Goal: Task Accomplishment & Management: Use online tool/utility

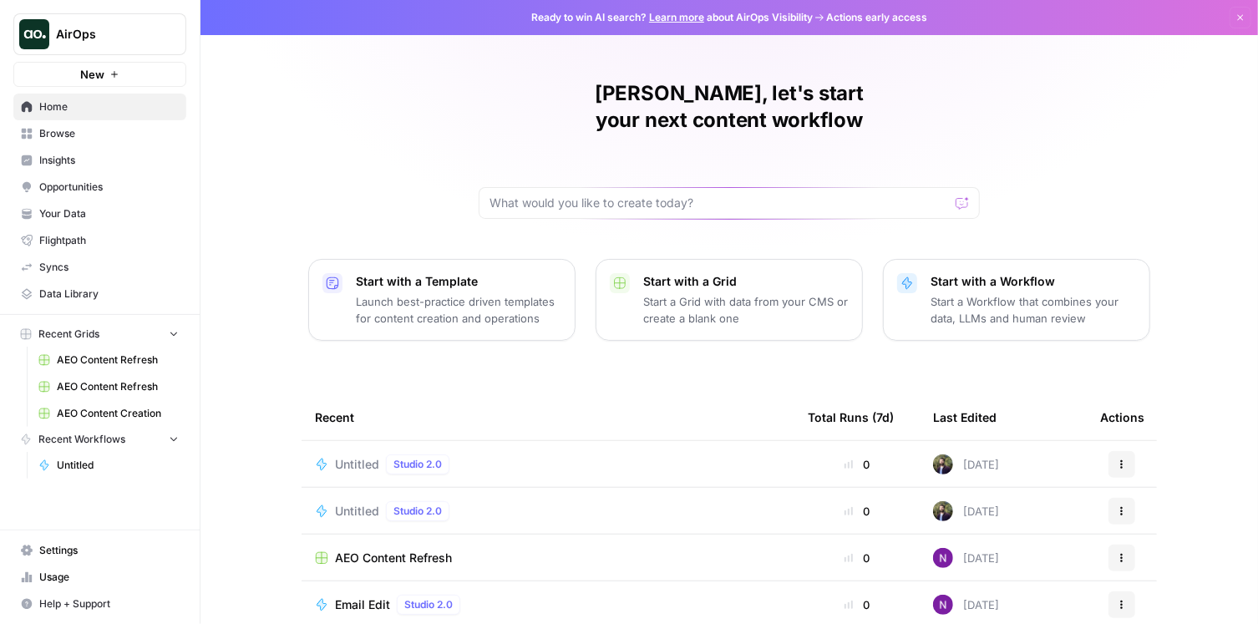
click at [99, 465] on span "Untitled" at bounding box center [118, 465] width 122 height 15
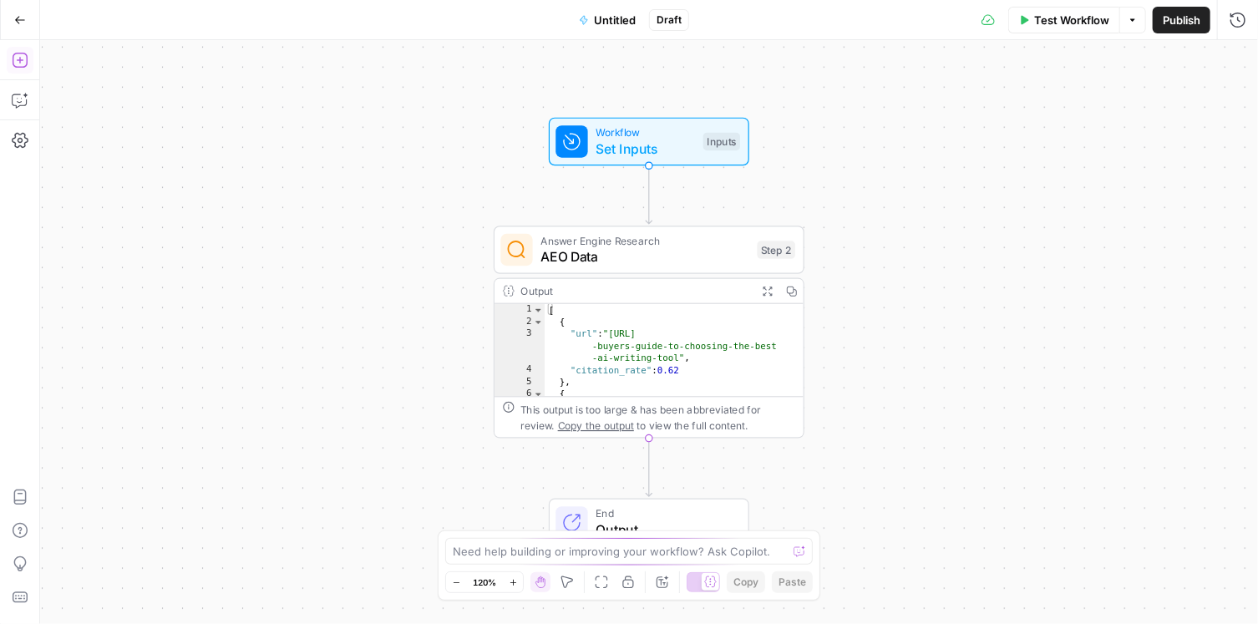
click at [13, 59] on icon "button" at bounding box center [20, 60] width 17 height 17
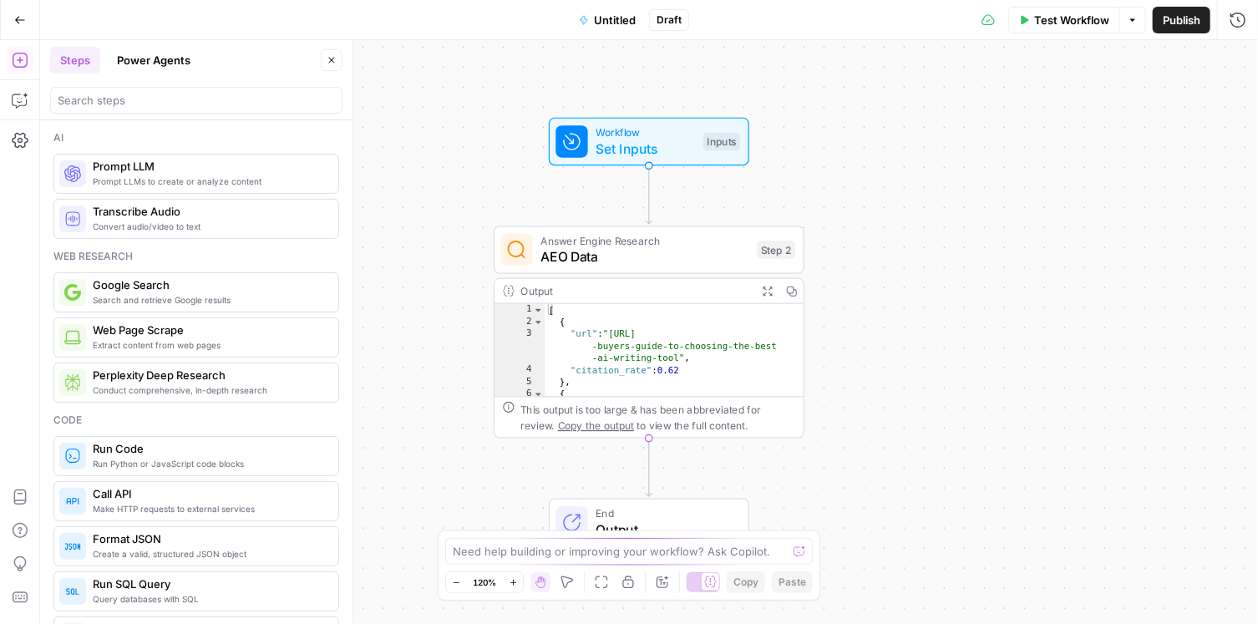
click at [153, 176] on span "Prompt LLMs to create or analyze content" at bounding box center [209, 181] width 232 height 13
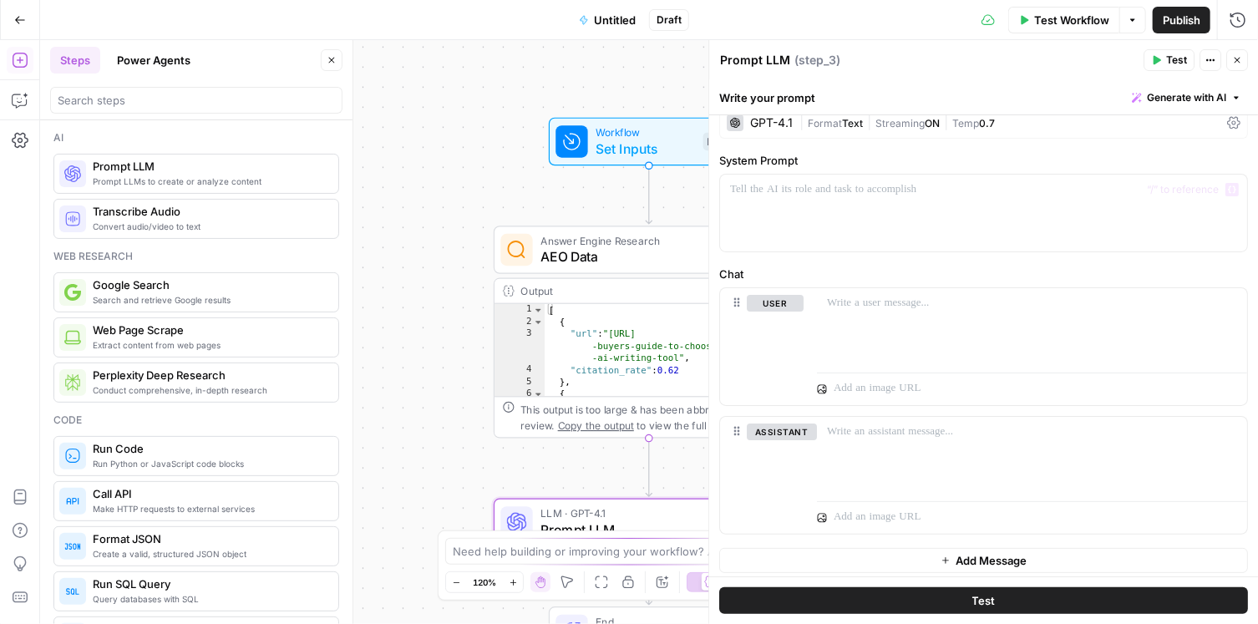
scroll to position [23, 0]
click at [191, 181] on span "Prompt LLMs to create or analyze content" at bounding box center [209, 181] width 232 height 13
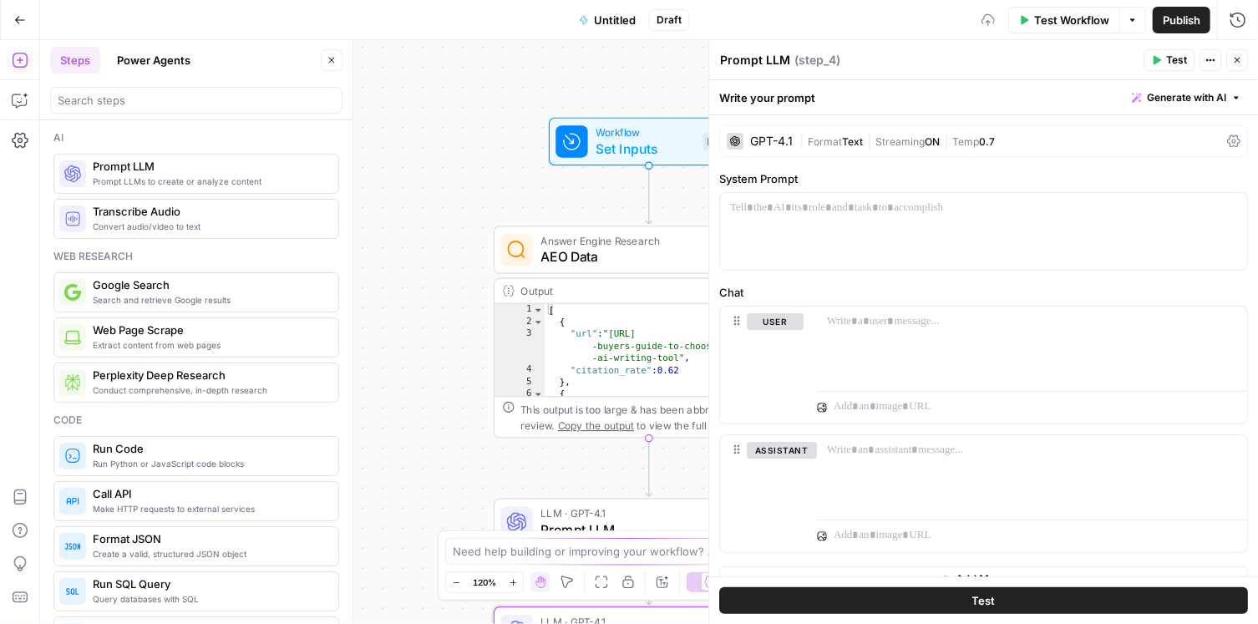
click at [190, 214] on span "Transcribe Audio" at bounding box center [209, 211] width 232 height 17
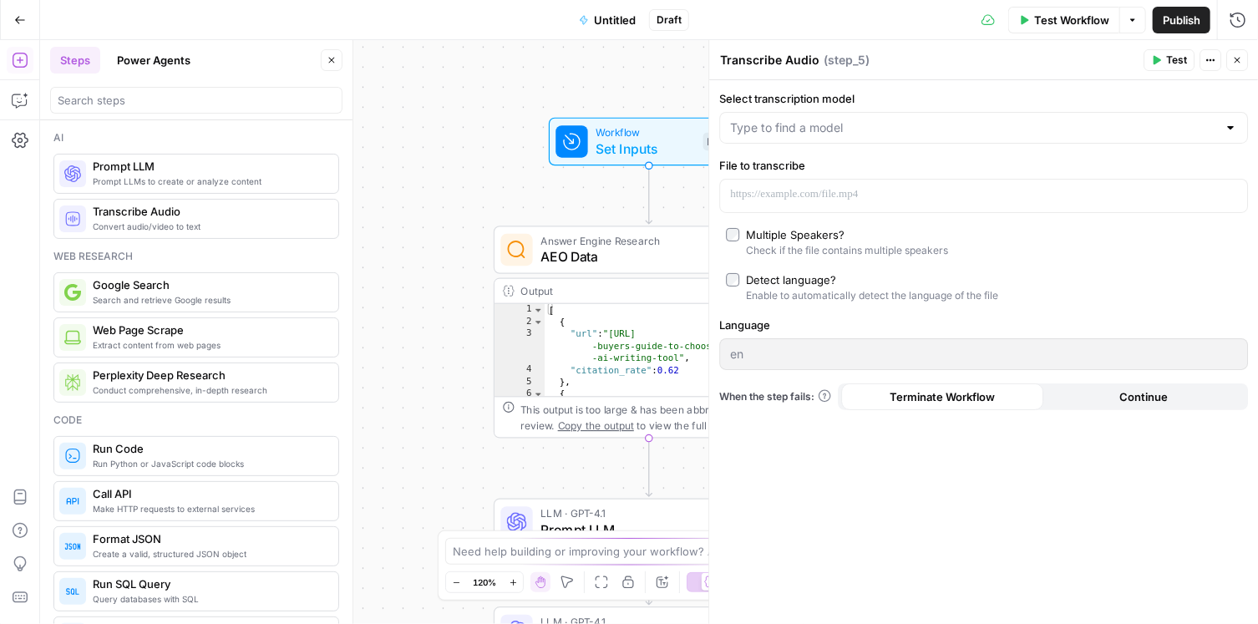
click at [159, 293] on span "Search and retrieve Google results" at bounding box center [209, 299] width 232 height 13
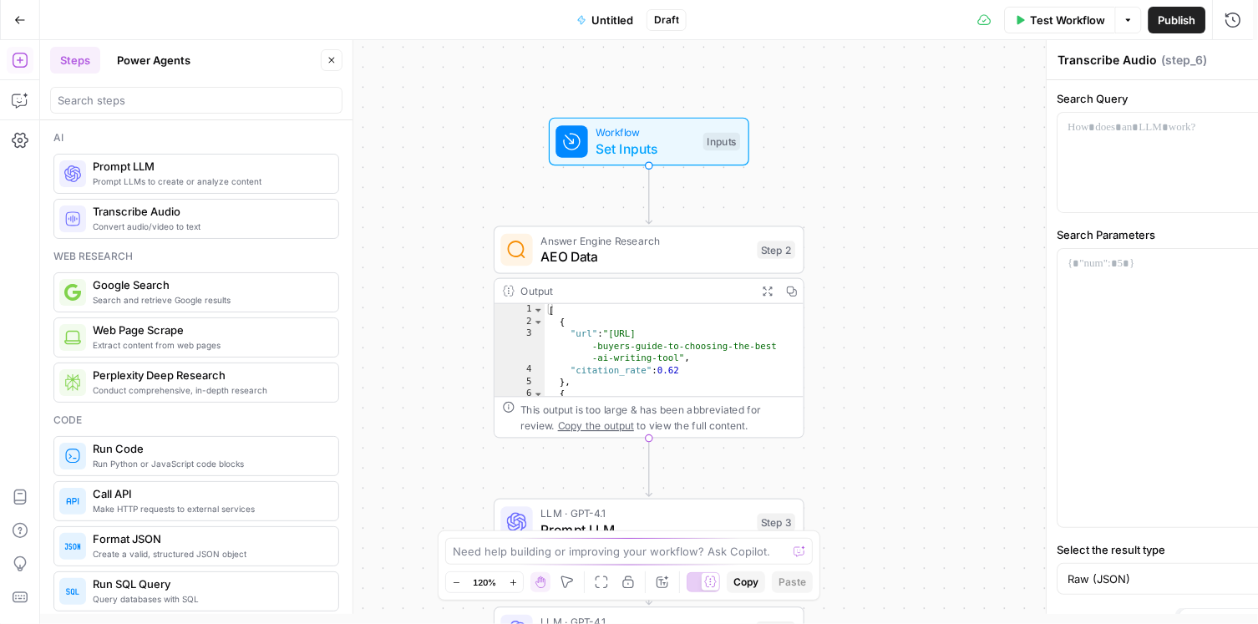
type textarea "Google Search"
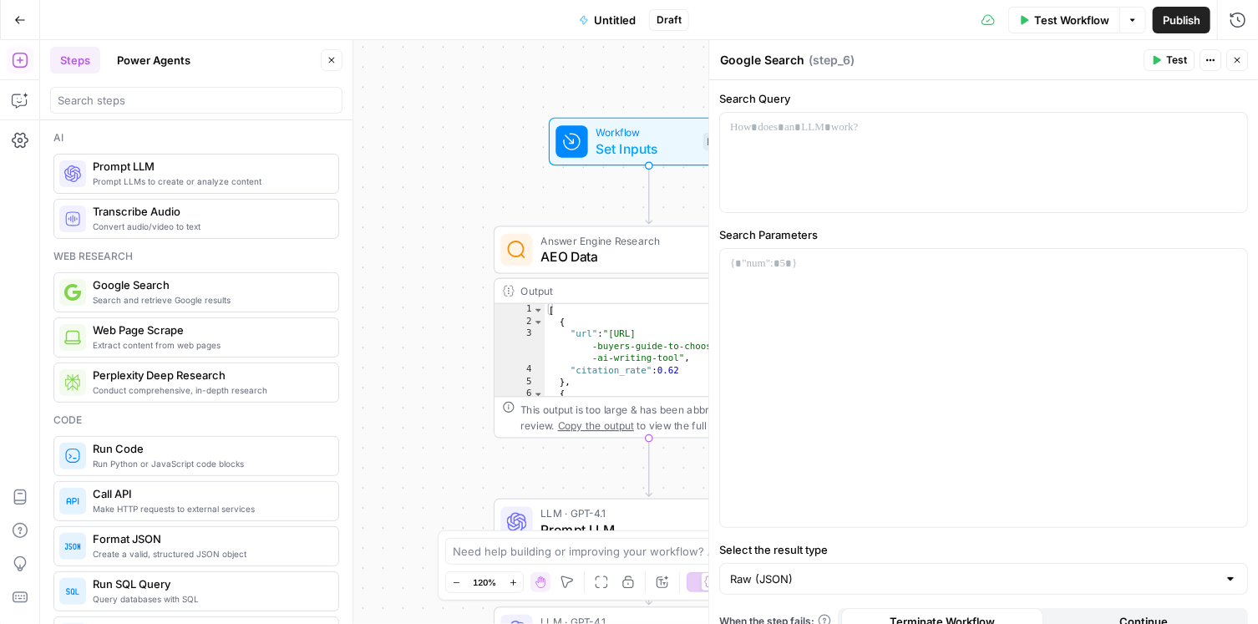
click at [198, 341] on span "Extract content from web pages" at bounding box center [209, 344] width 232 height 13
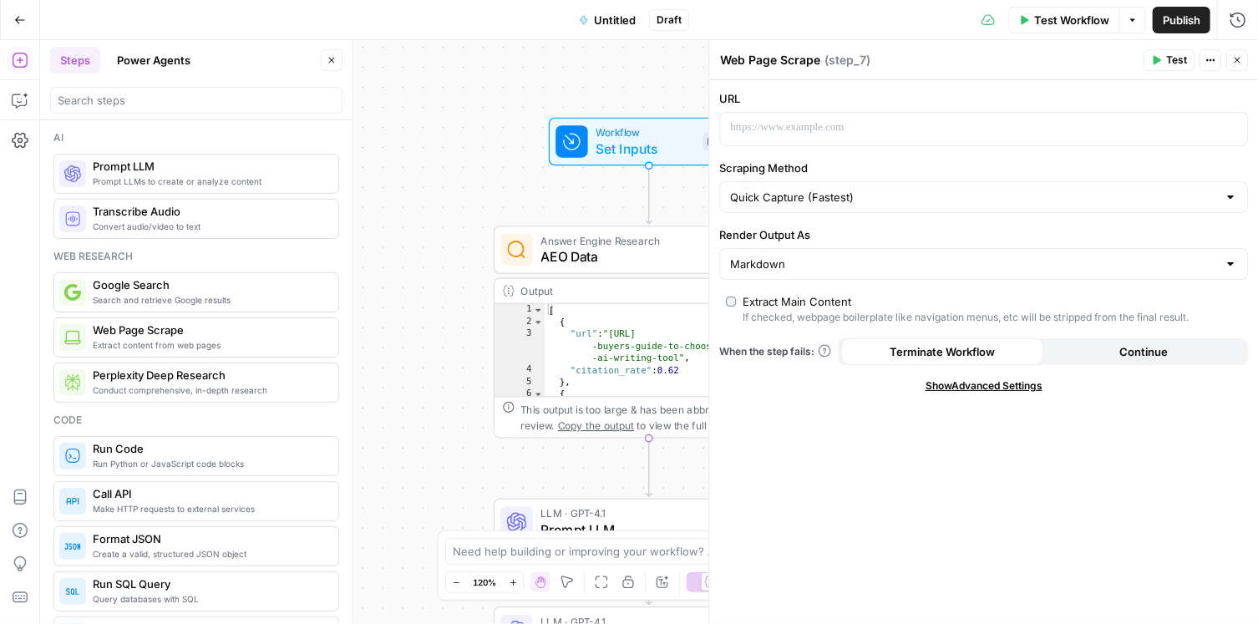
click at [1010, 385] on span "Show Advanced Settings" at bounding box center [983, 385] width 117 height 15
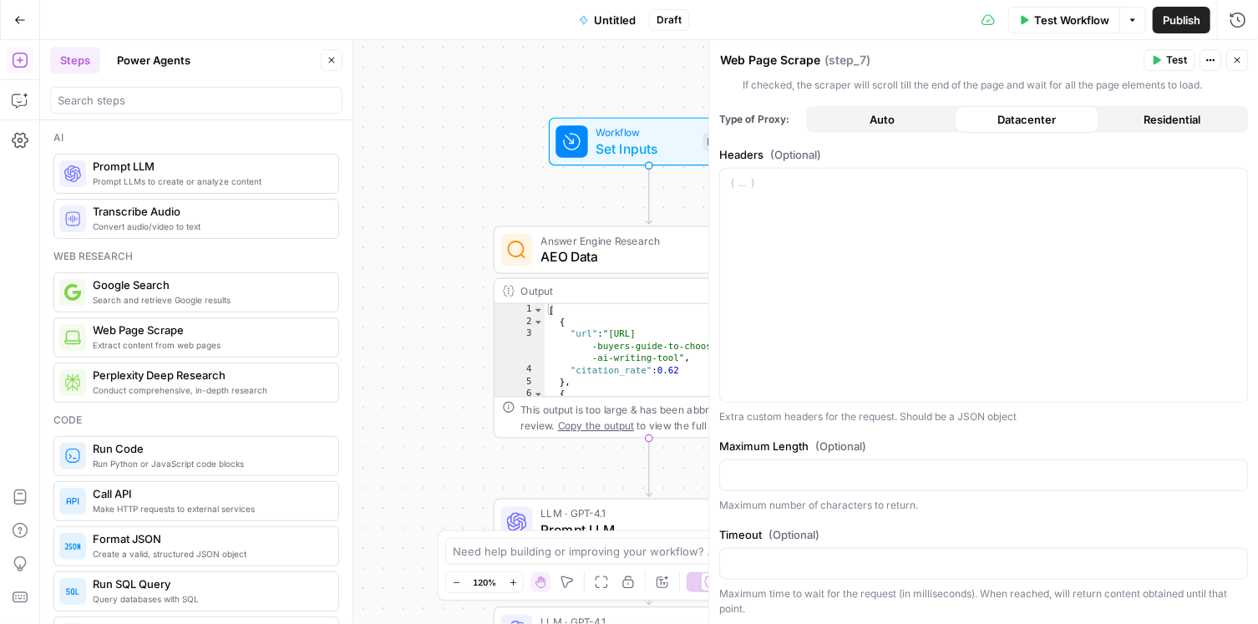
scroll to position [0, 0]
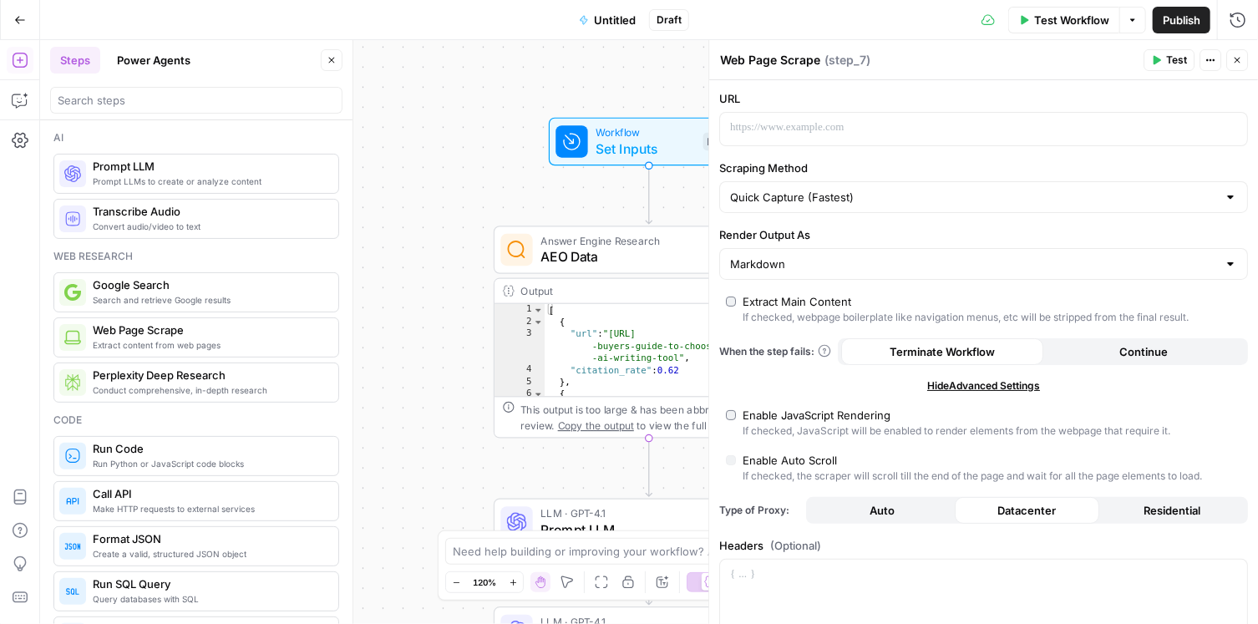
click at [159, 389] on span "Conduct comprehensive, in-depth research" at bounding box center [209, 389] width 232 height 13
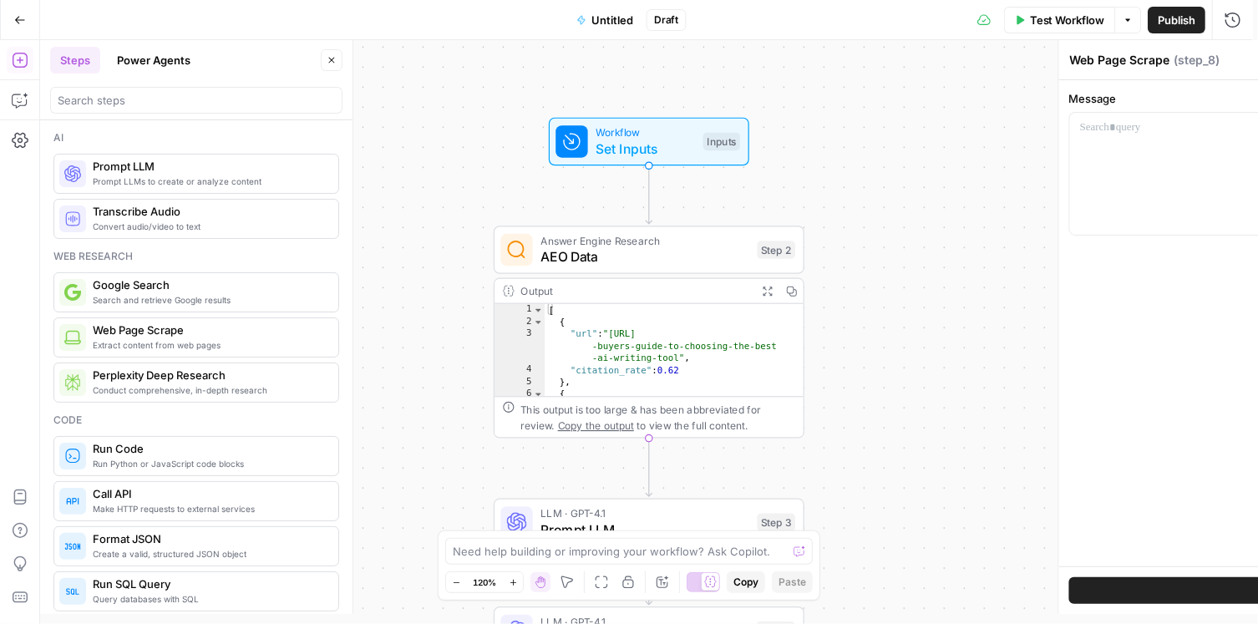
type textarea "Perplexity Deep Research"
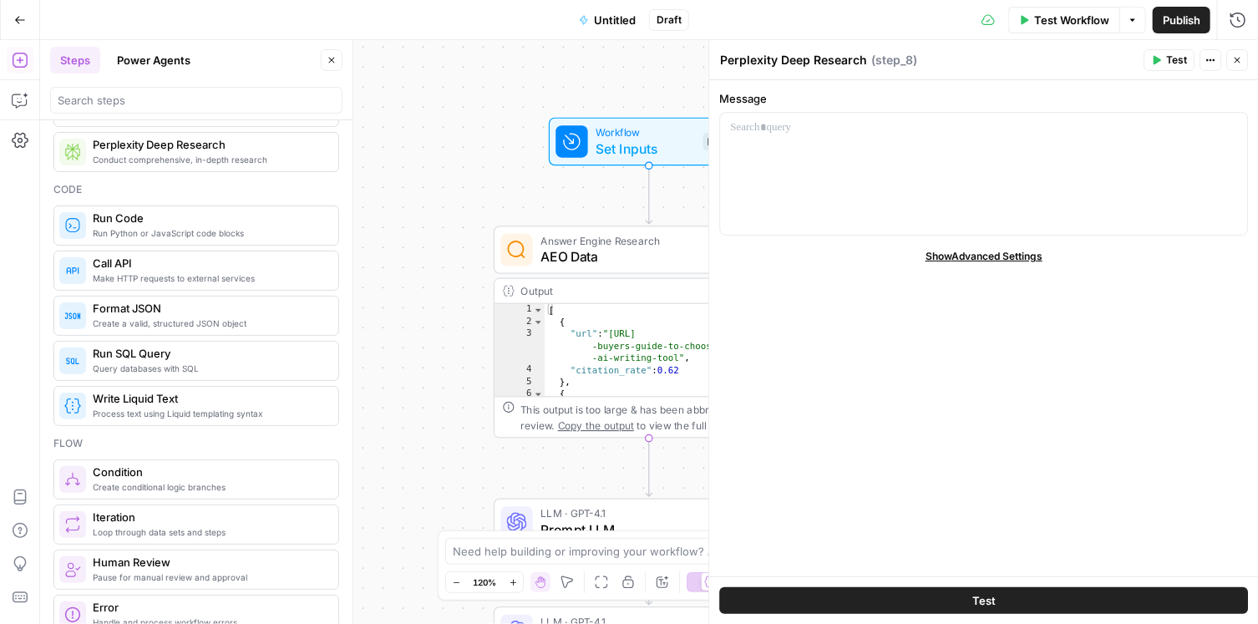
scroll to position [239, 0]
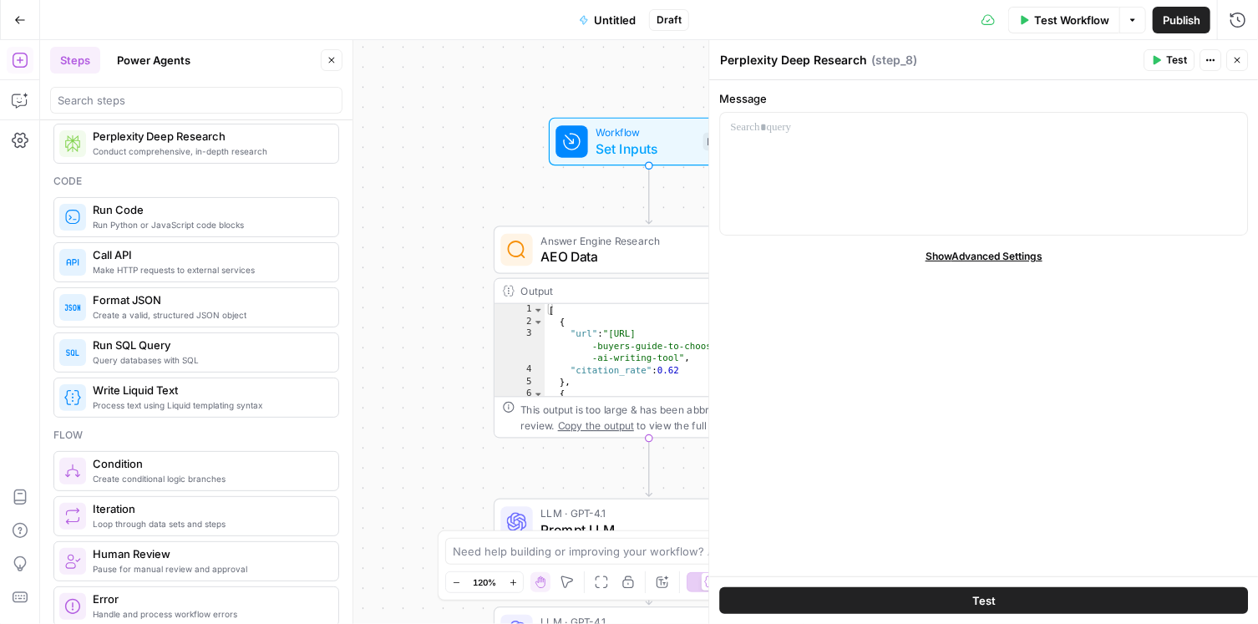
click at [175, 224] on span "Run Python or JavaScript code blocks" at bounding box center [209, 224] width 232 height 13
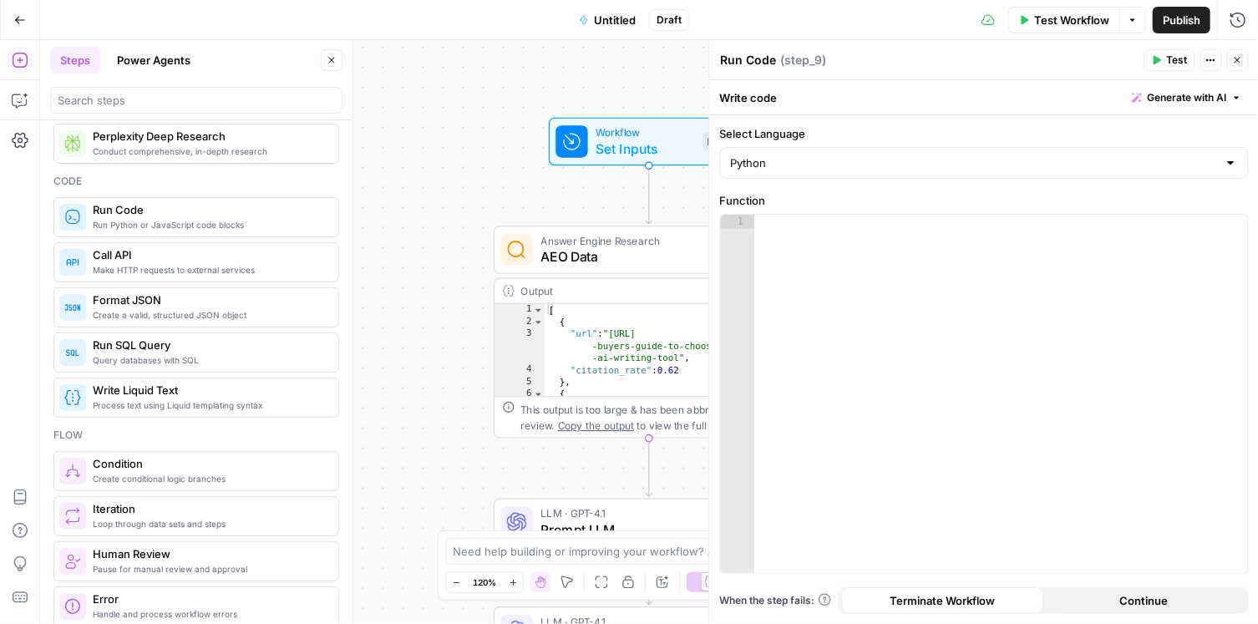
click at [182, 517] on span "Loop through data sets and steps" at bounding box center [209, 523] width 232 height 13
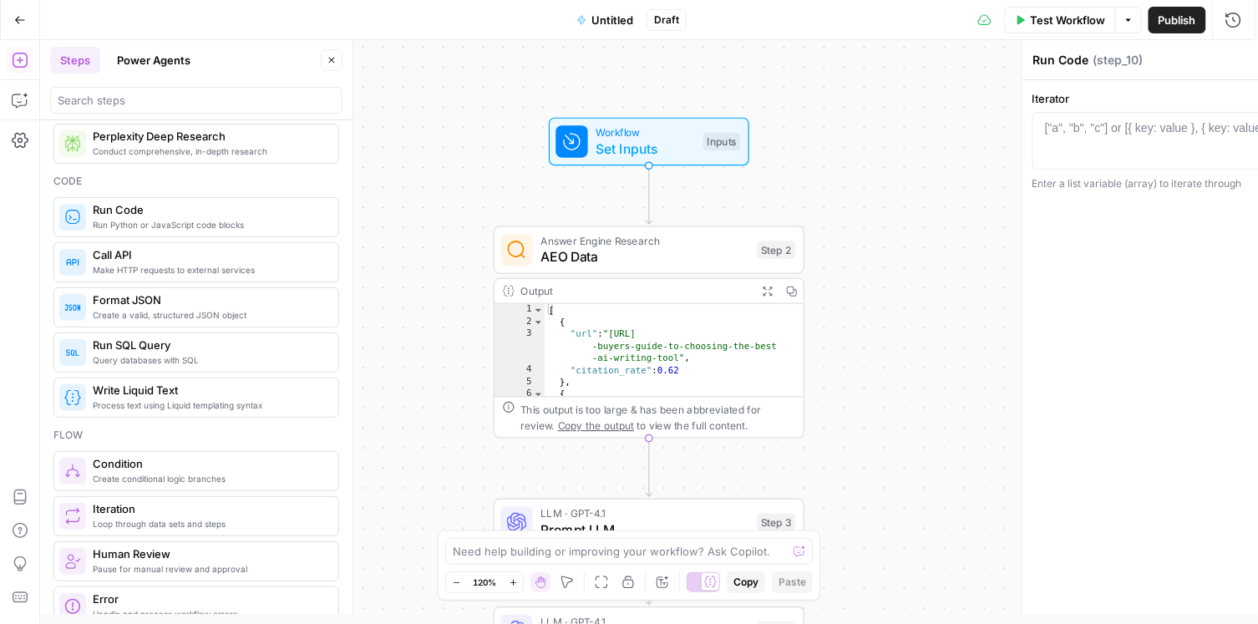
type textarea "Iteration"
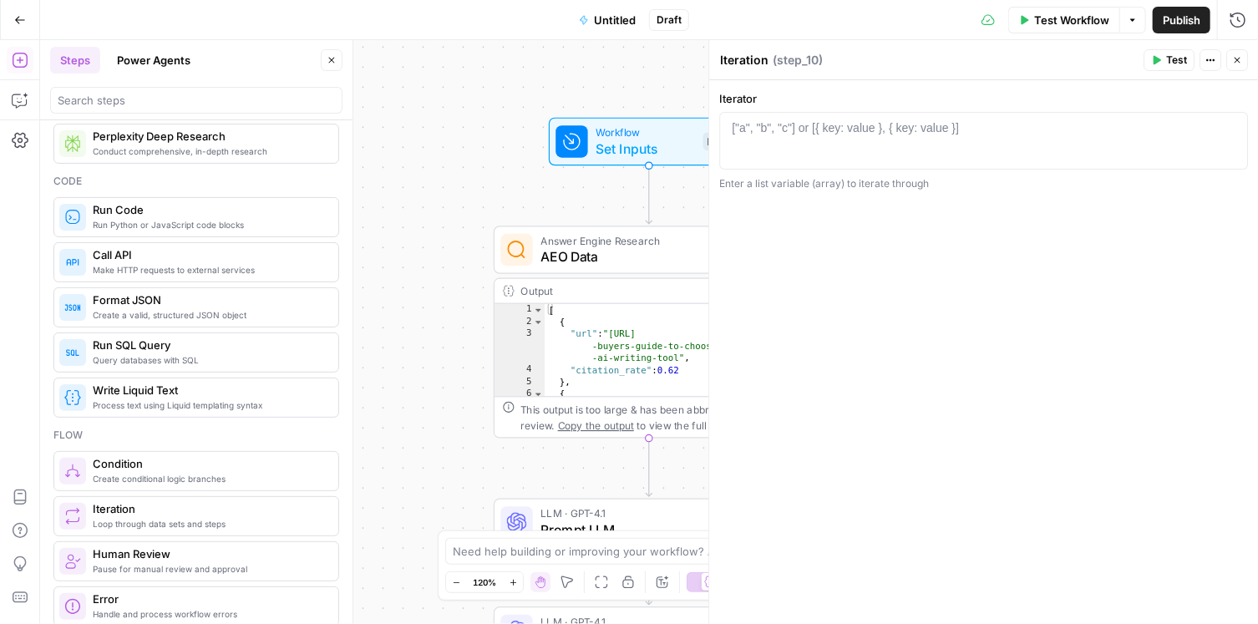
click at [190, 479] on span "Create conditional logic branches" at bounding box center [209, 478] width 232 height 13
click at [146, 562] on span "Pause for manual review and approval" at bounding box center [209, 568] width 232 height 13
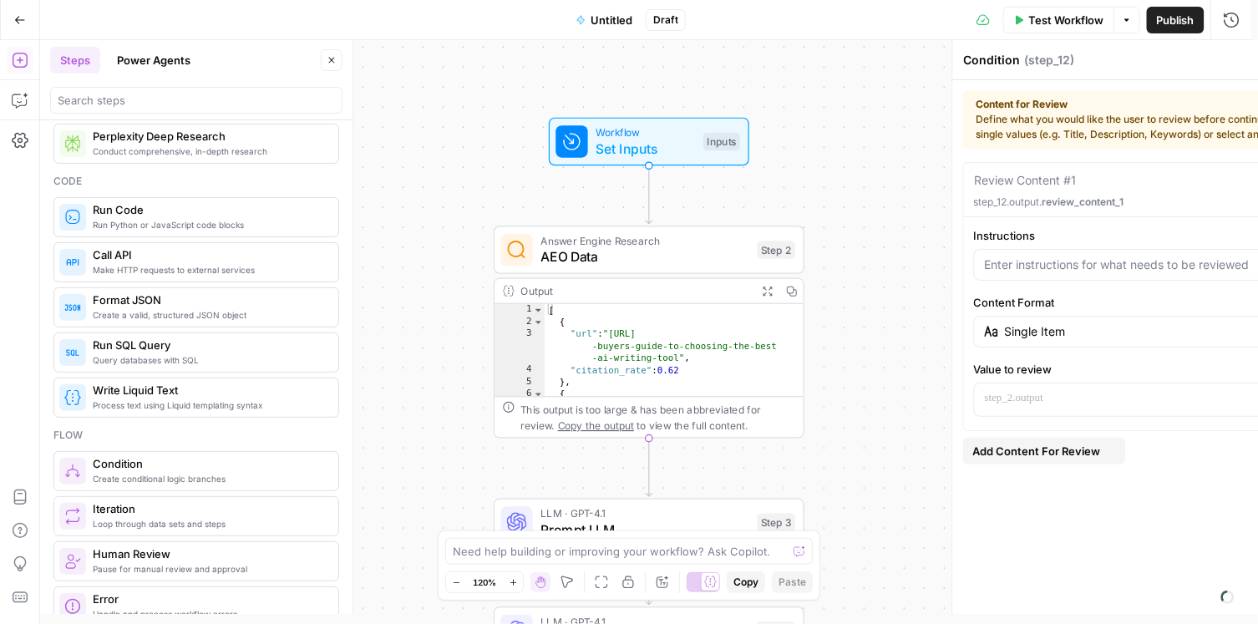
type textarea "Human Review"
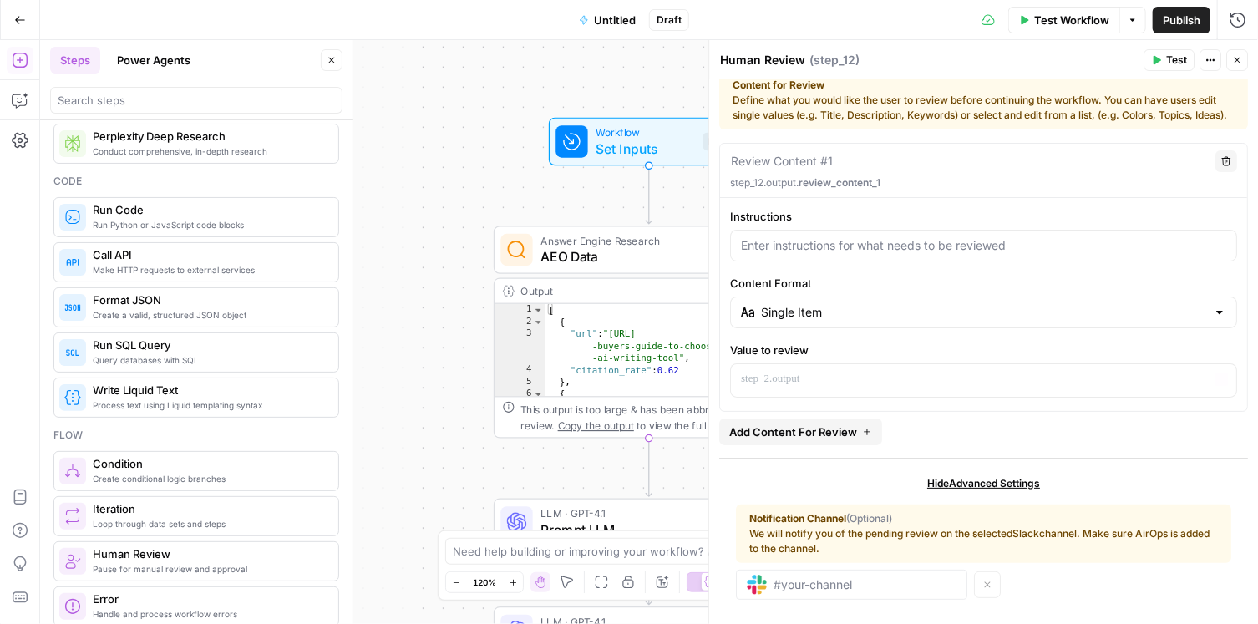
scroll to position [0, 0]
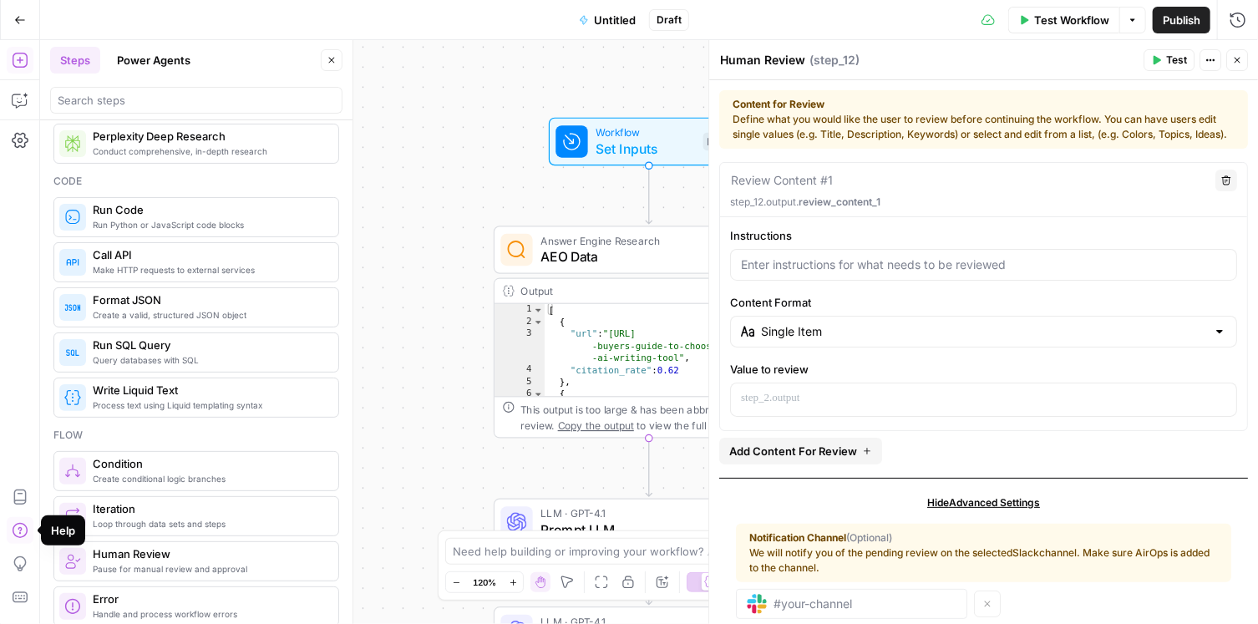
click at [168, 517] on span "Loop through data sets and steps" at bounding box center [209, 523] width 232 height 13
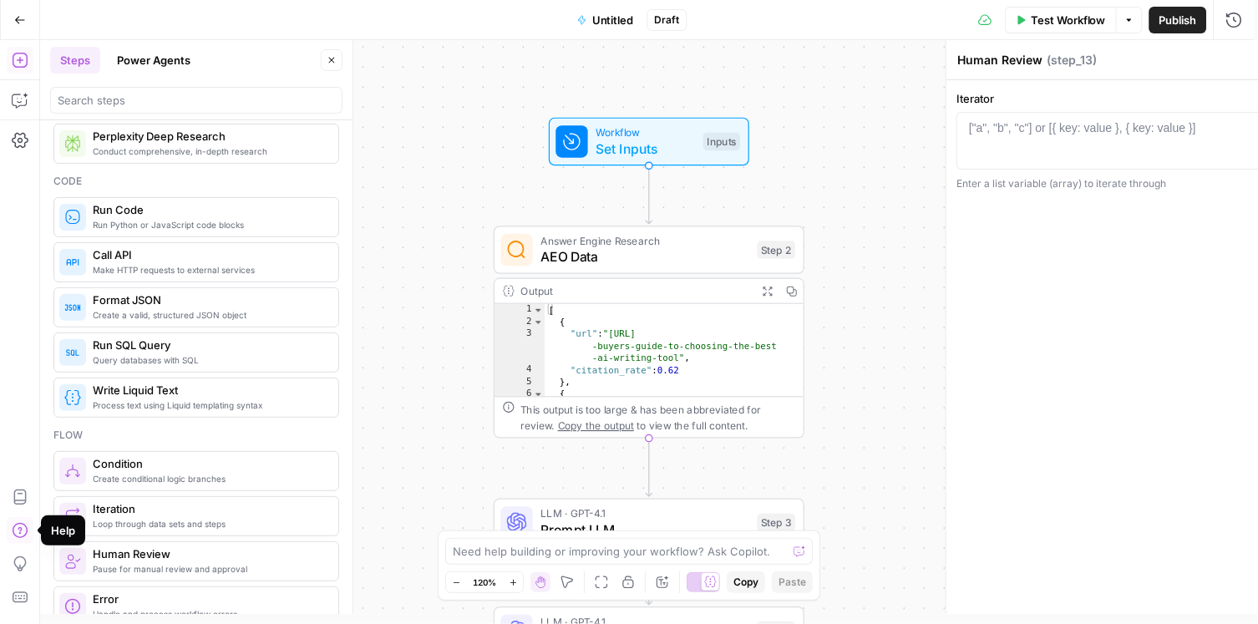
type textarea "Iteration"
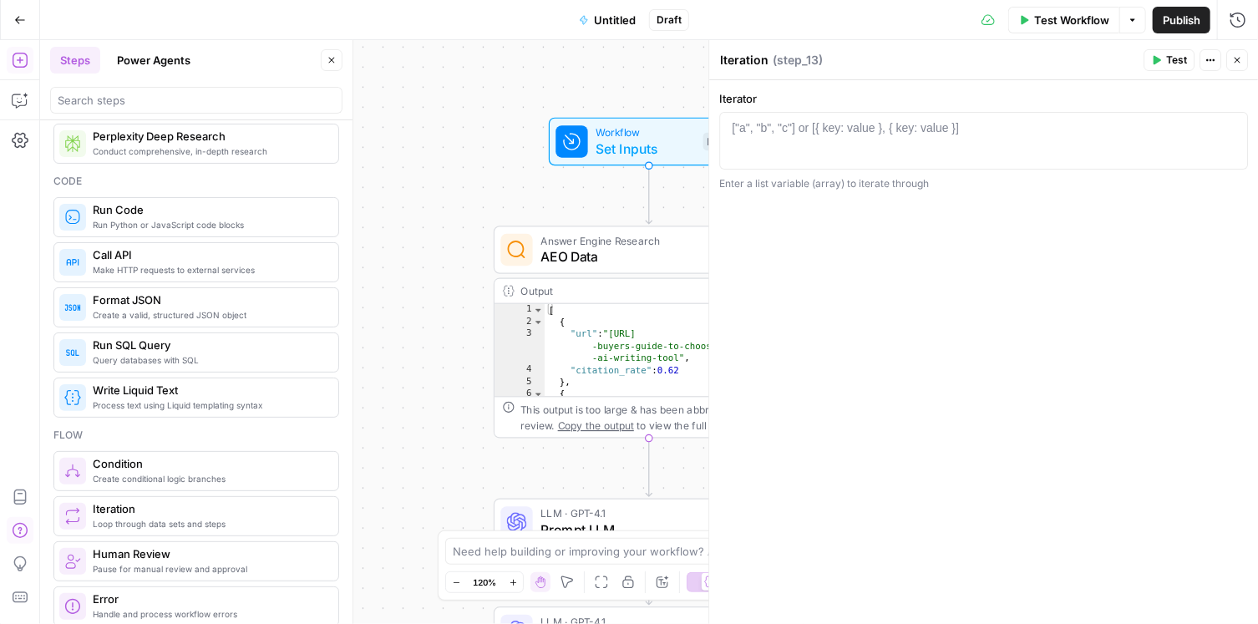
click at [167, 564] on span "Pause for manual review and approval" at bounding box center [209, 568] width 232 height 13
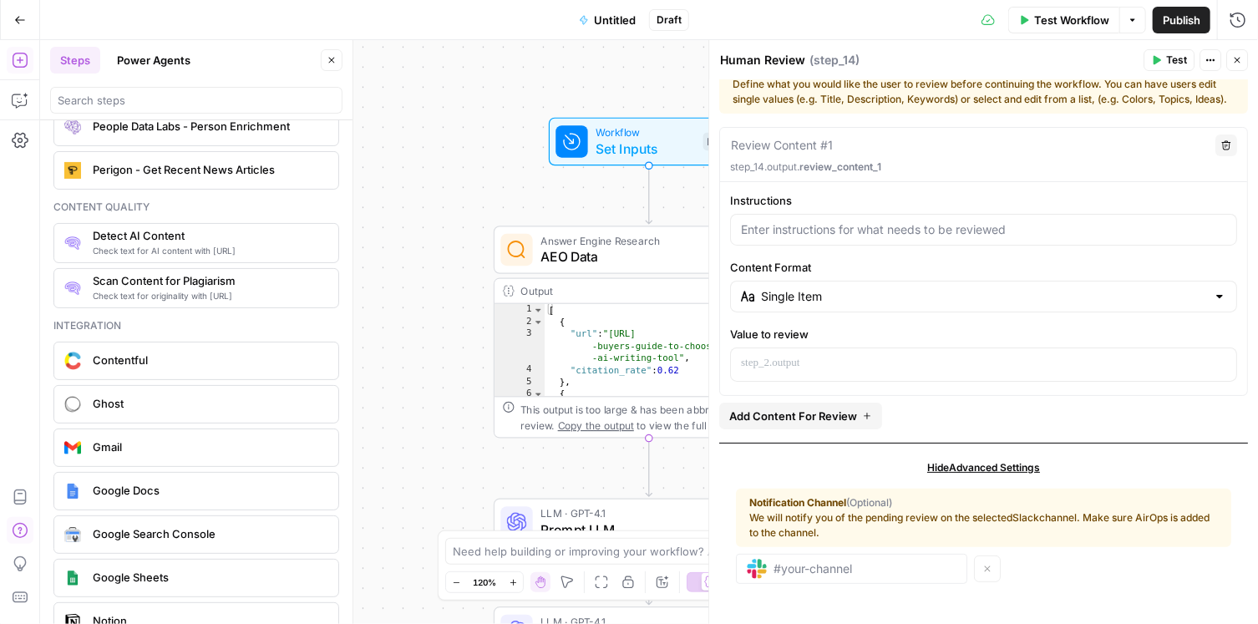
scroll to position [3334, 0]
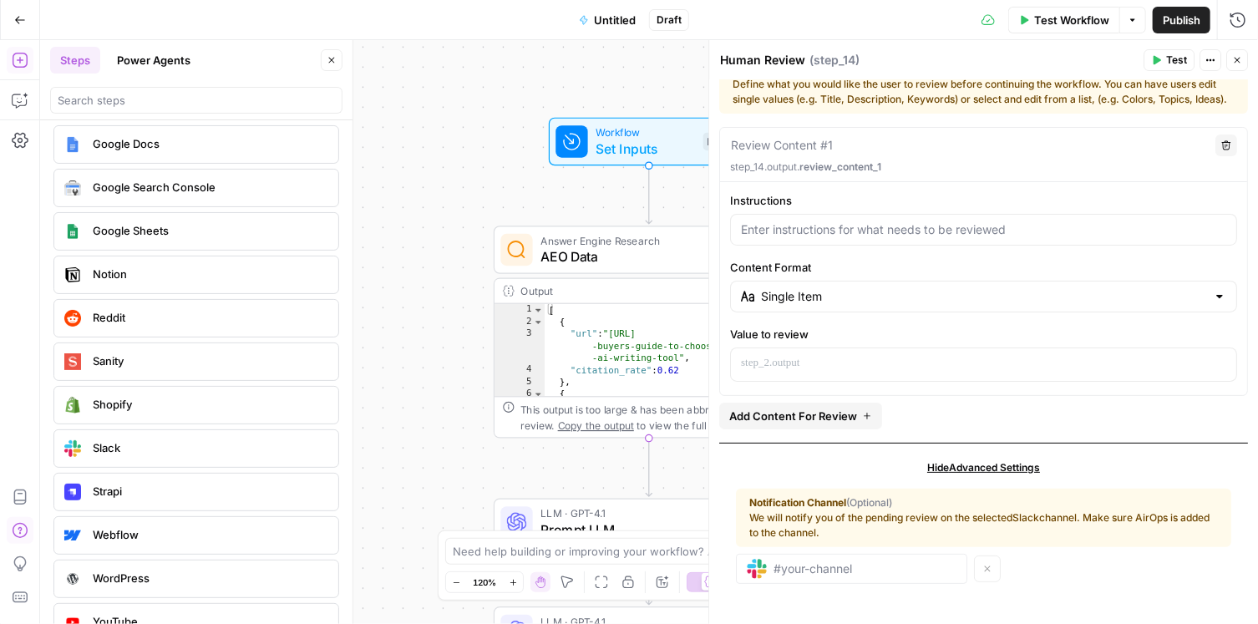
click at [180, 526] on span "Webflow" at bounding box center [209, 534] width 232 height 17
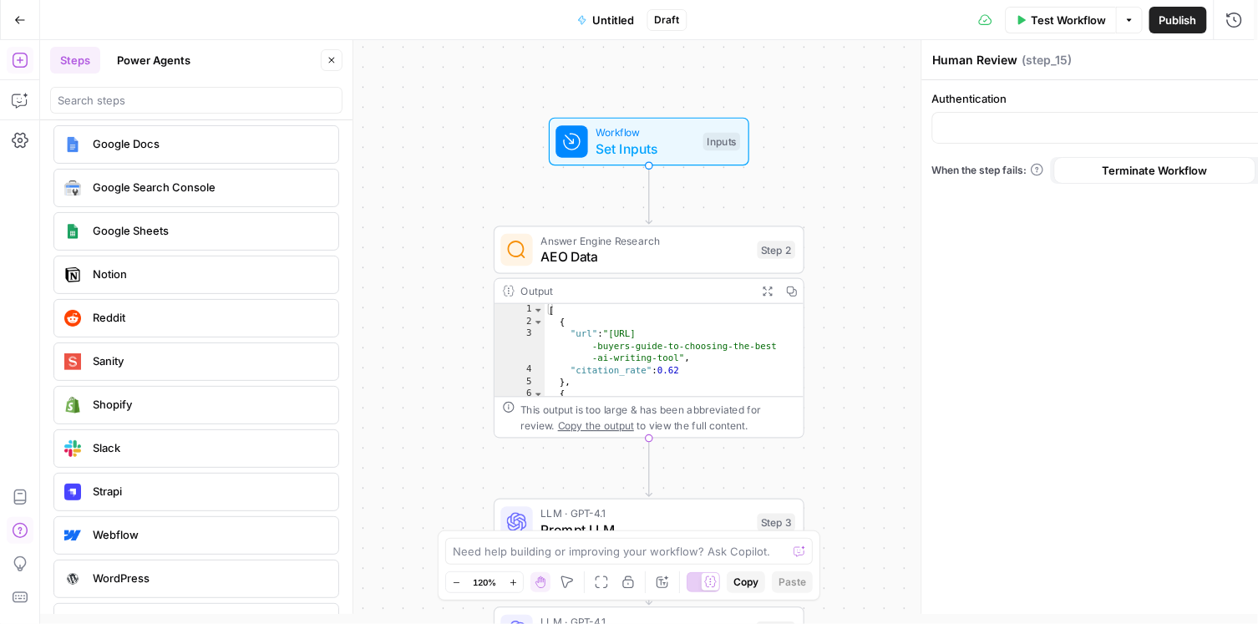
type textarea "Webflow Integration"
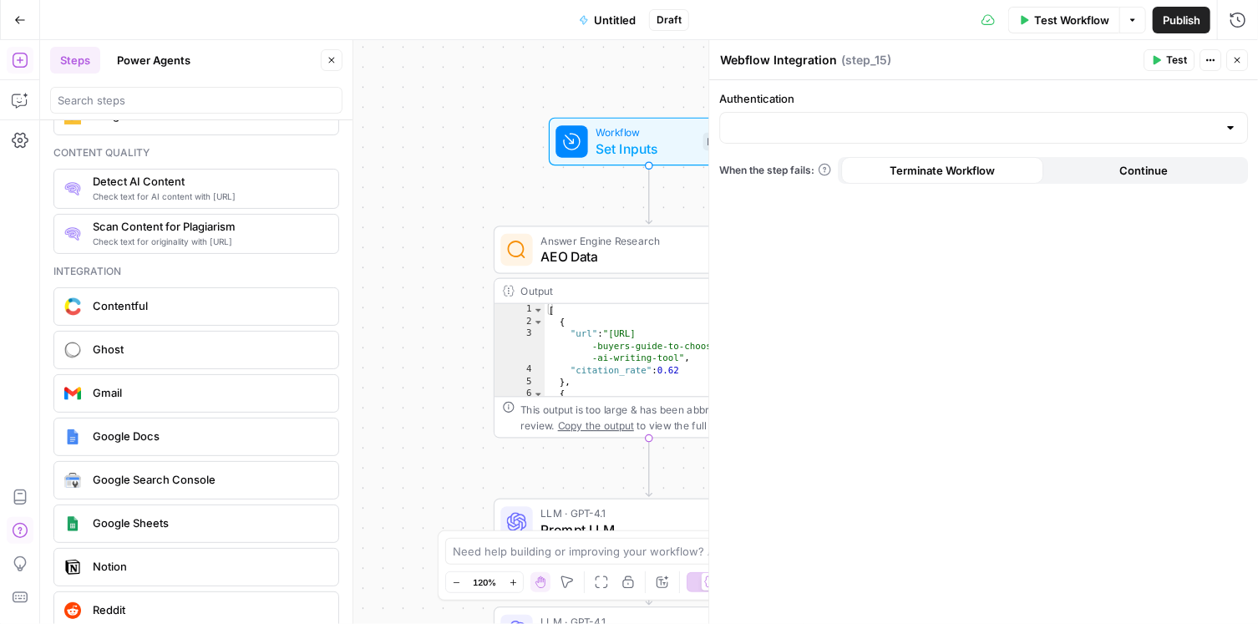
scroll to position [2705, 0]
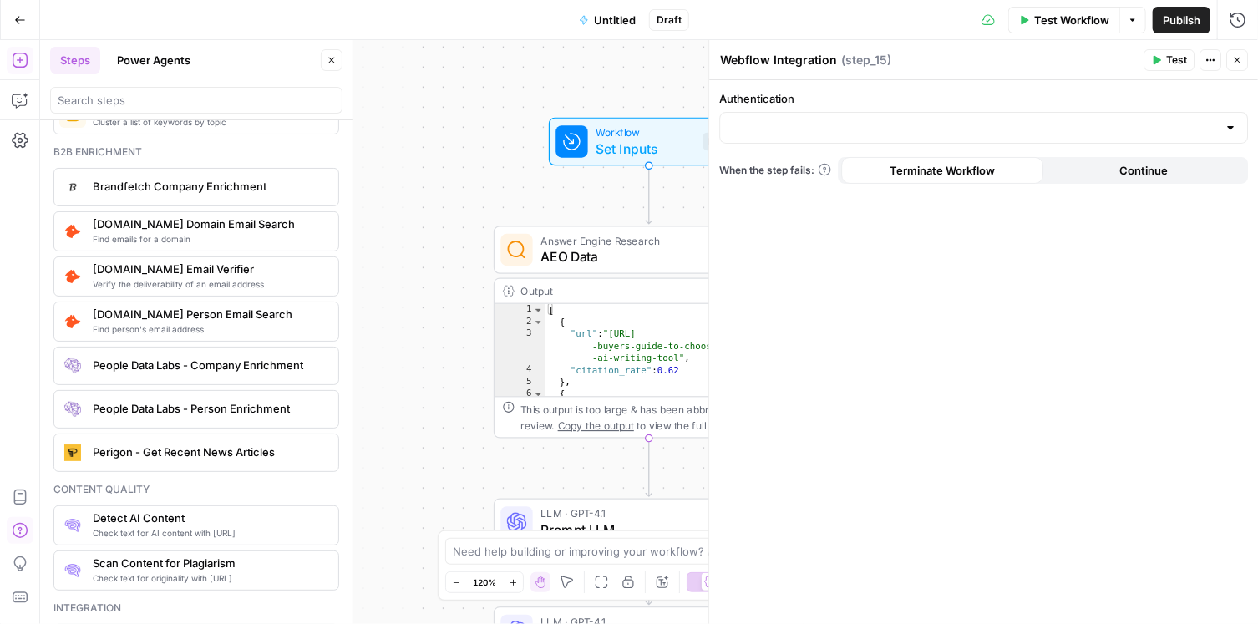
click at [195, 571] on span "Check text for originality with [URL]" at bounding box center [209, 577] width 232 height 13
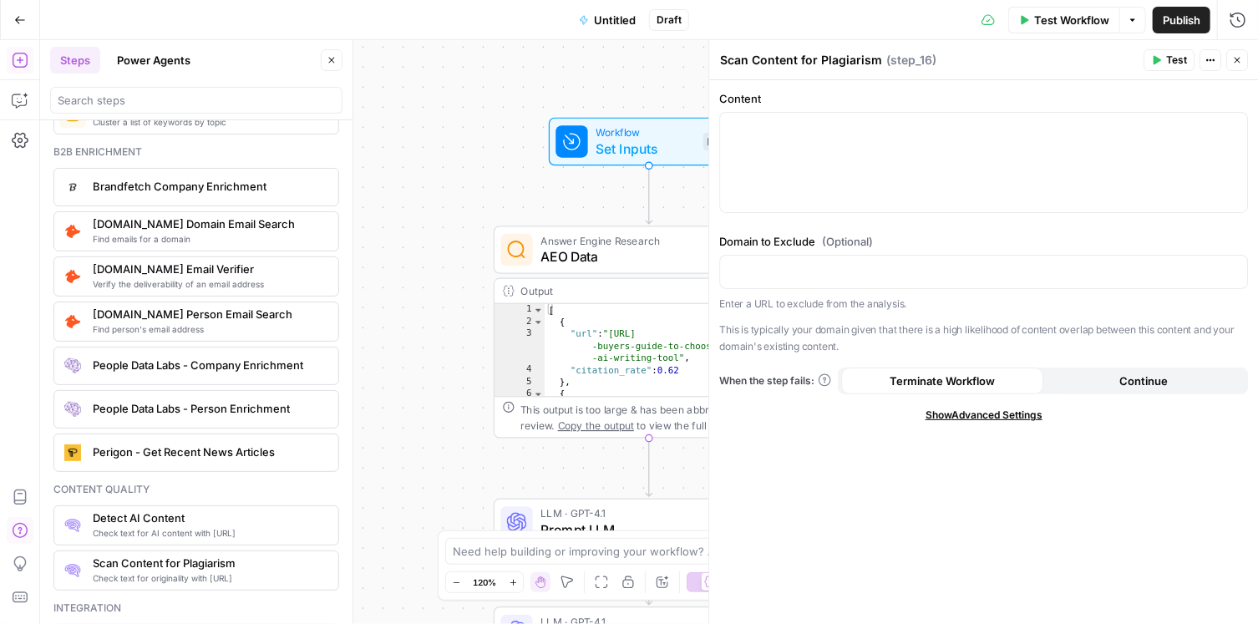
click at [194, 525] on div "Content quality Check text for AI content with [URL] Detect AI Content Check te…" at bounding box center [196, 536] width 286 height 109
click at [190, 526] on span "Check text for AI content with [URL]" at bounding box center [209, 532] width 232 height 13
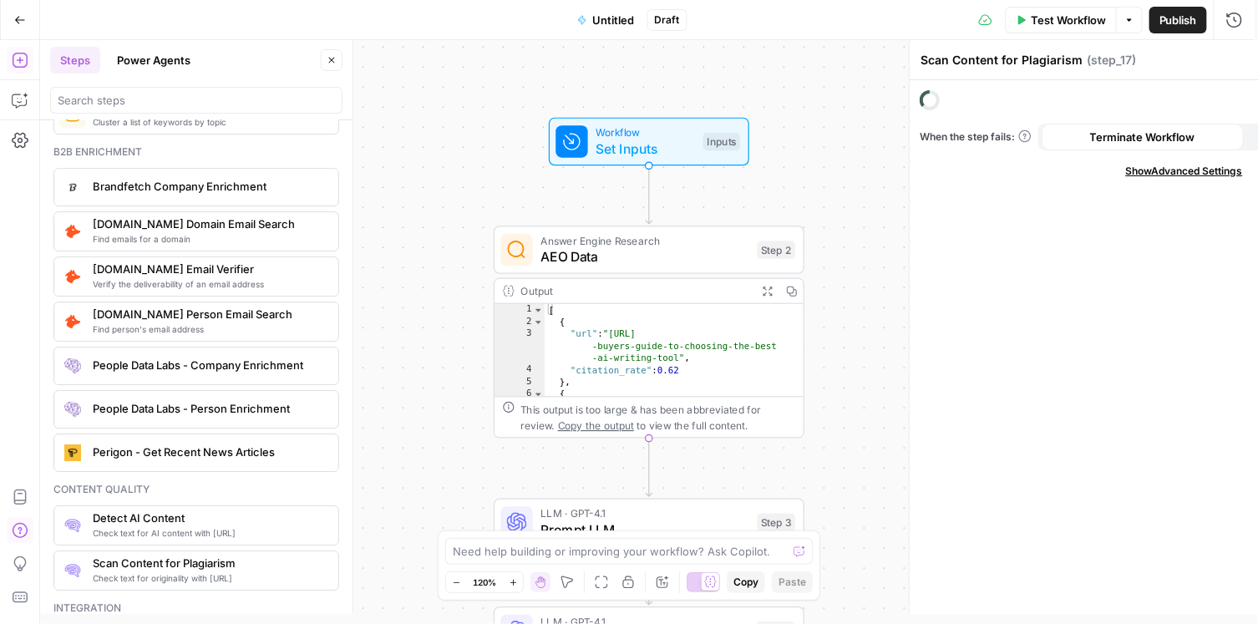
type textarea "Detect AI Content"
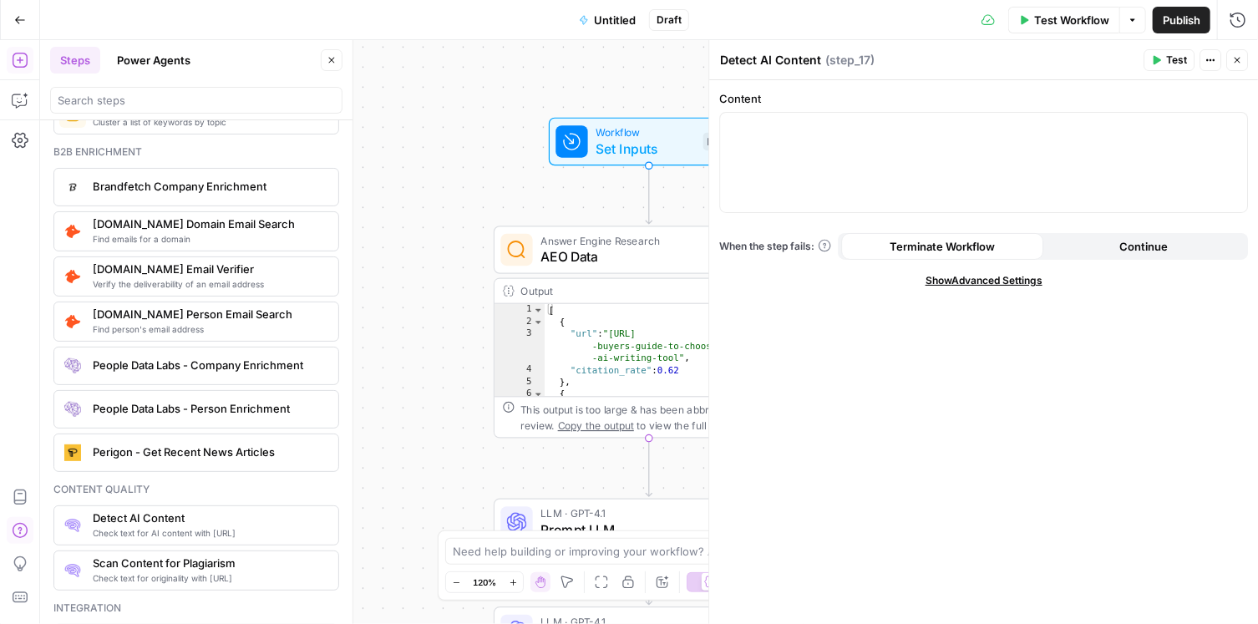
click at [950, 275] on span "Show Advanced Settings" at bounding box center [983, 280] width 117 height 15
click at [215, 444] on span "Perigon - Get Recent News Articles" at bounding box center [209, 452] width 232 height 17
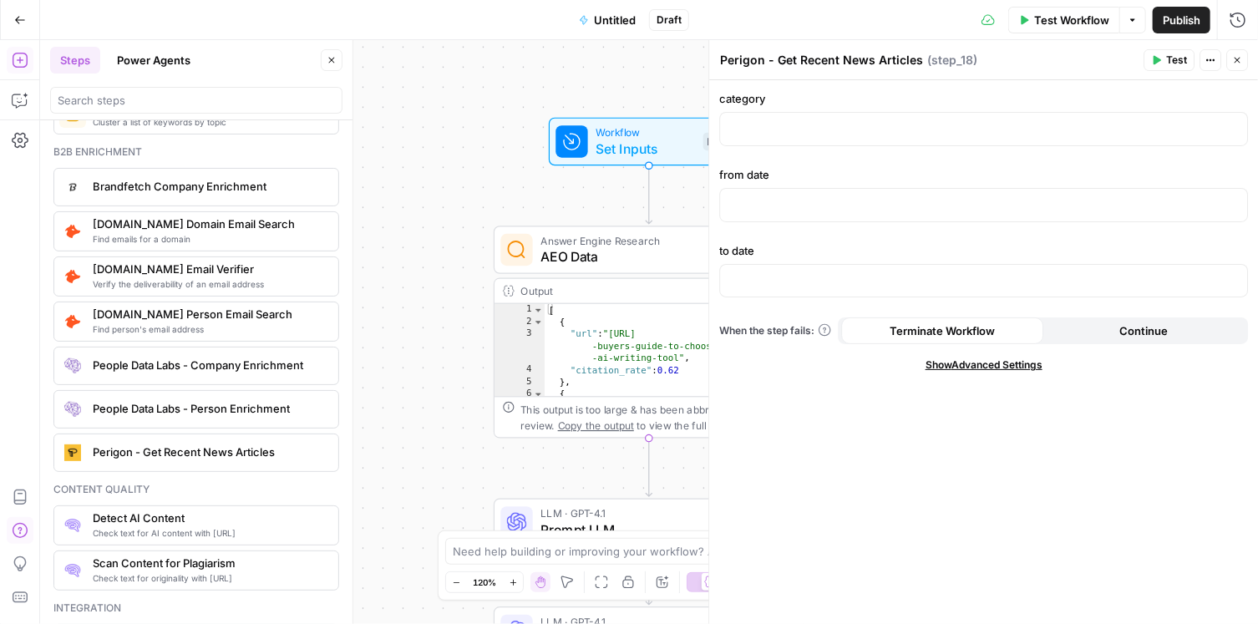
click at [215, 400] on span "People Data Labs - Person Enrichment" at bounding box center [209, 408] width 232 height 17
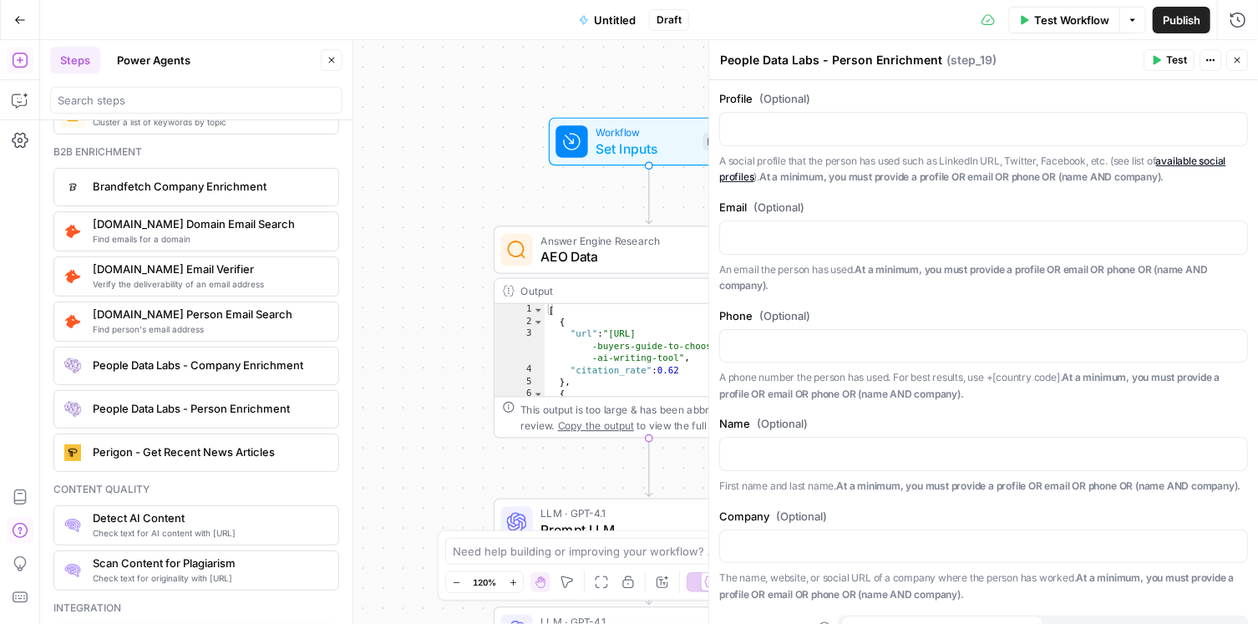
click at [1188, 164] on link "available social profiles" at bounding box center [972, 169] width 506 height 29
click at [156, 442] on div "Perigon - Get Recent News Articles" at bounding box center [195, 452] width 272 height 27
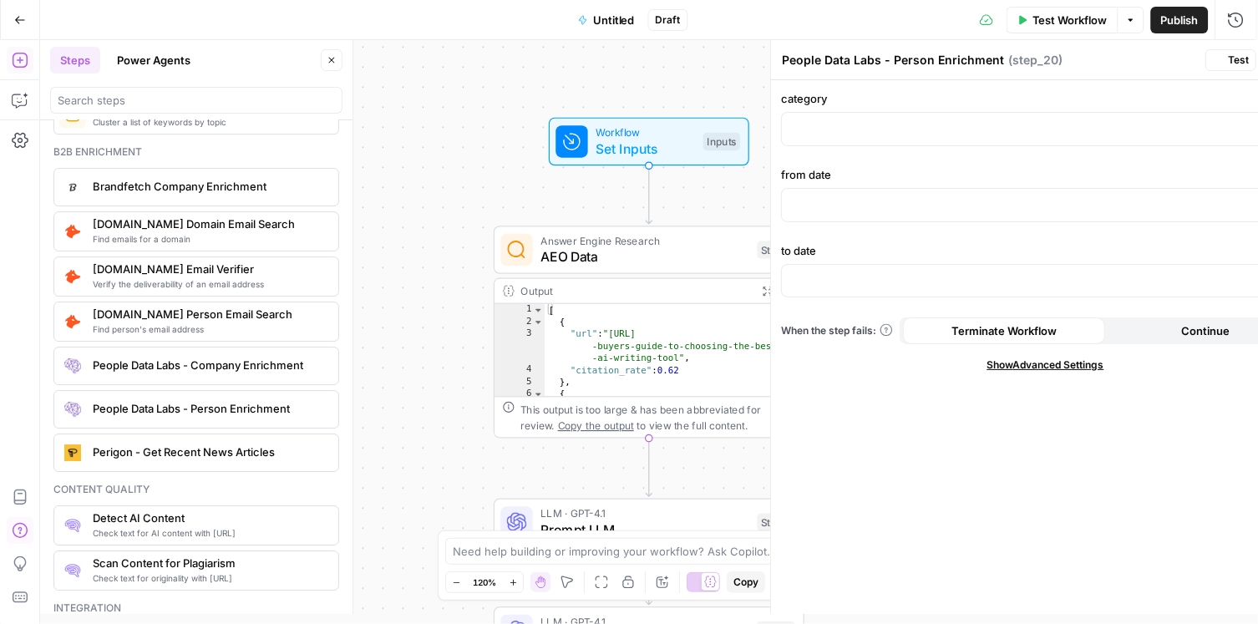
type textarea "Perigon - Get Recent News Articles"
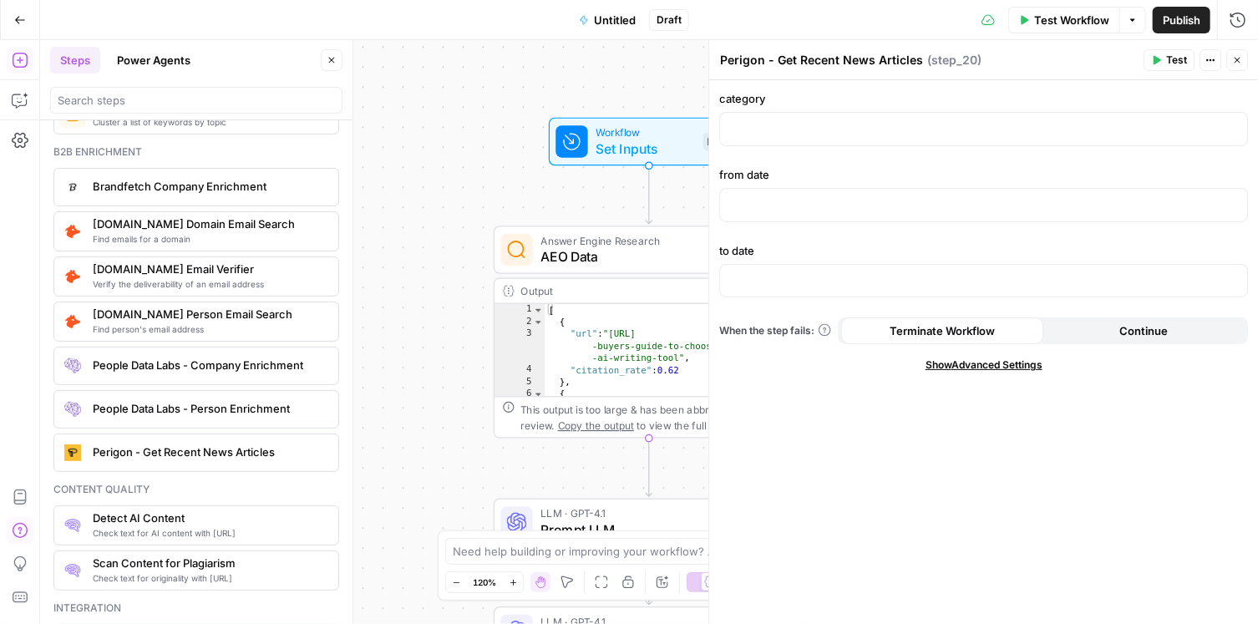
click at [178, 400] on span "People Data Labs - Person Enrichment" at bounding box center [209, 408] width 232 height 17
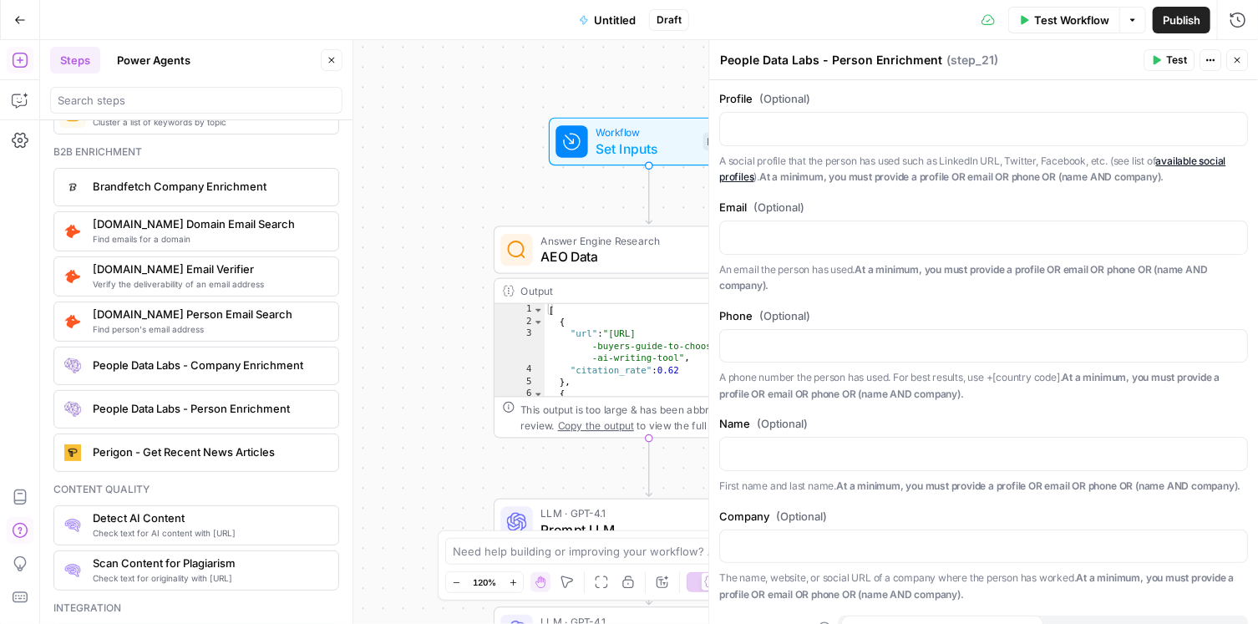
click at [99, 354] on div "People Data Labs - Company Enrichment" at bounding box center [195, 365] width 272 height 27
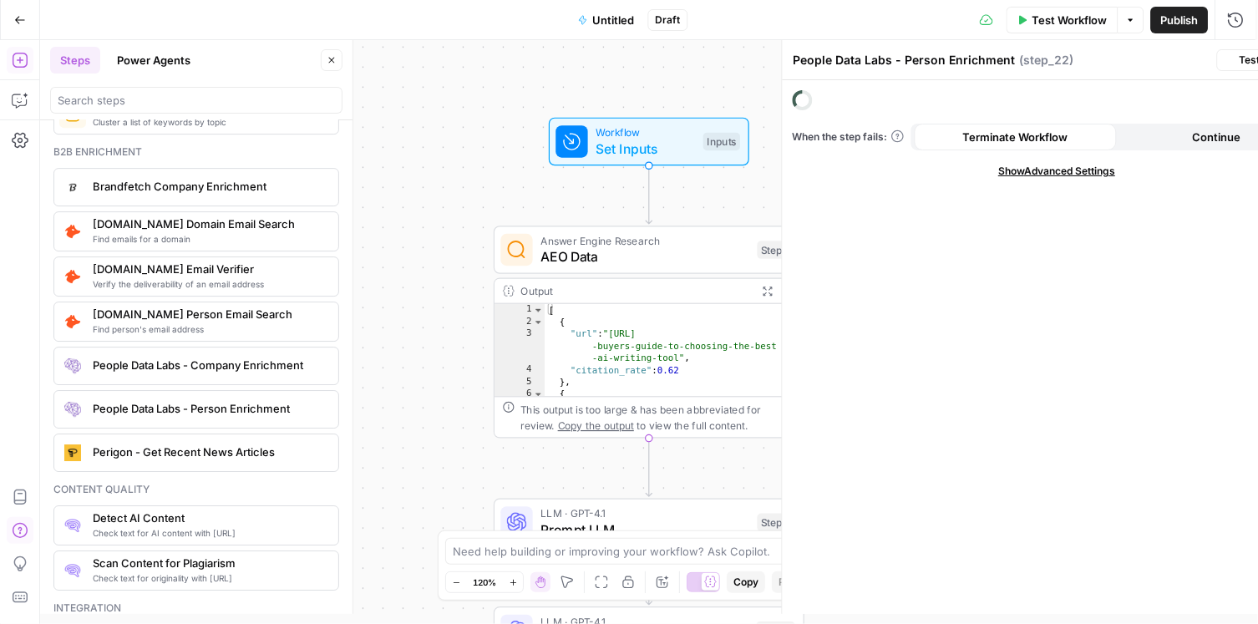
type textarea "People Data Labs - Company Enrichment"
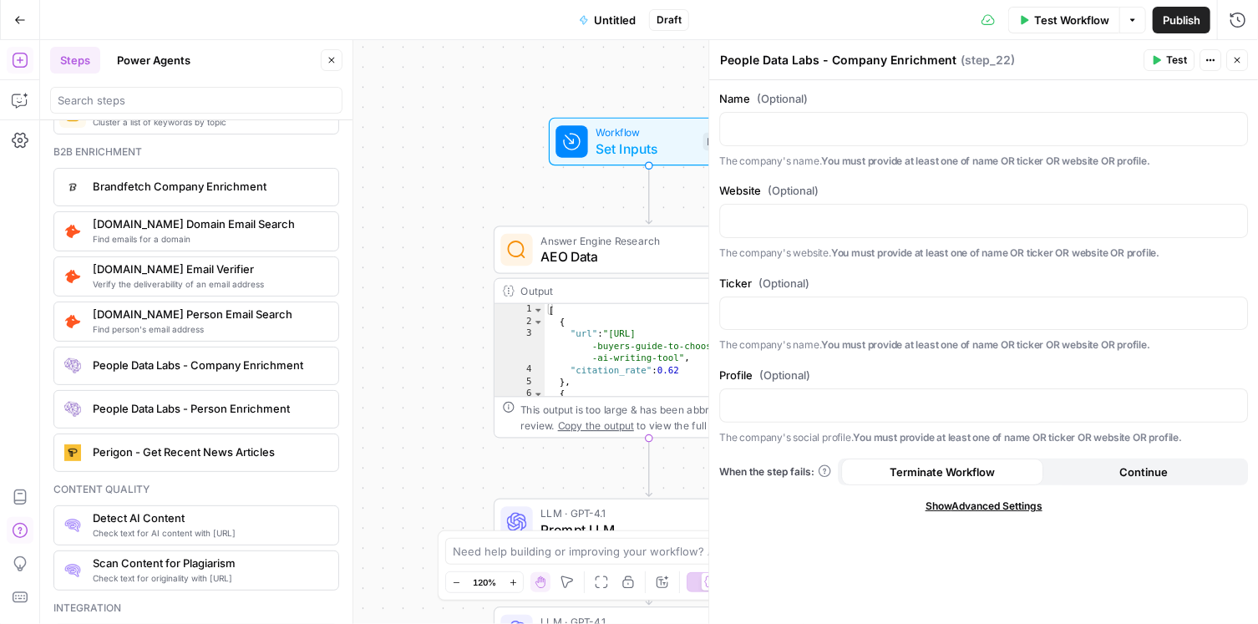
click at [135, 317] on div "Find person's email address [DOMAIN_NAME] Person Email Search" at bounding box center [196, 322] width 286 height 40
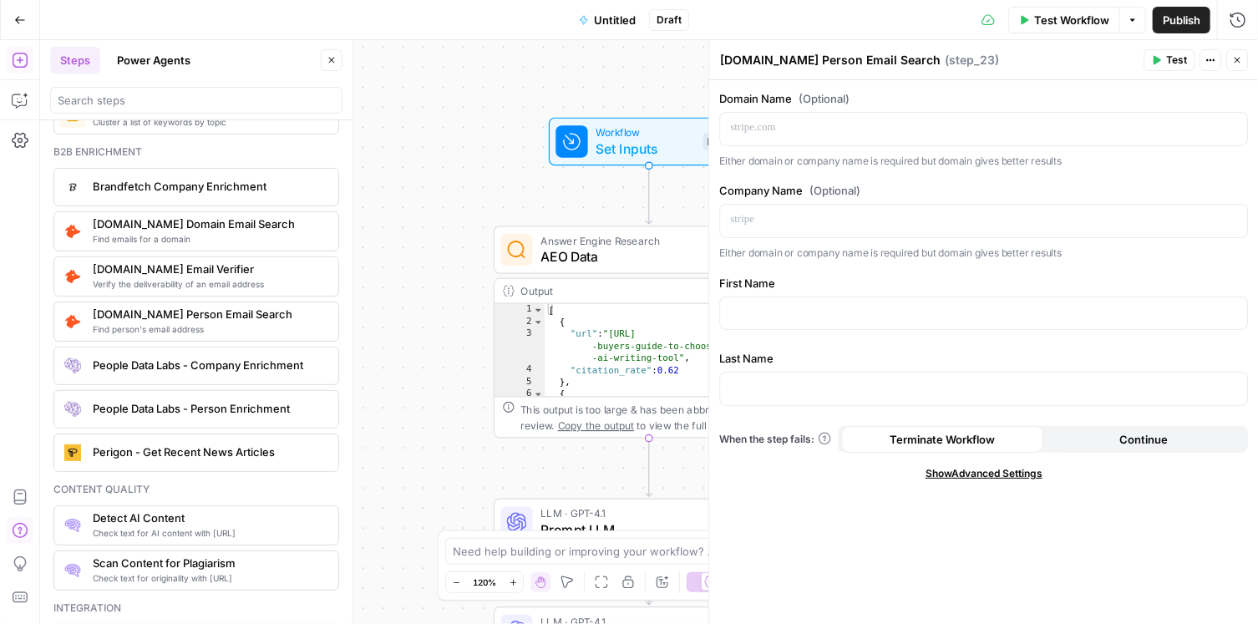
click at [150, 271] on div "Verify the deliverability of an email address [DOMAIN_NAME] Email Verifier" at bounding box center [196, 276] width 286 height 40
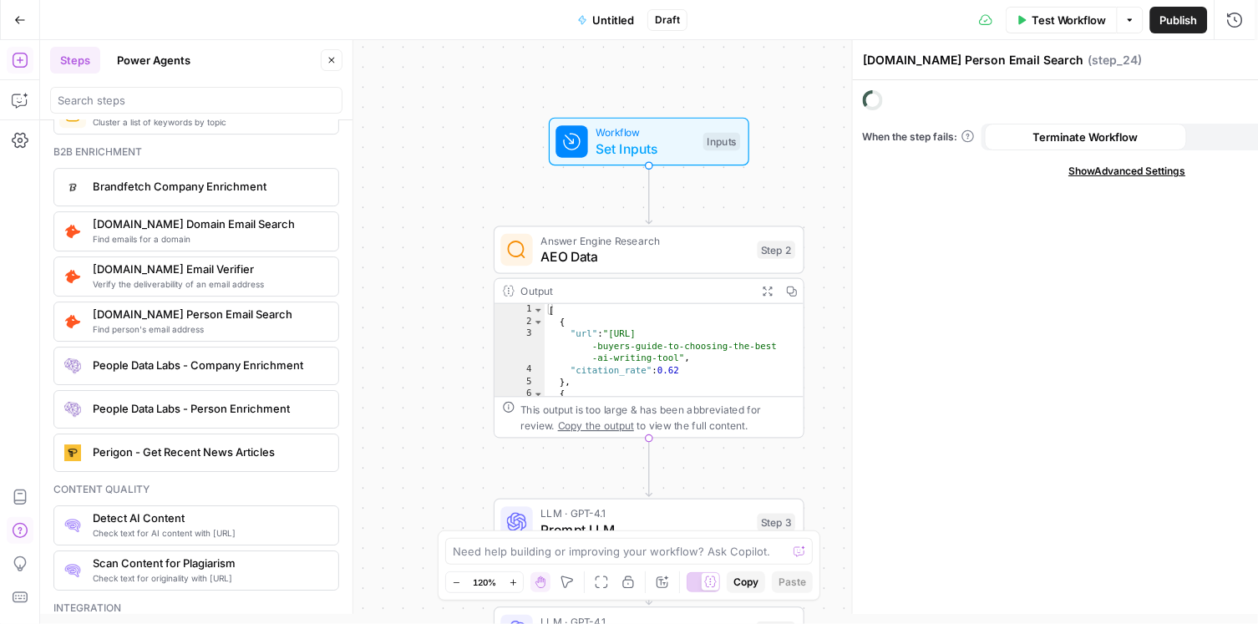
type textarea "[DOMAIN_NAME] Email Verifier"
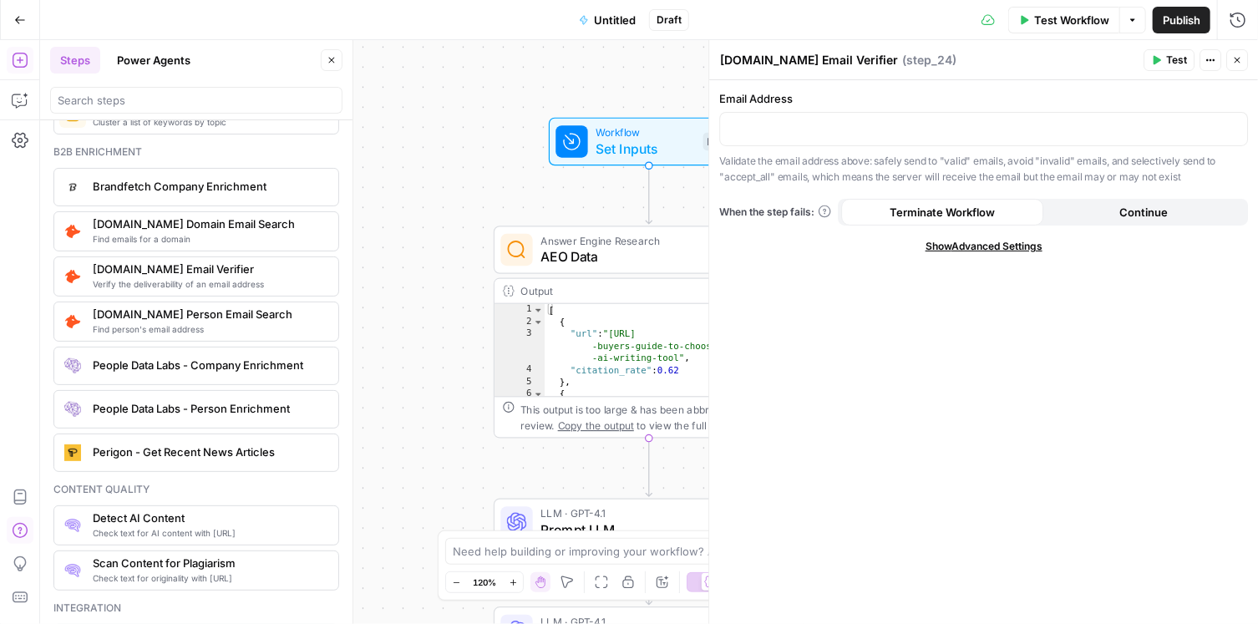
scroll to position [2699, 0]
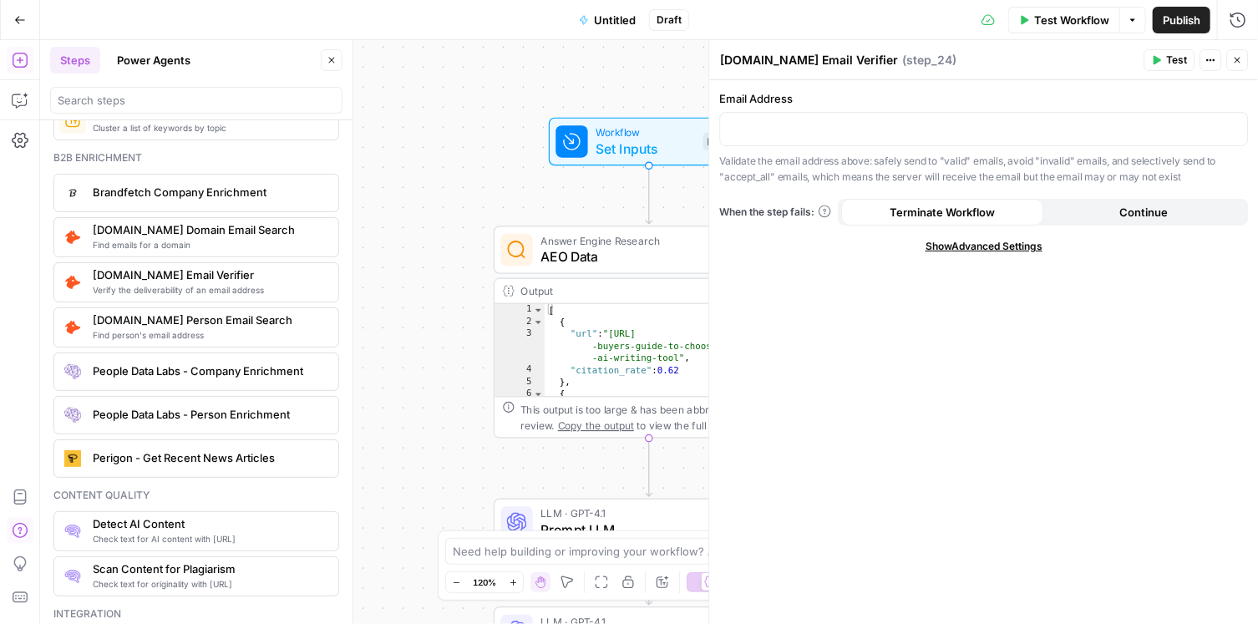
click at [158, 238] on span "Find emails for a domain" at bounding box center [209, 244] width 232 height 13
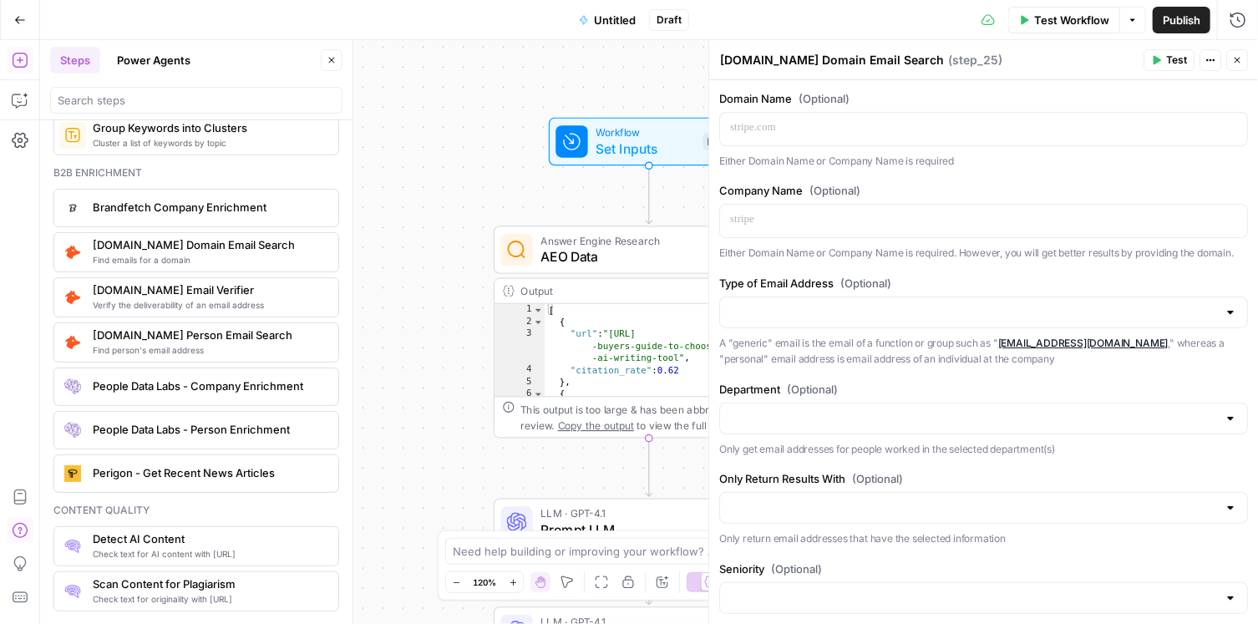
scroll to position [2680, 0]
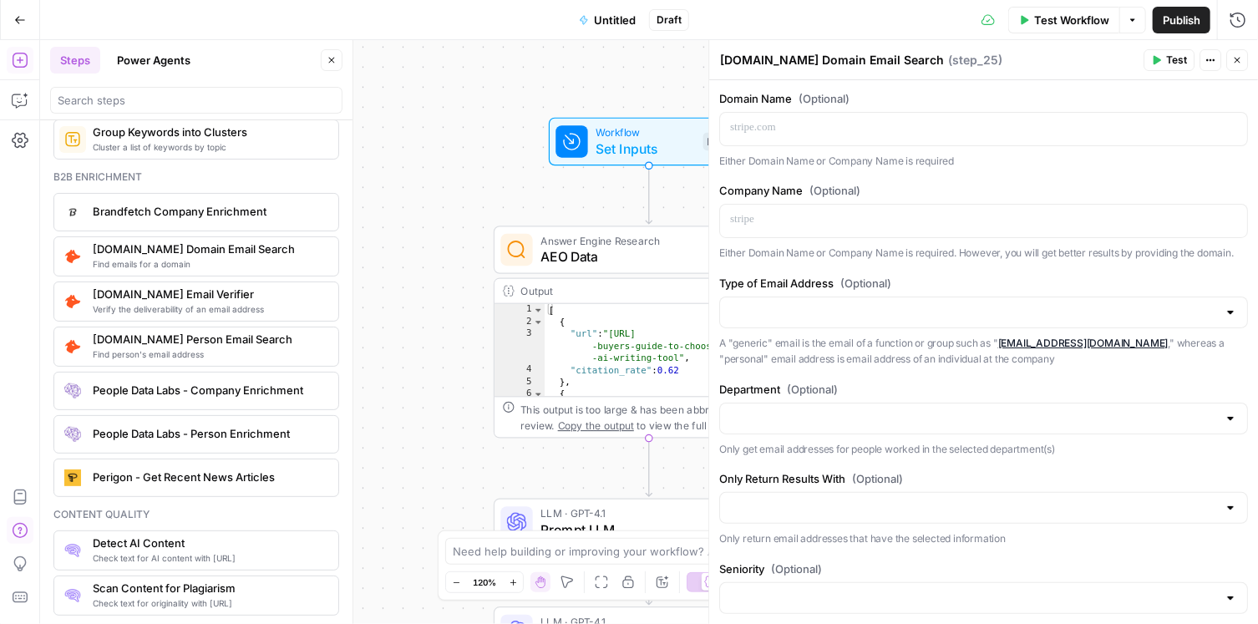
click at [117, 302] on span "Verify the deliverability of an email address" at bounding box center [209, 308] width 232 height 13
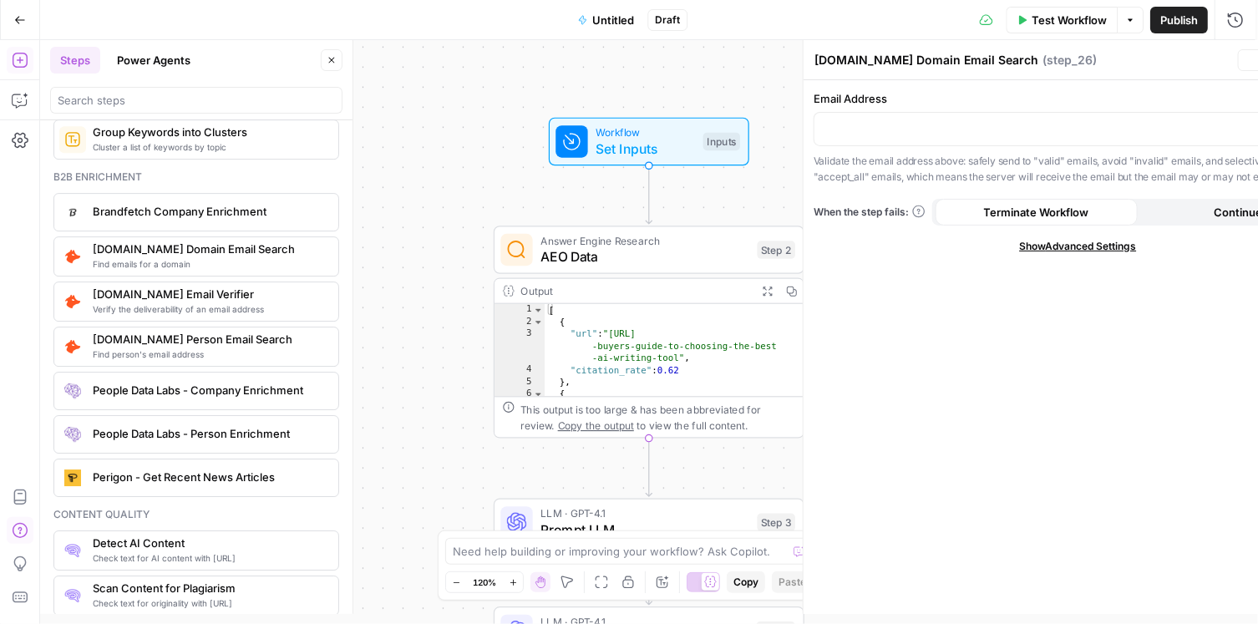
type textarea "[DOMAIN_NAME] Email Verifier"
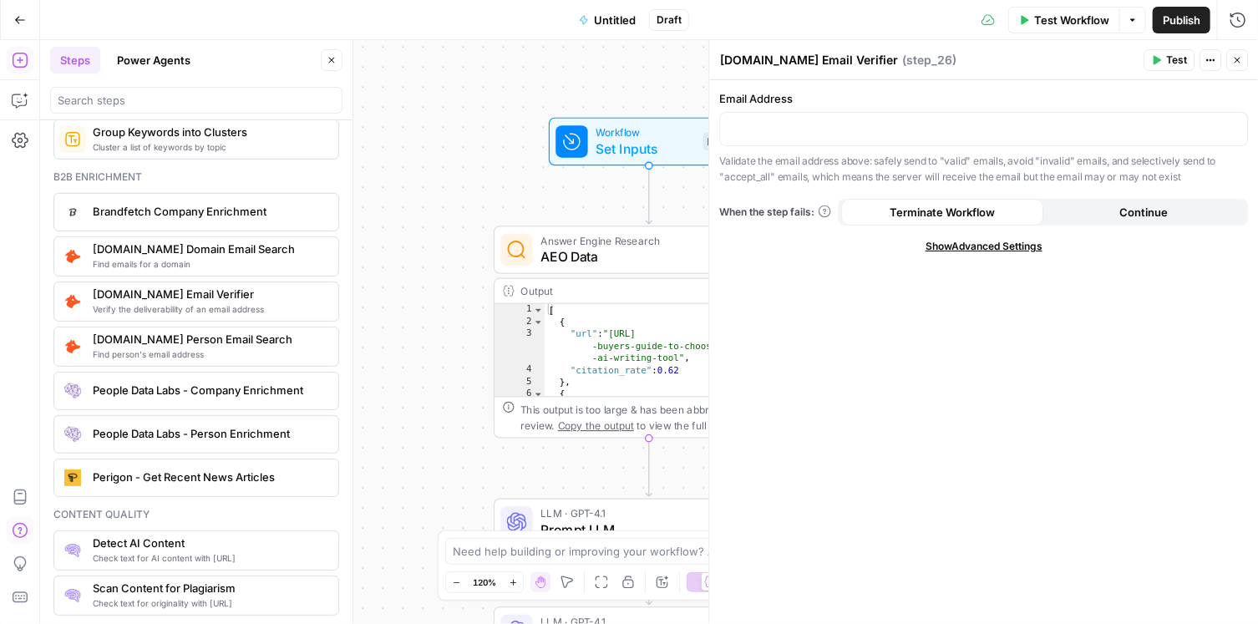
click at [134, 257] on span "Find emails for a domain" at bounding box center [209, 263] width 232 height 13
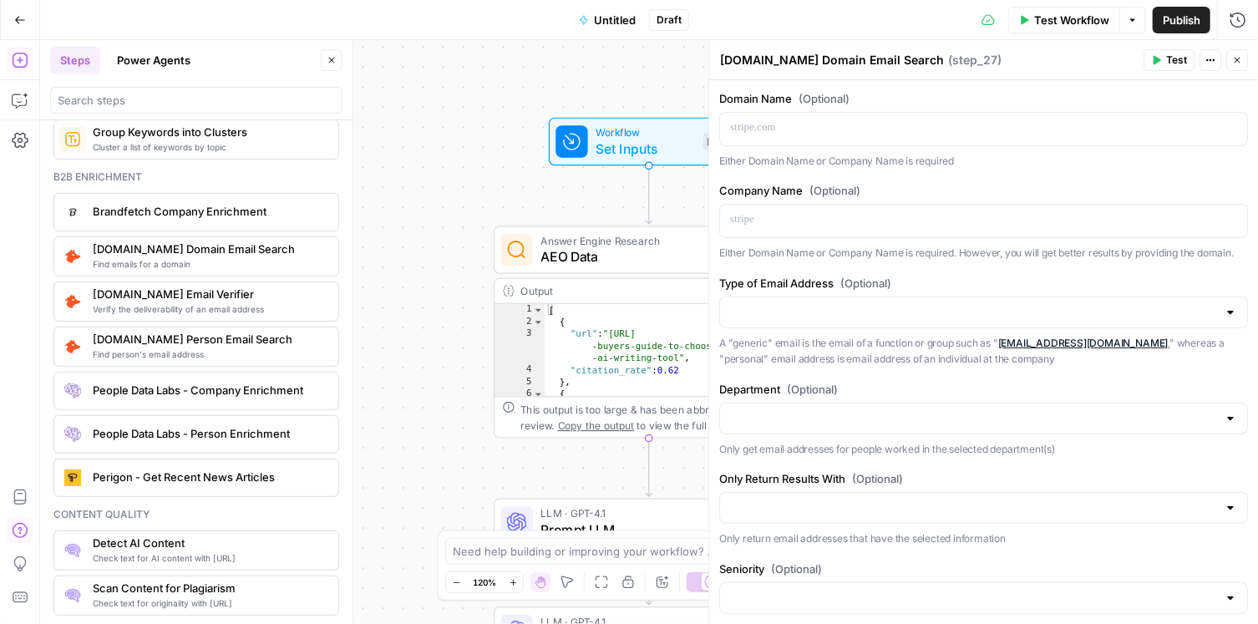
click at [130, 203] on span "Brandfetch Company Enrichment" at bounding box center [209, 211] width 232 height 17
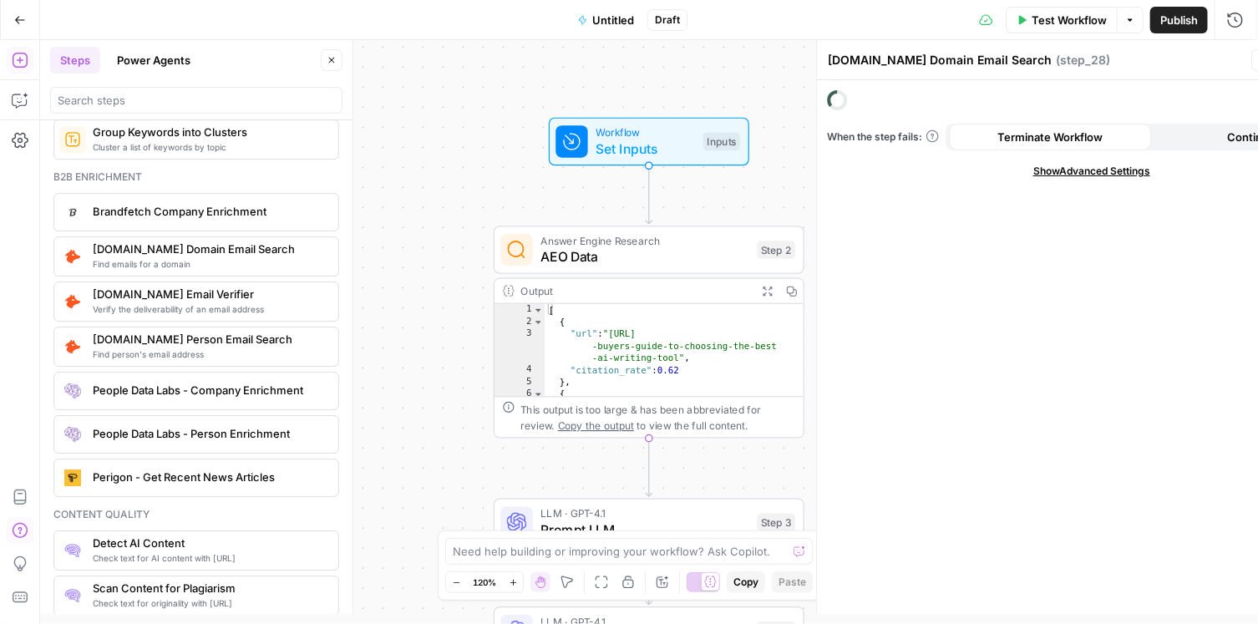
type textarea "Brandfetch Company Enrichment"
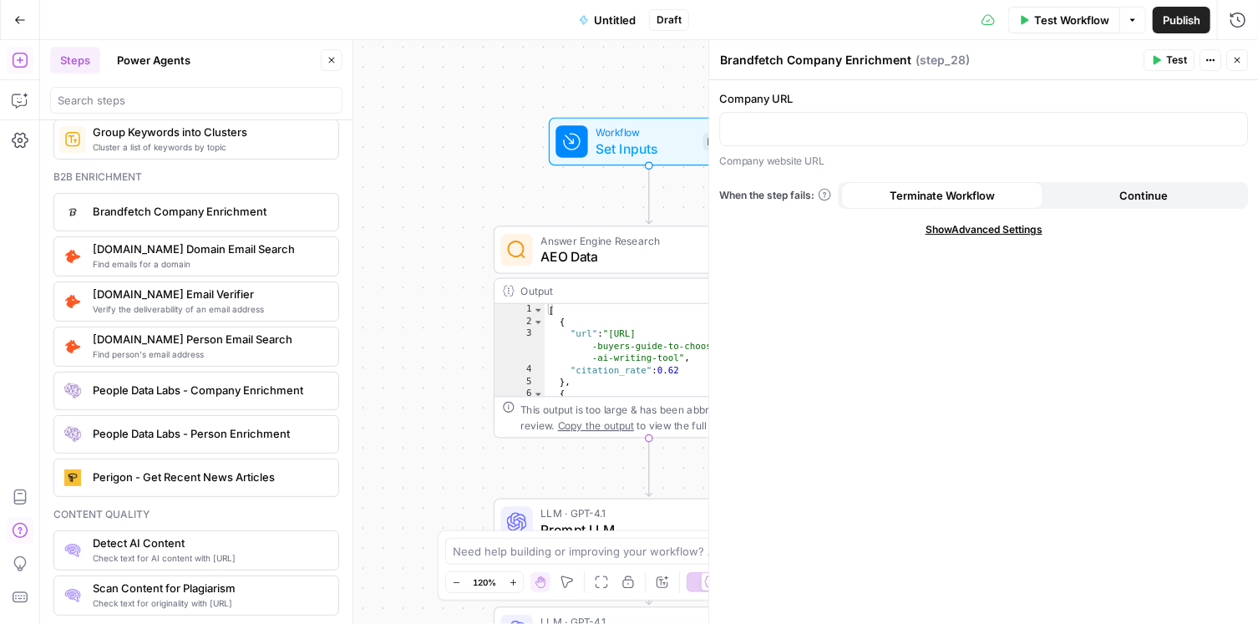
scroll to position [2461, 0]
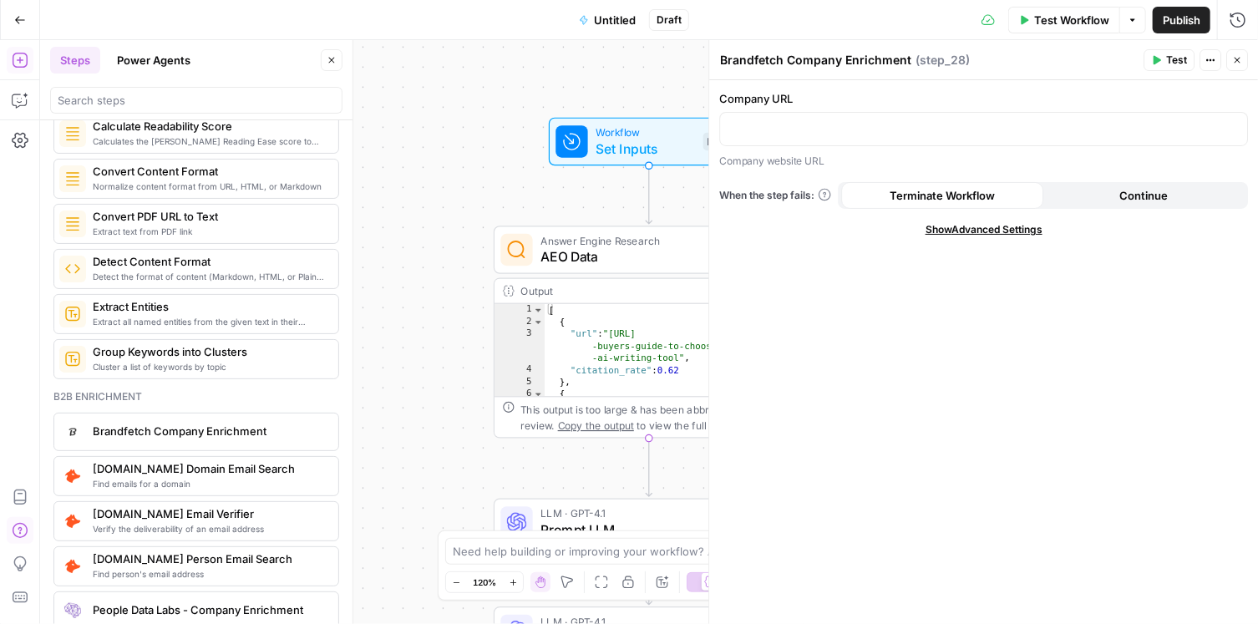
click at [175, 360] on span "Cluster a list of keywords by topic" at bounding box center [209, 366] width 232 height 13
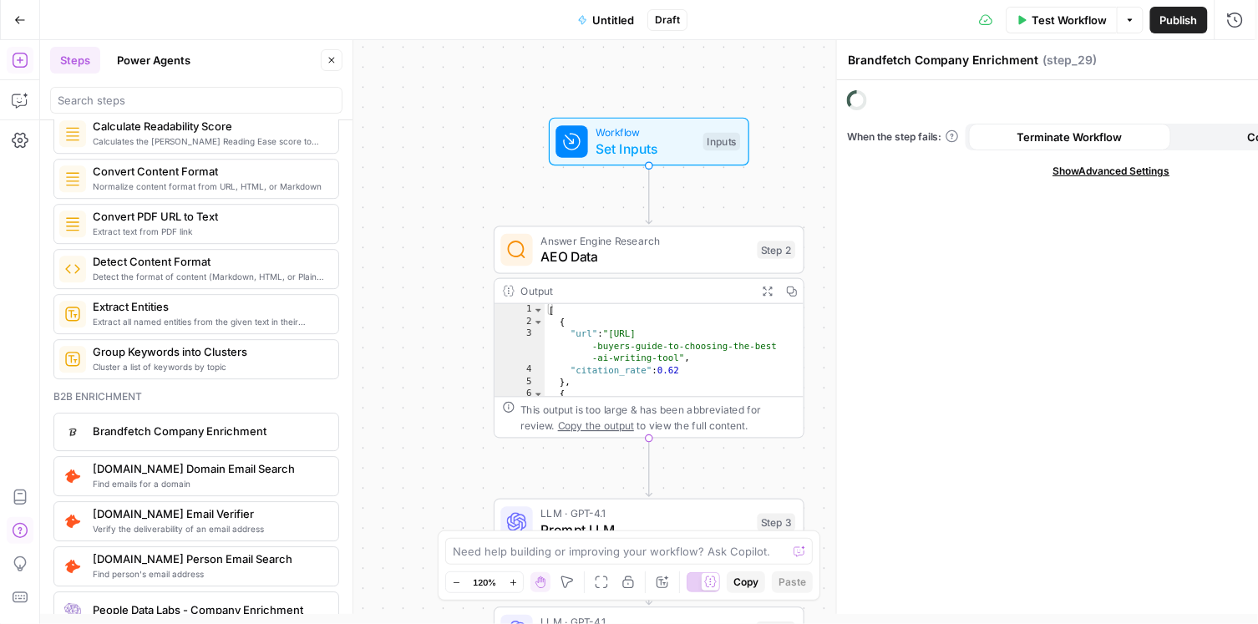
type textarea "Group Keywords into Clusters"
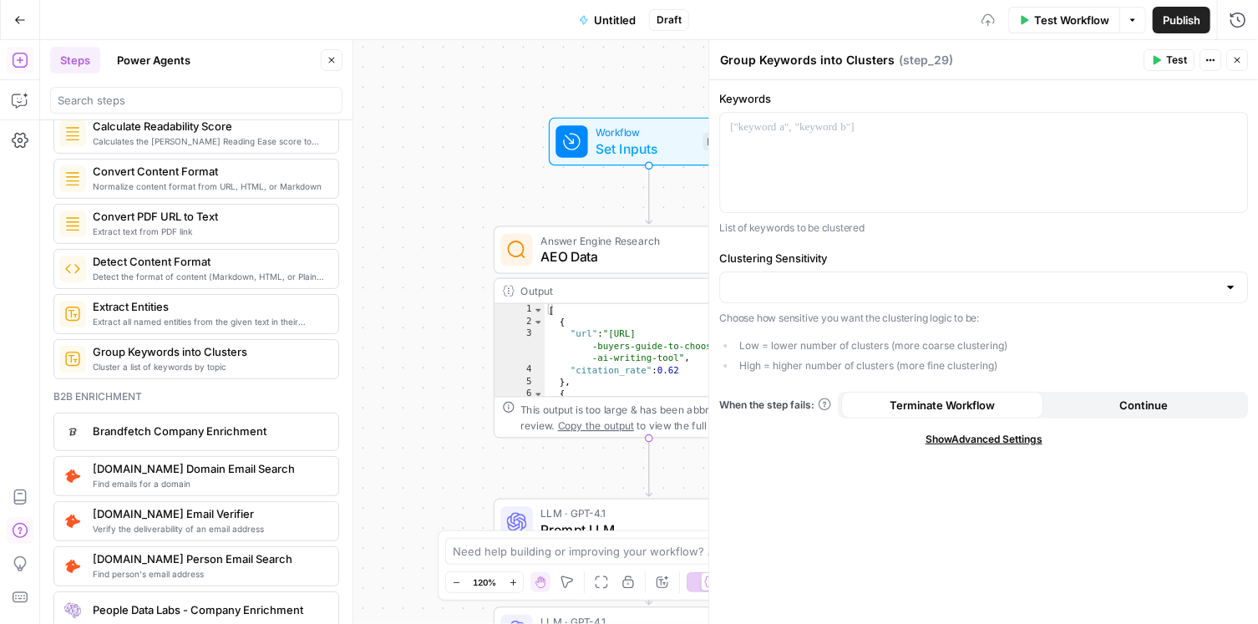
click at [172, 317] on div "Content processing Extract sentences, paragraphs, and words from content Analyz…" at bounding box center [196, 212] width 286 height 334
click at [172, 315] on span "Extract all named entities from the given text in their original order" at bounding box center [209, 321] width 232 height 13
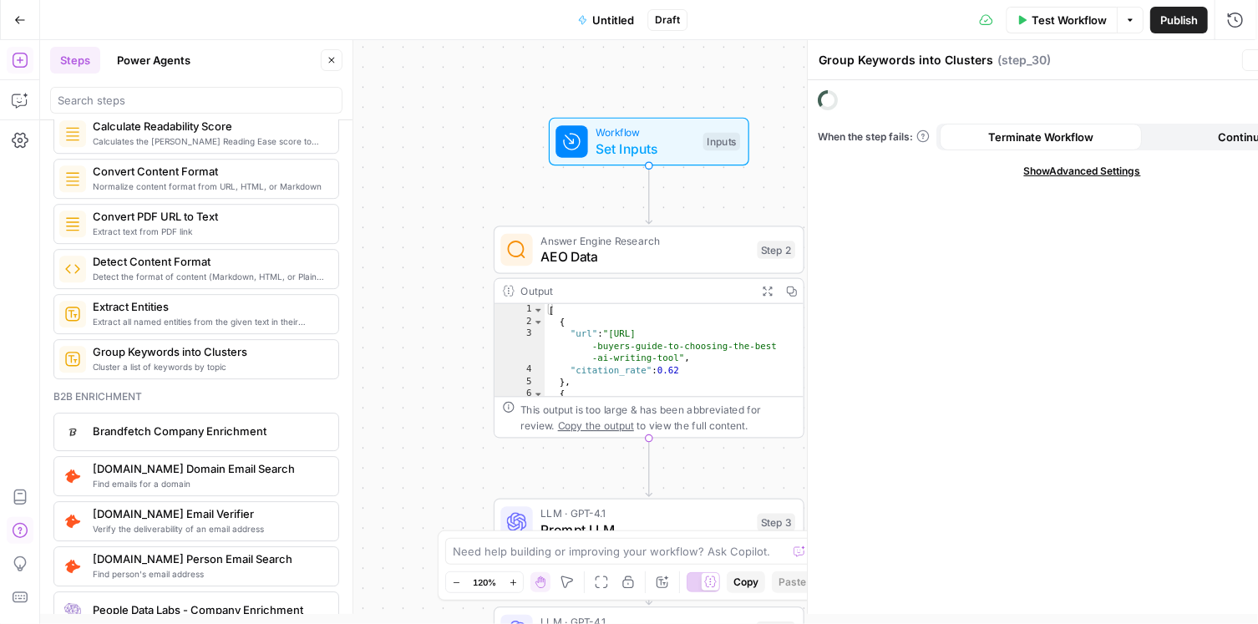
type textarea "Extract Entities"
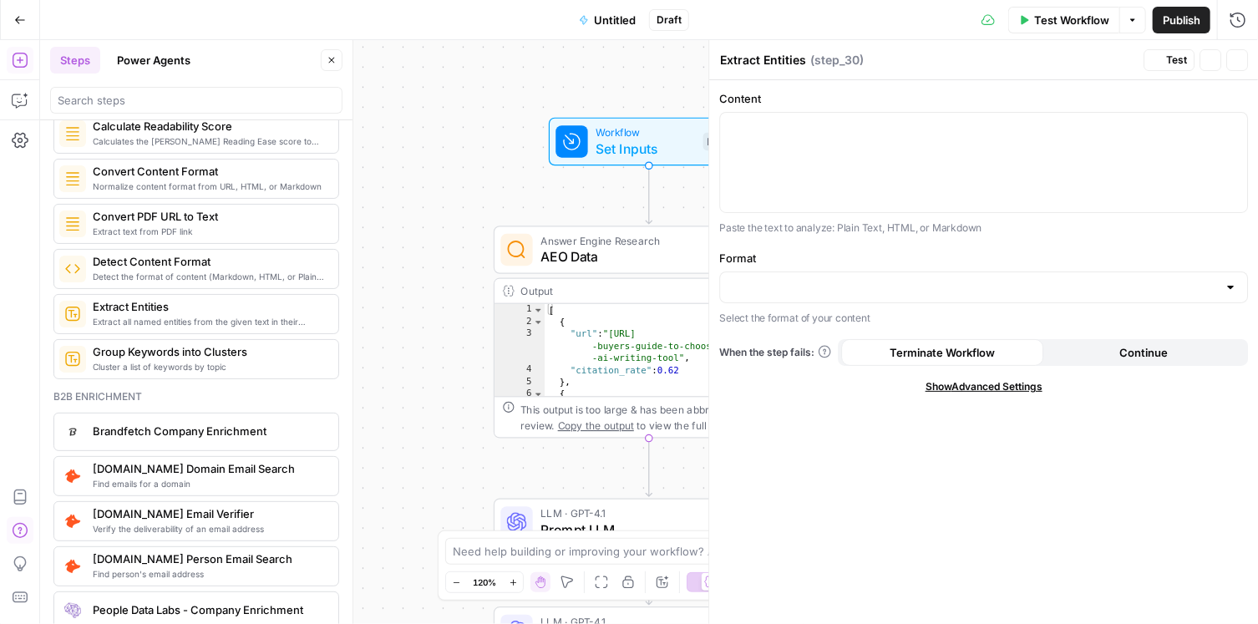
click at [175, 270] on span "Detect the format of content (Markdown, HTML, or Plain Text)" at bounding box center [209, 276] width 232 height 13
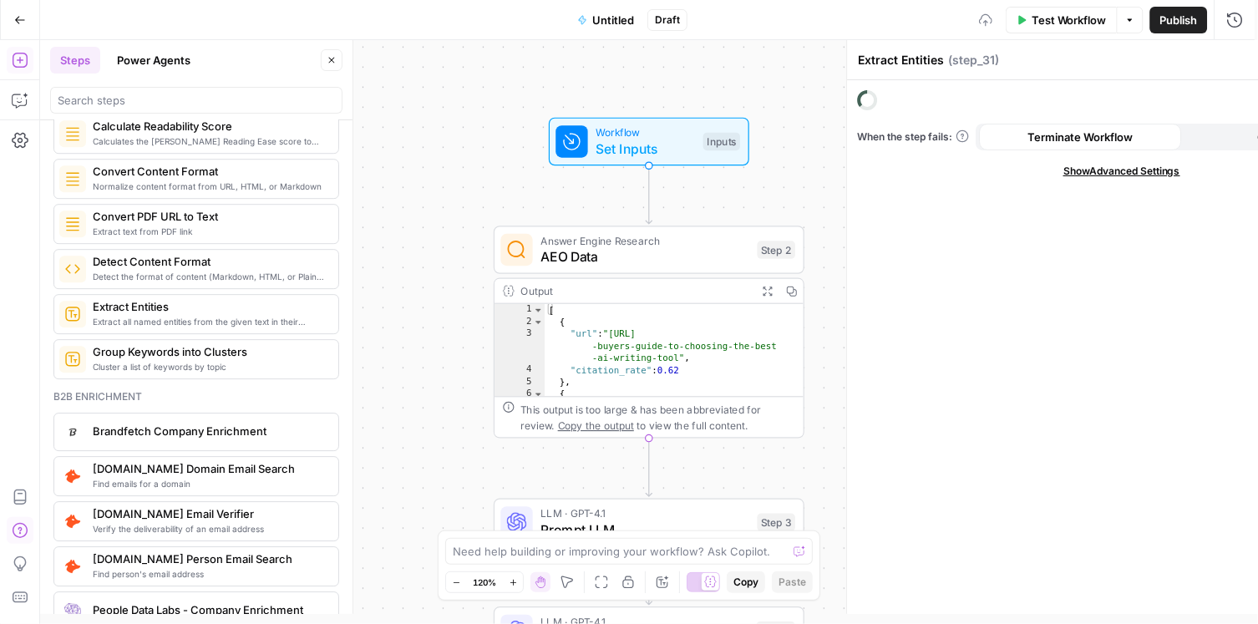
type textarea "Detect Content Format"
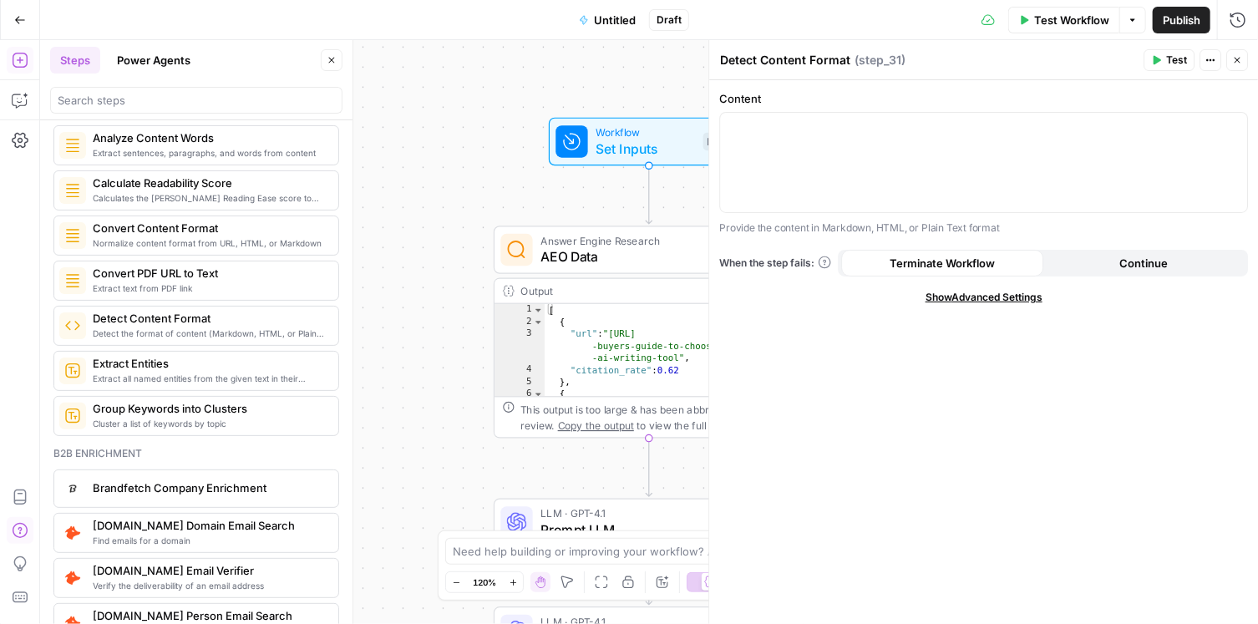
scroll to position [2350, 0]
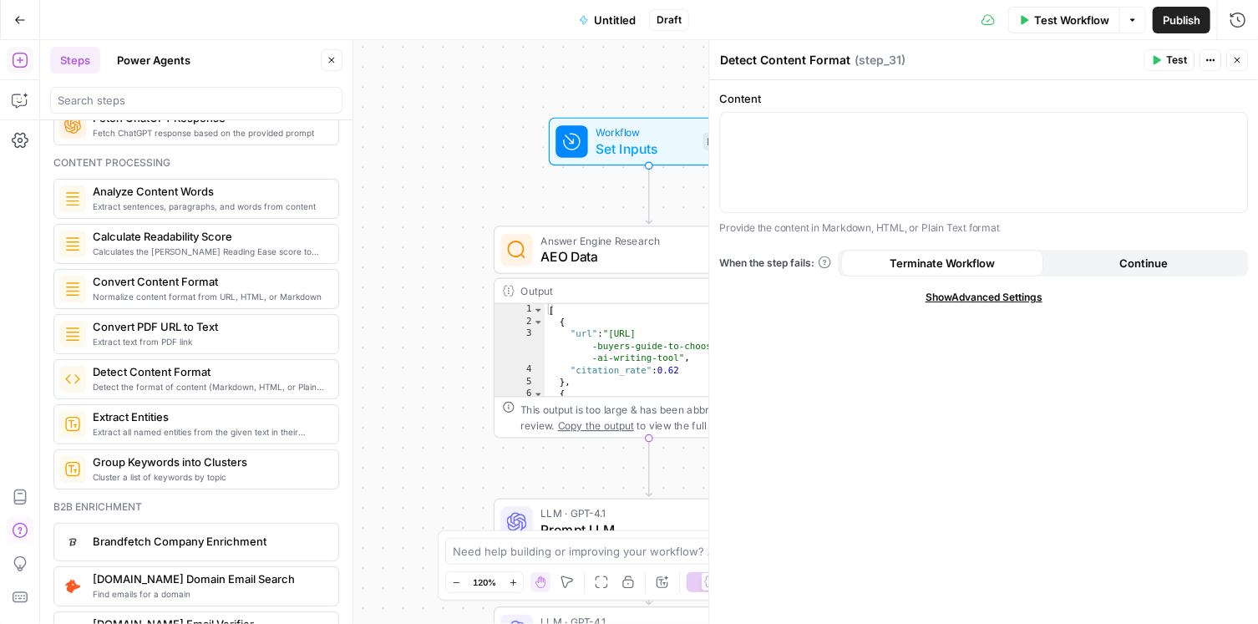
click at [144, 290] on span "Normalize content format from URL, HTML, or Markdown" at bounding box center [209, 296] width 232 height 13
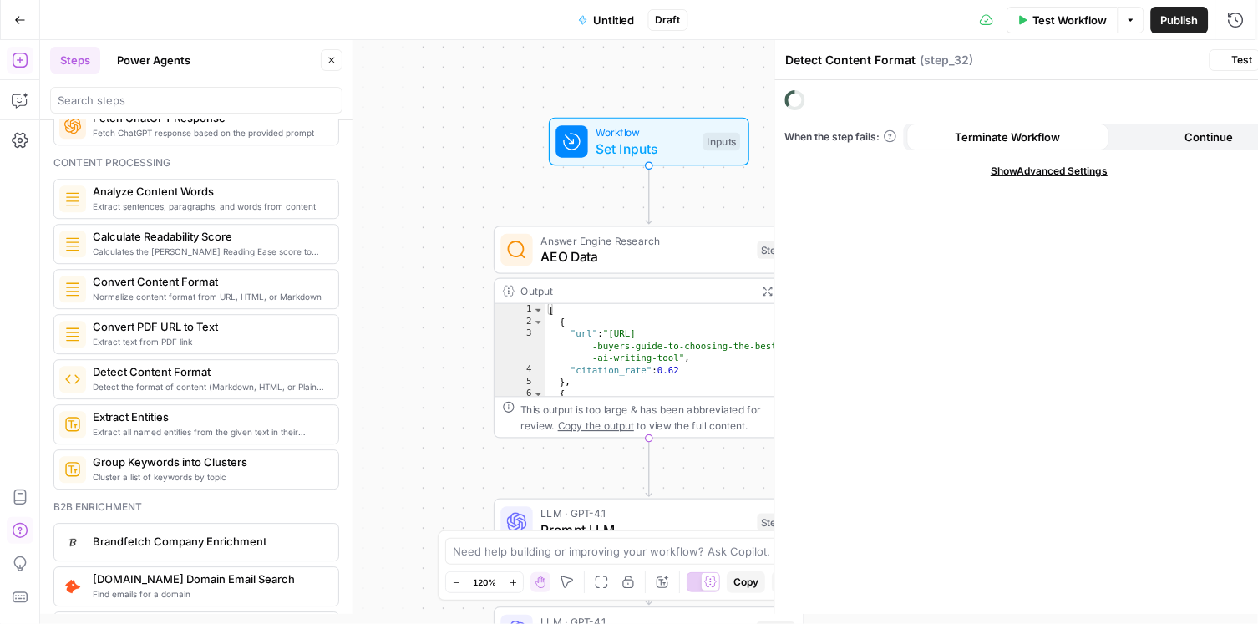
type textarea "Convert Content Format"
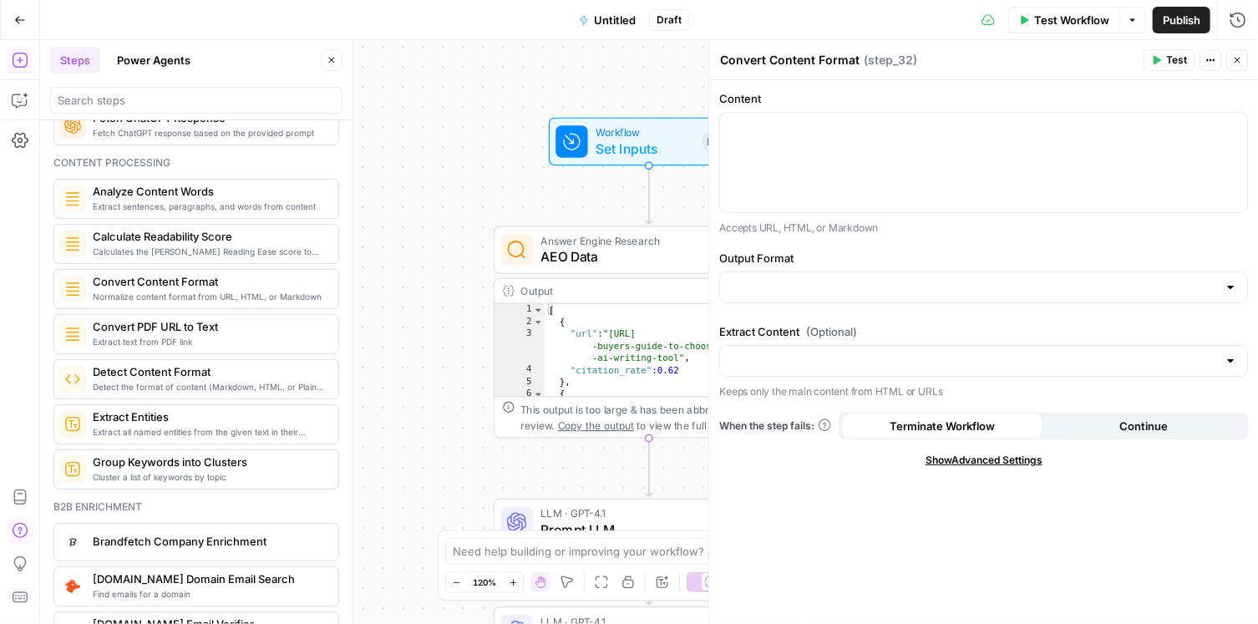
click at [148, 245] on span "Calculates the [PERSON_NAME] Reading Ease score to measure how easy a given tex…" at bounding box center [209, 251] width 232 height 13
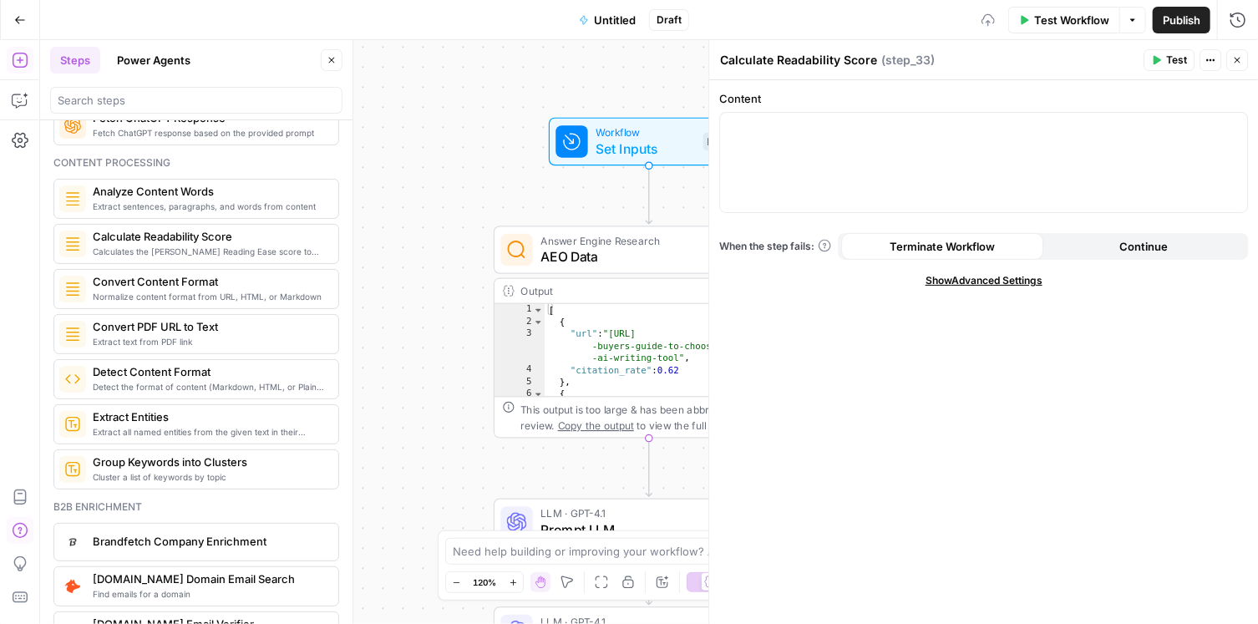
click at [148, 202] on div "Content processing Extract sentences, paragraphs, and words from content Analyz…" at bounding box center [196, 322] width 286 height 334
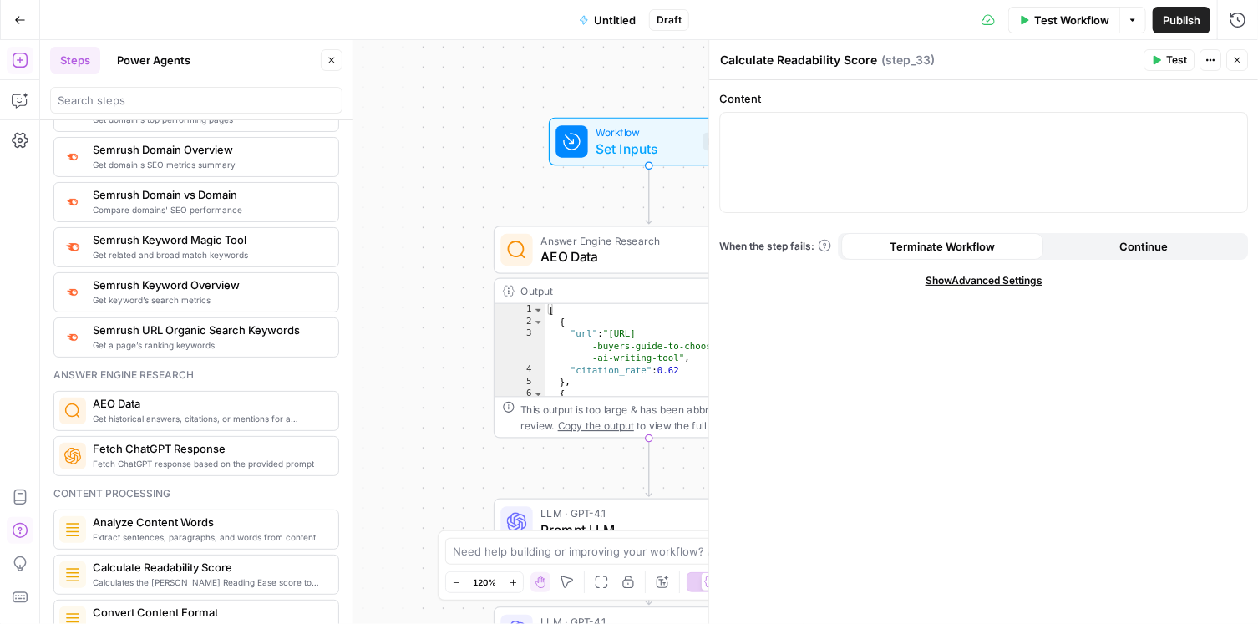
scroll to position [1988, 0]
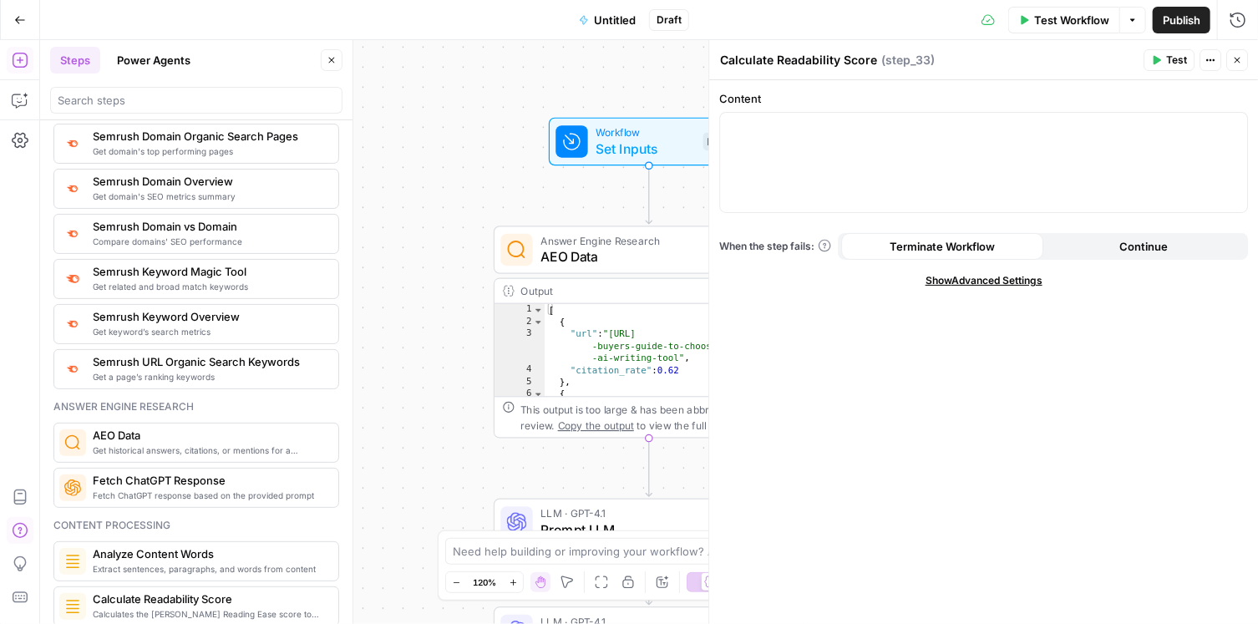
click at [161, 353] on span "Semrush URL Organic Search Keywords" at bounding box center [209, 361] width 232 height 17
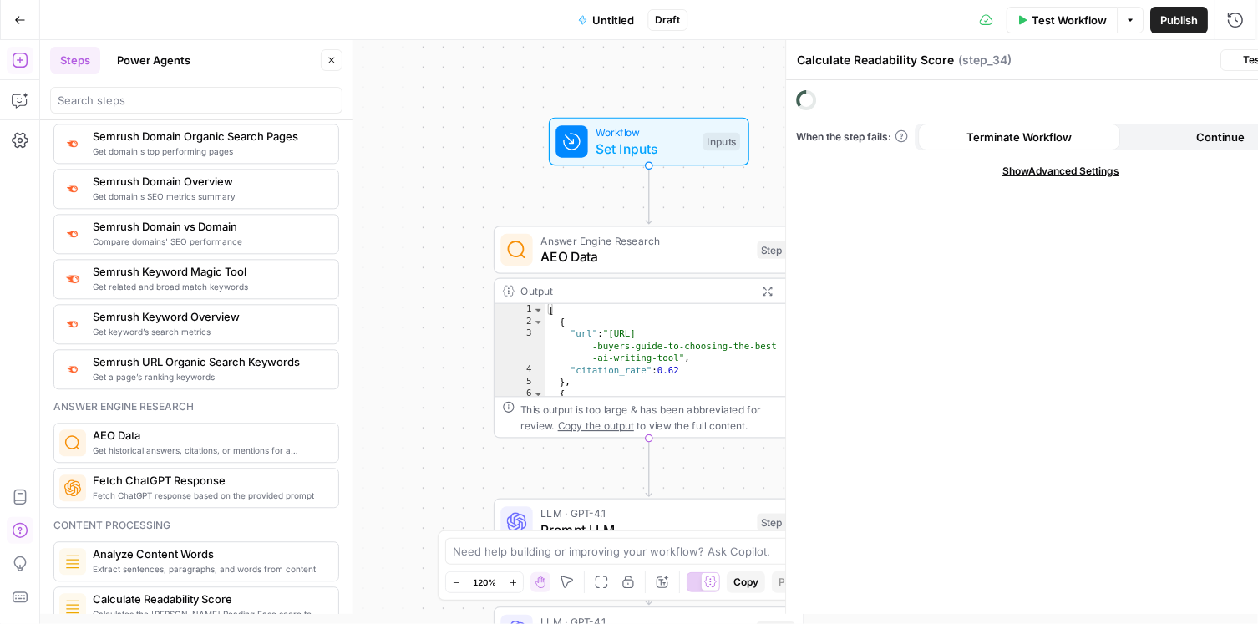
type textarea "Semrush URL Organic Search Keywords"
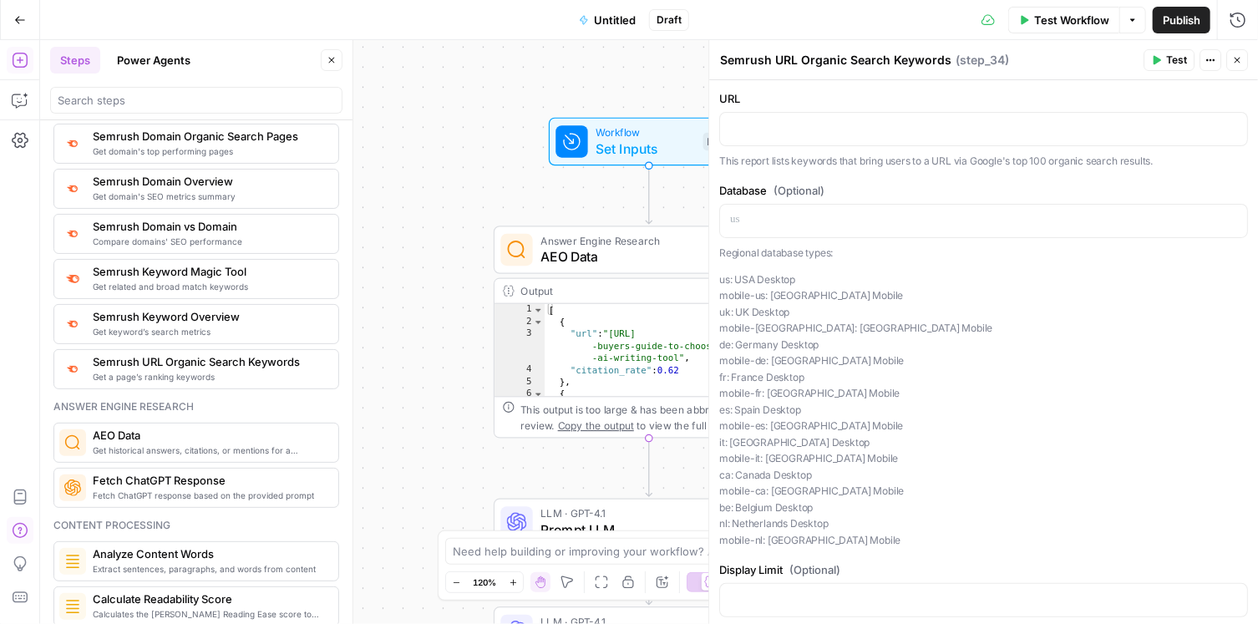
click at [164, 327] on div "Get keyword’s search metrics Semrush Keyword Overview" at bounding box center [196, 324] width 286 height 40
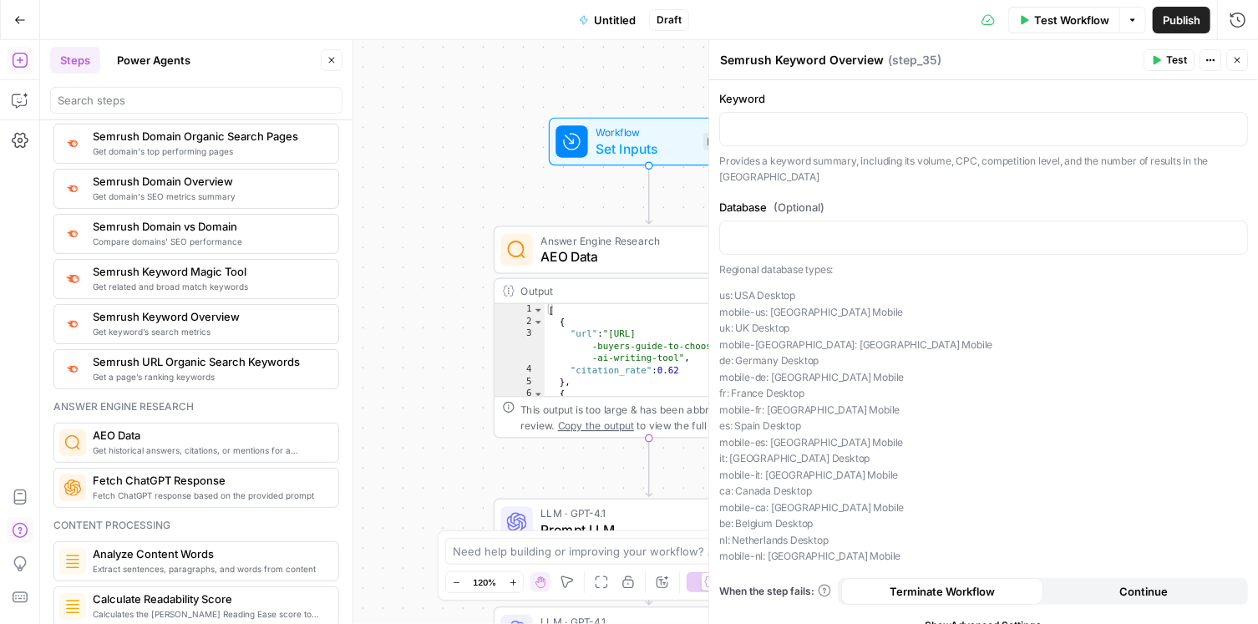
click at [166, 308] on span "Semrush Keyword Overview" at bounding box center [209, 316] width 232 height 17
click at [167, 304] on div "Get keyword’s search metrics Semrush Keyword Overview" at bounding box center [196, 324] width 286 height 40
click at [174, 263] on span "Semrush Keyword Magic Tool" at bounding box center [209, 271] width 232 height 17
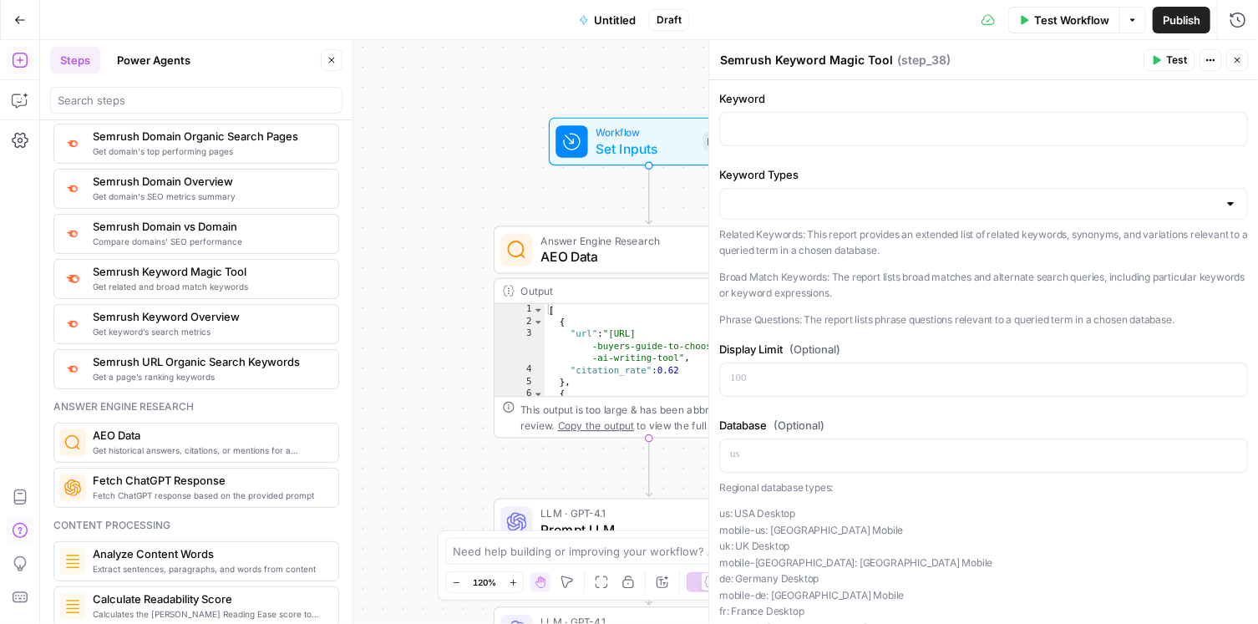
click at [178, 235] on span "Compare domains' SEO performance" at bounding box center [209, 241] width 232 height 13
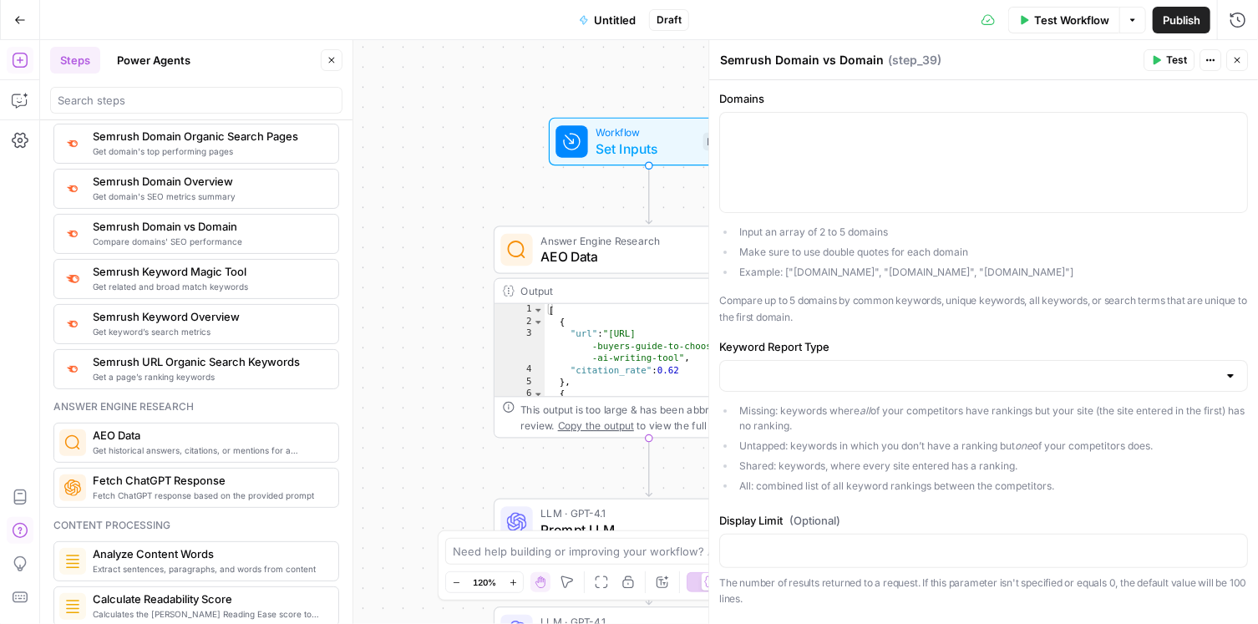
click at [178, 218] on span "Semrush Domain vs Domain" at bounding box center [209, 226] width 232 height 17
click at [180, 190] on span "Get domain's SEO metrics summary" at bounding box center [209, 196] width 232 height 13
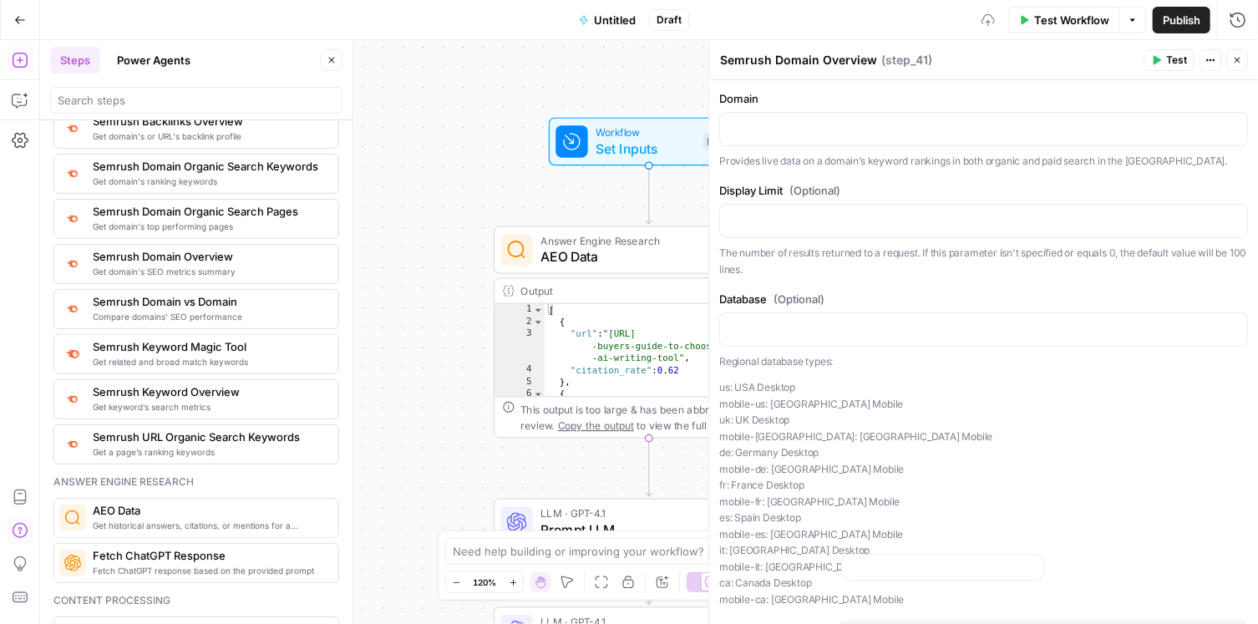
scroll to position [1894, 0]
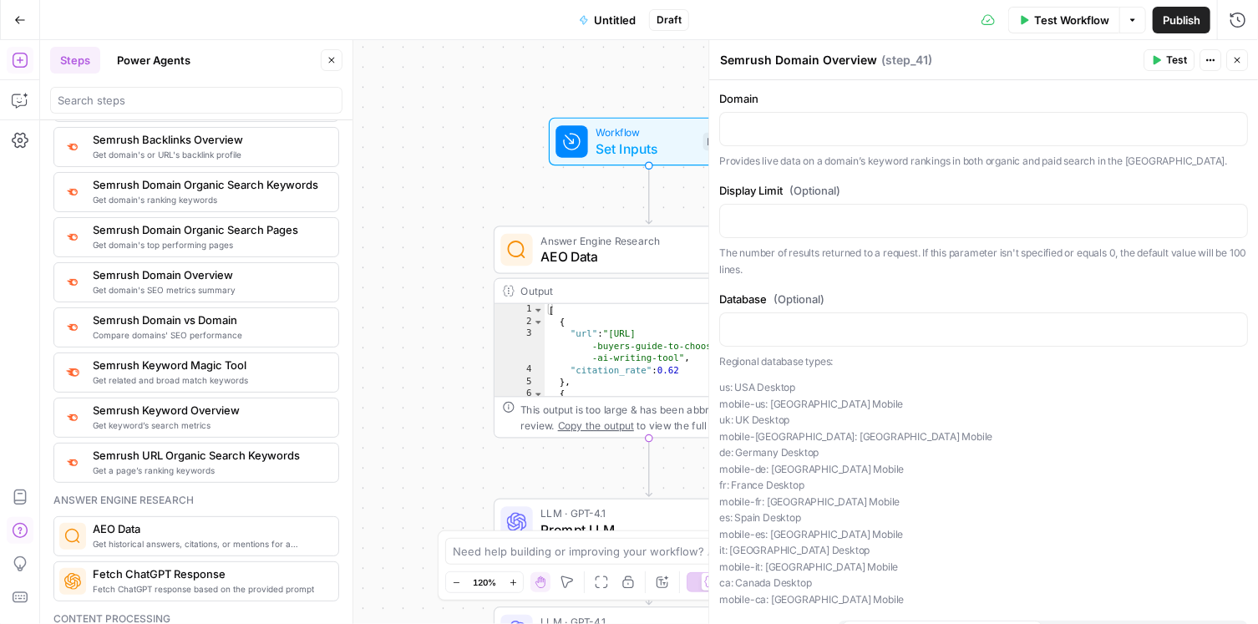
click at [195, 238] on span "Get domain's top performing pages" at bounding box center [209, 244] width 232 height 13
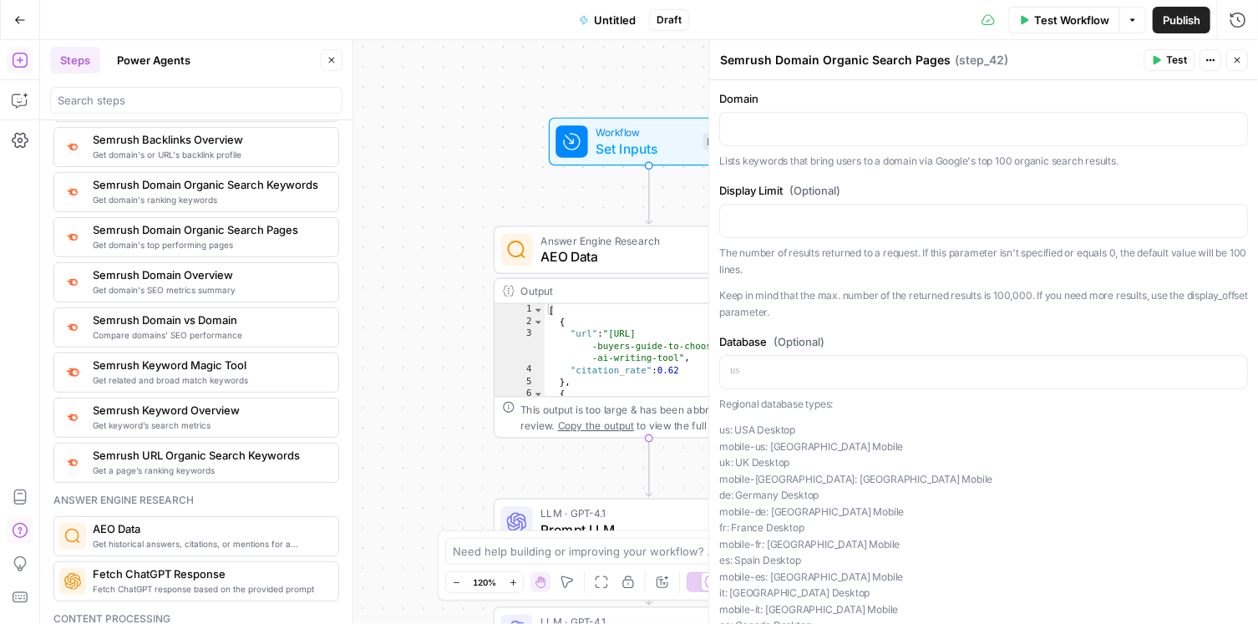
click at [192, 198] on div "Seo research Moz API Moz Get keywords a domain could target DataForSEO Keyword …" at bounding box center [196, 113] width 286 height 740
click at [191, 193] on span "Get domain's ranking keywords" at bounding box center [209, 199] width 232 height 13
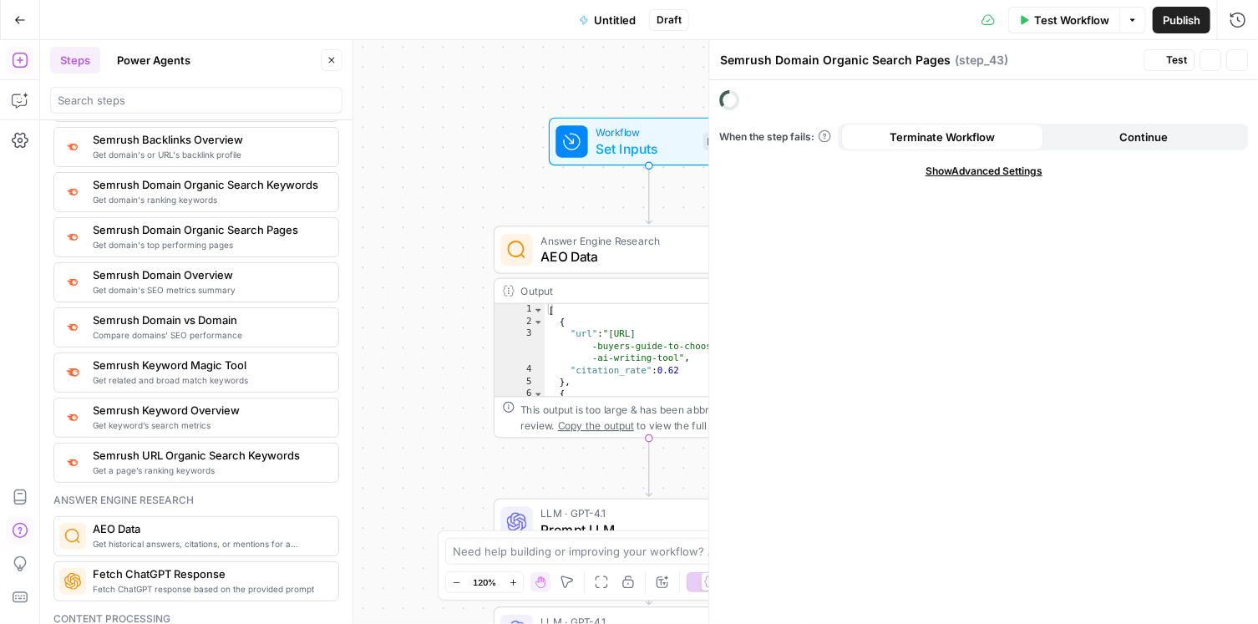
type textarea "Semrush Domain Organic Search Keywords"
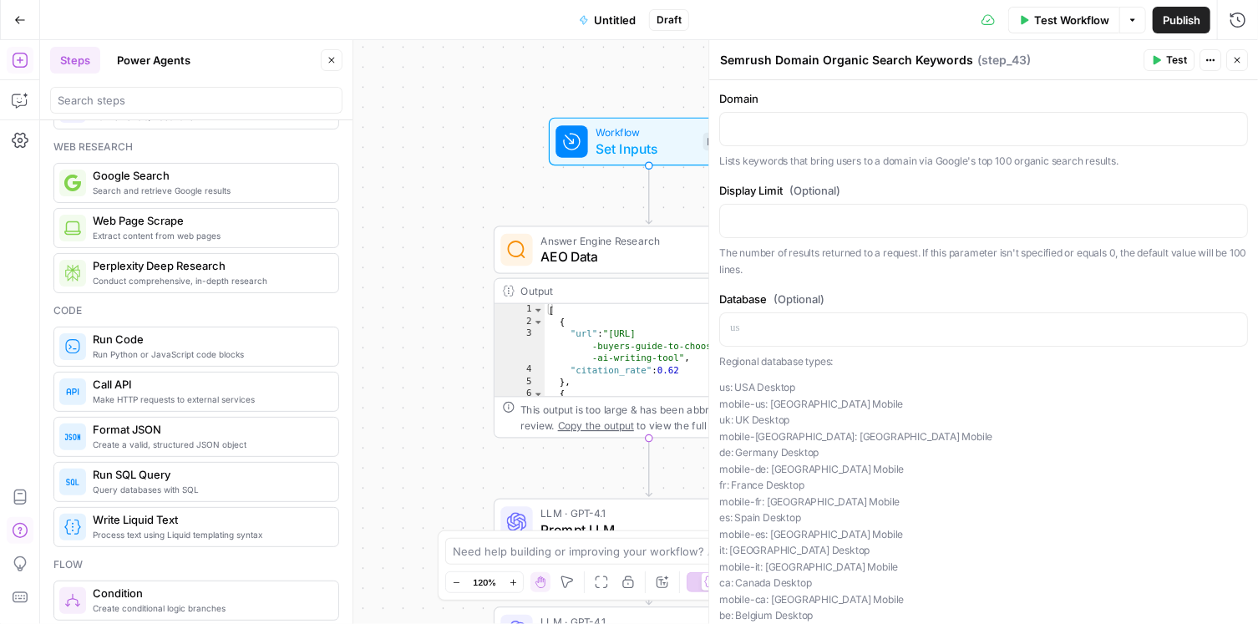
scroll to position [0, 0]
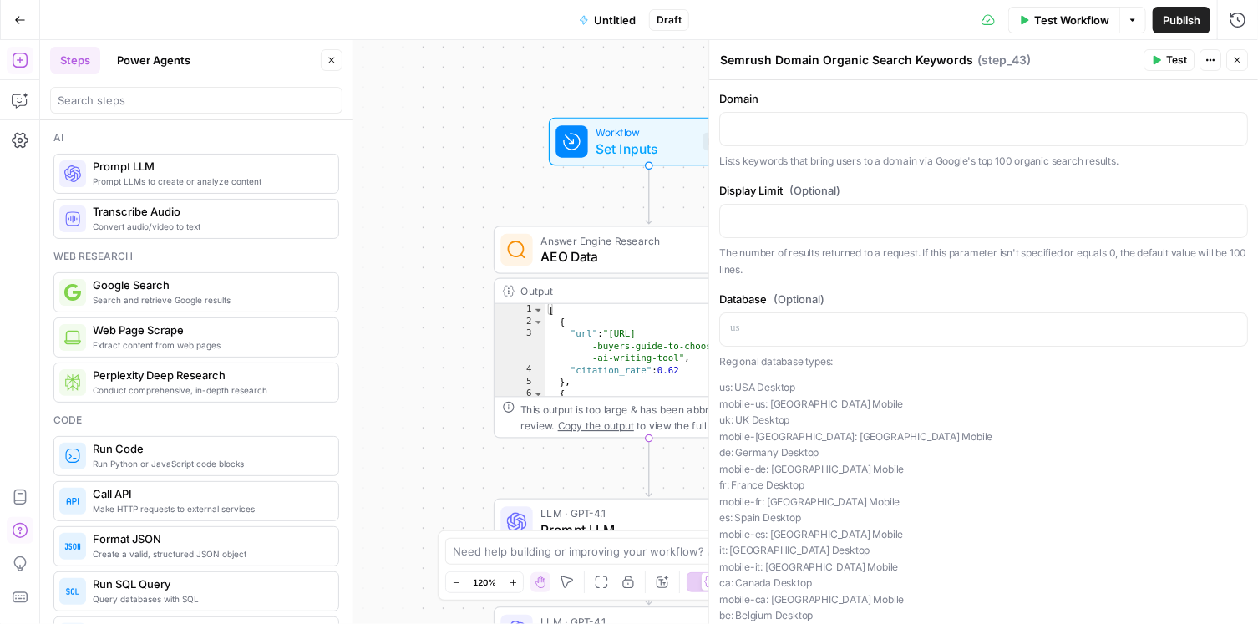
click at [178, 188] on div "Prompt LLMs to create or analyze content Prompt LLM" at bounding box center [196, 174] width 286 height 40
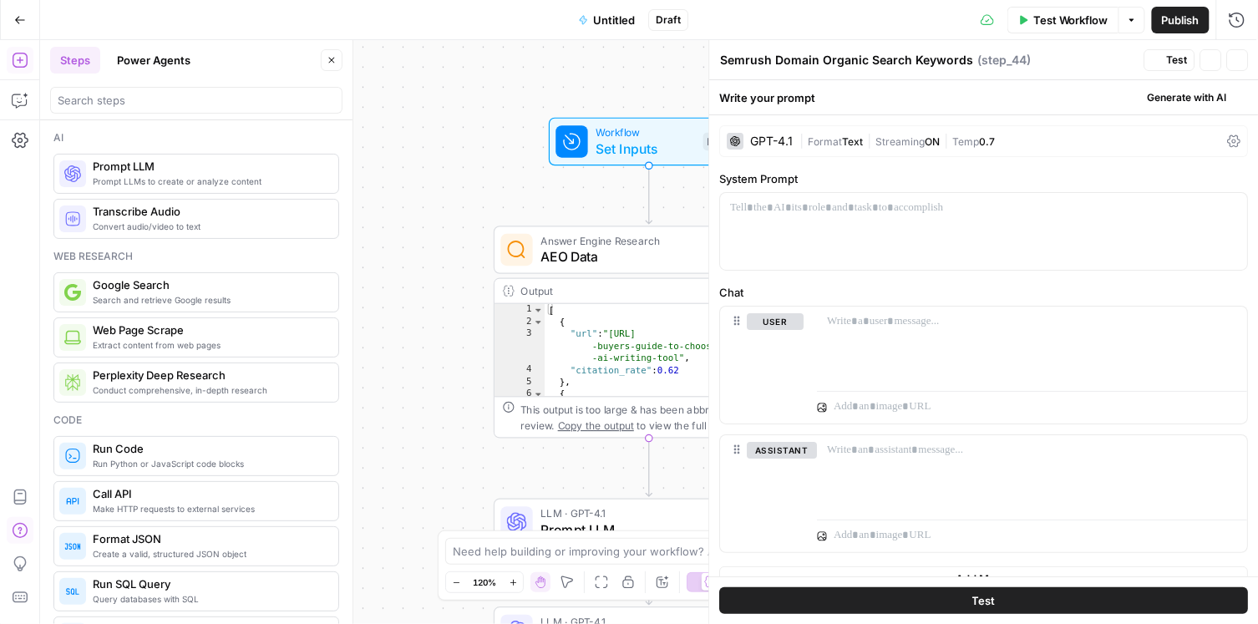
type textarea "Prompt LLM"
click at [179, 231] on span "Convert audio/video to text" at bounding box center [209, 226] width 232 height 13
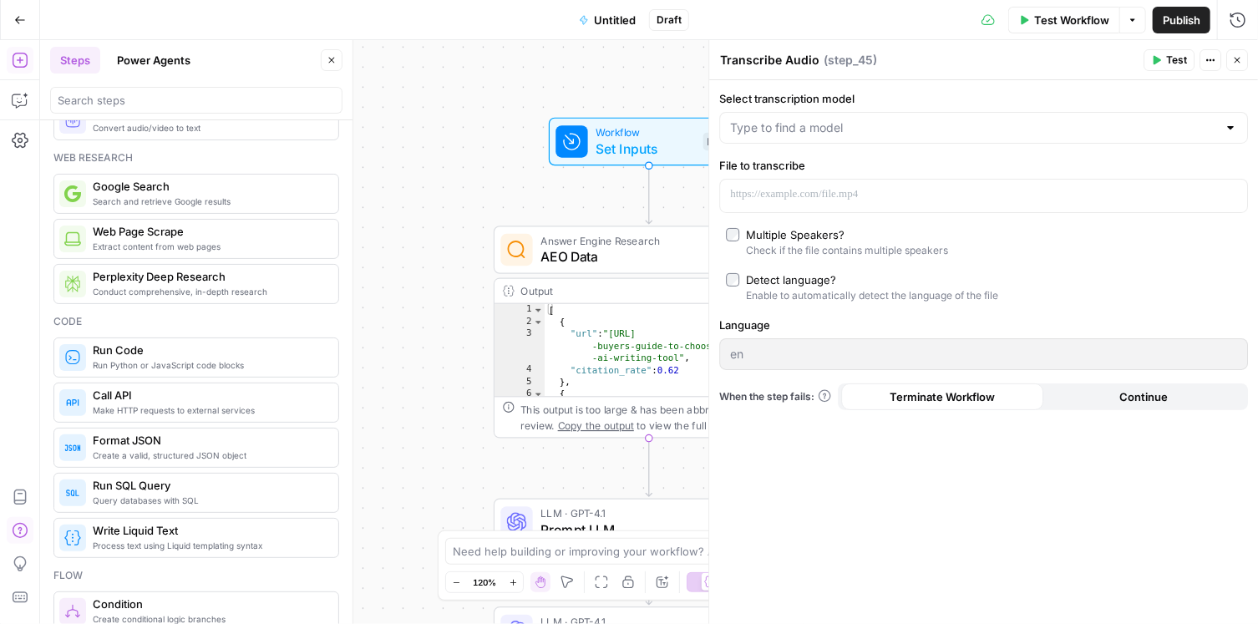
scroll to position [157, 0]
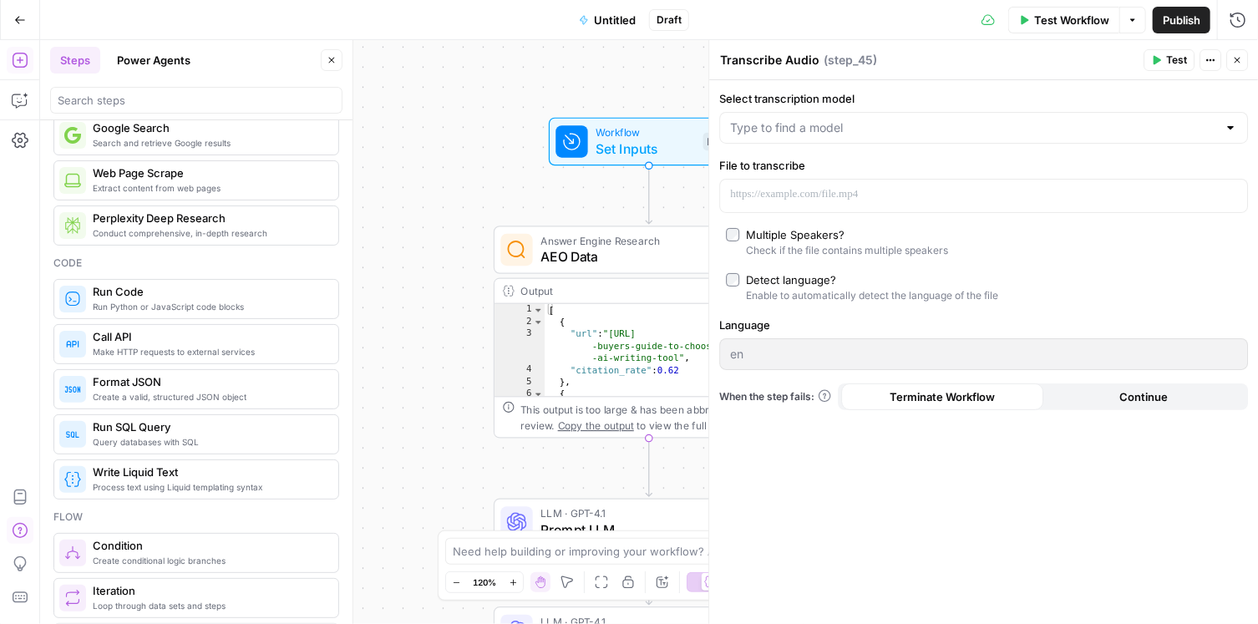
click at [175, 302] on span "Run Python or JavaScript code blocks" at bounding box center [209, 306] width 232 height 13
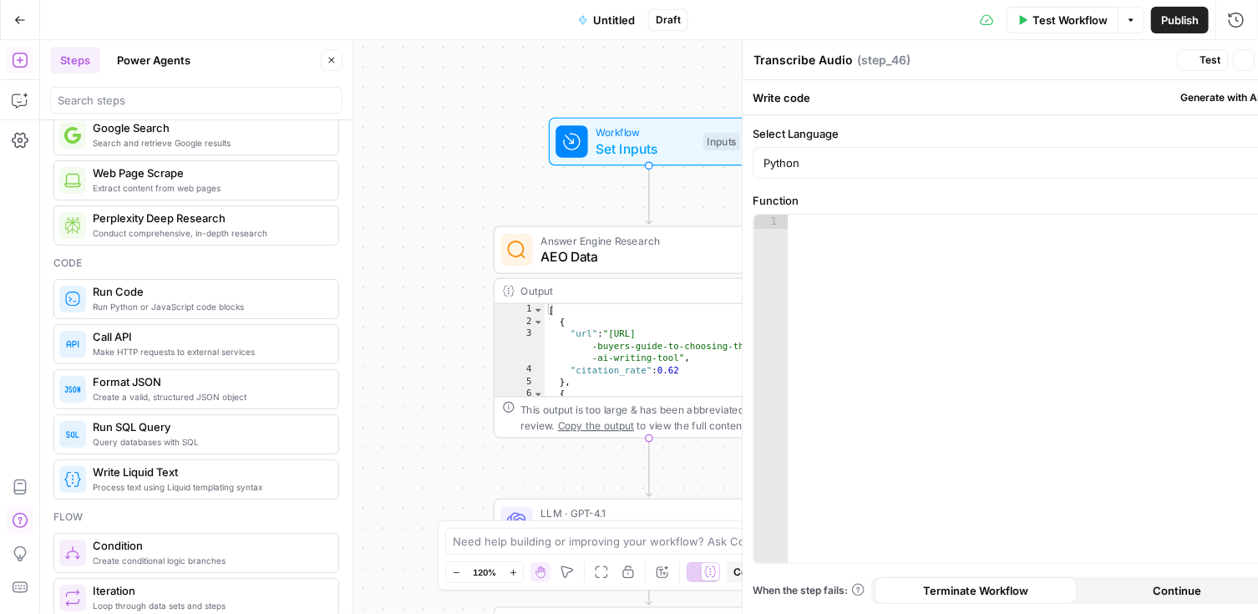
type textarea "Run Code"
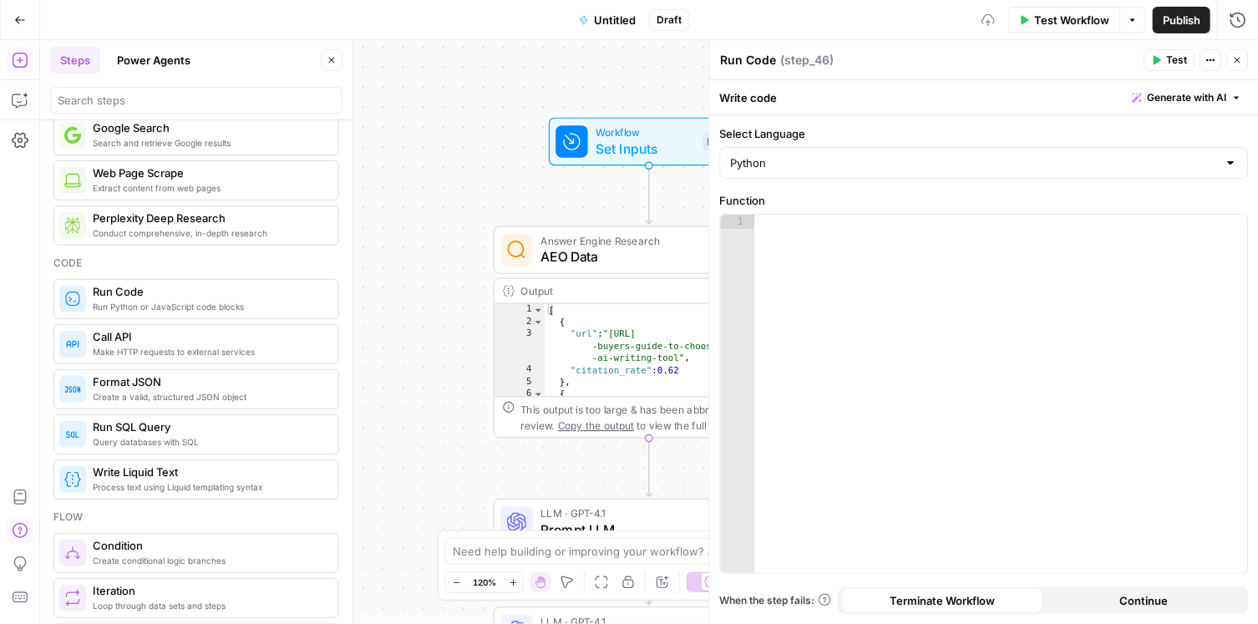
click at [174, 353] on span "Make HTTP requests to external services" at bounding box center [209, 351] width 232 height 13
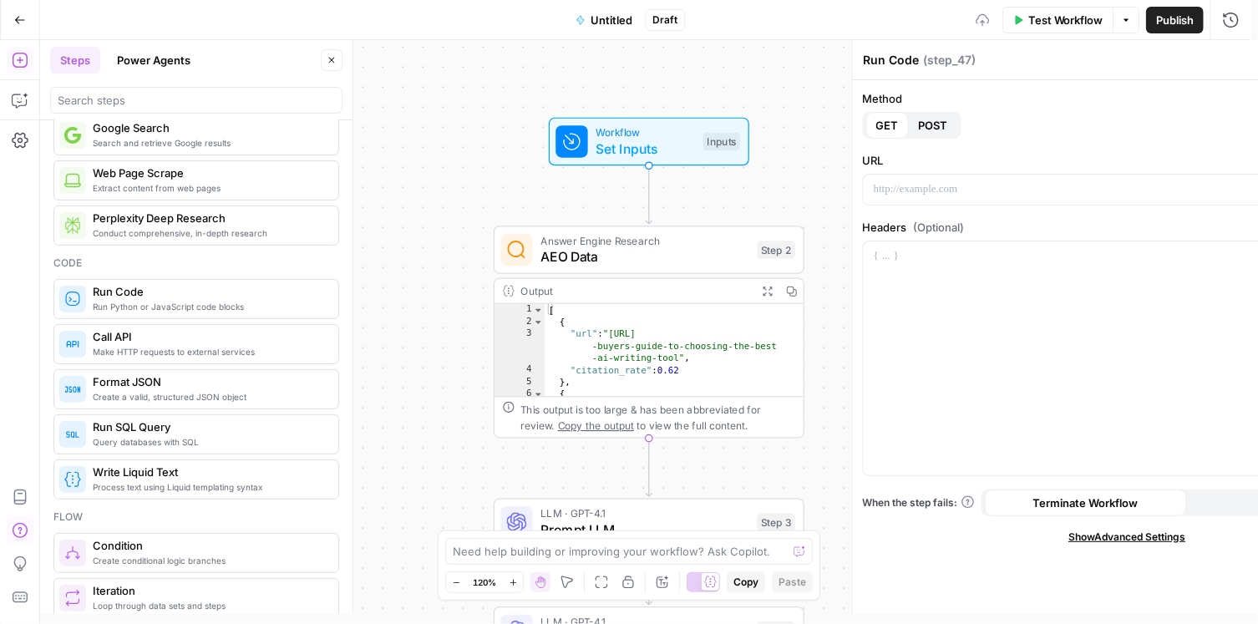
type textarea "Call API"
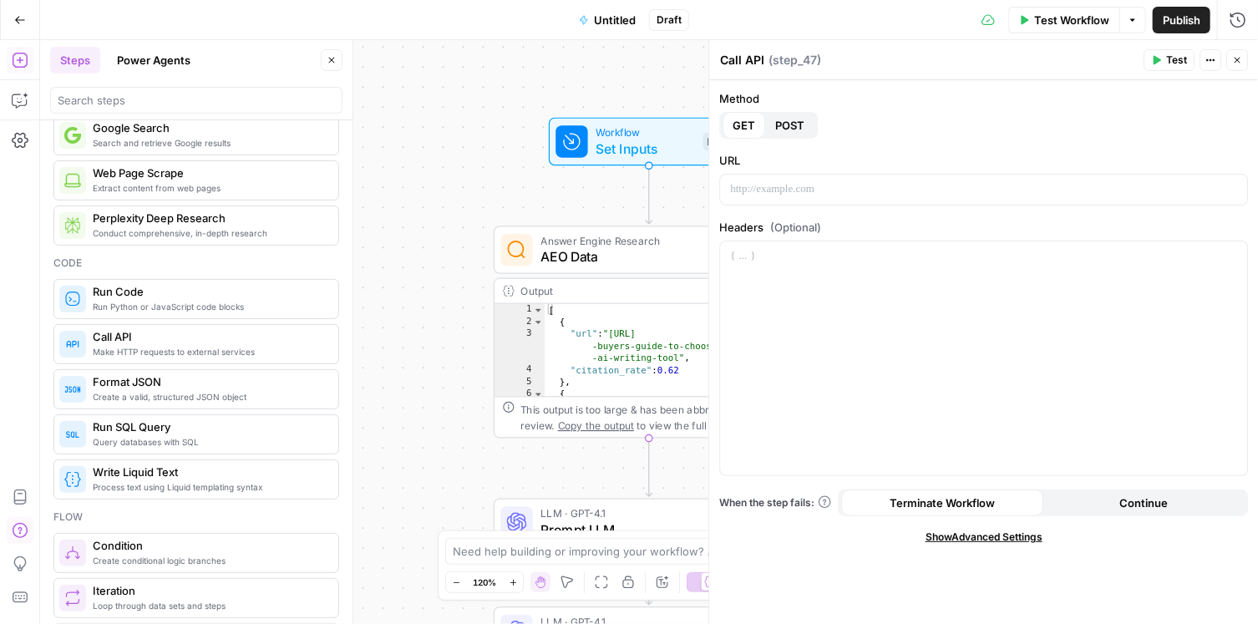
click at [175, 391] on span "Create a valid, structured JSON object" at bounding box center [209, 396] width 232 height 13
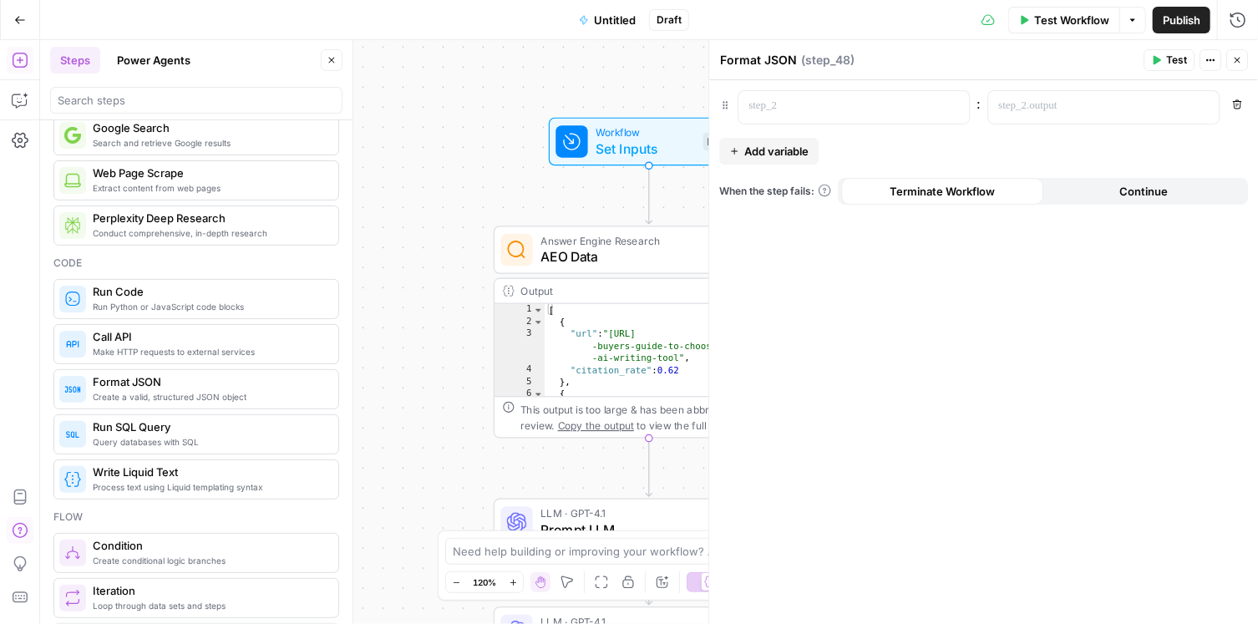
click at [159, 444] on span "Query databases with SQL" at bounding box center [209, 441] width 232 height 13
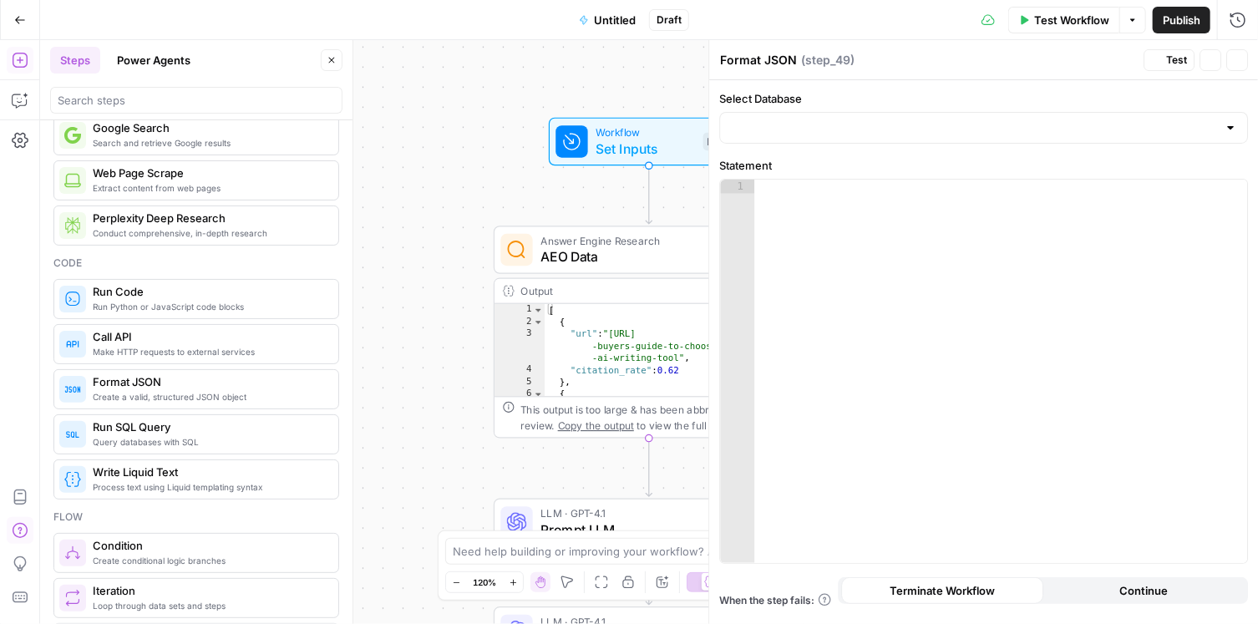
type textarea "Run SQL Query"
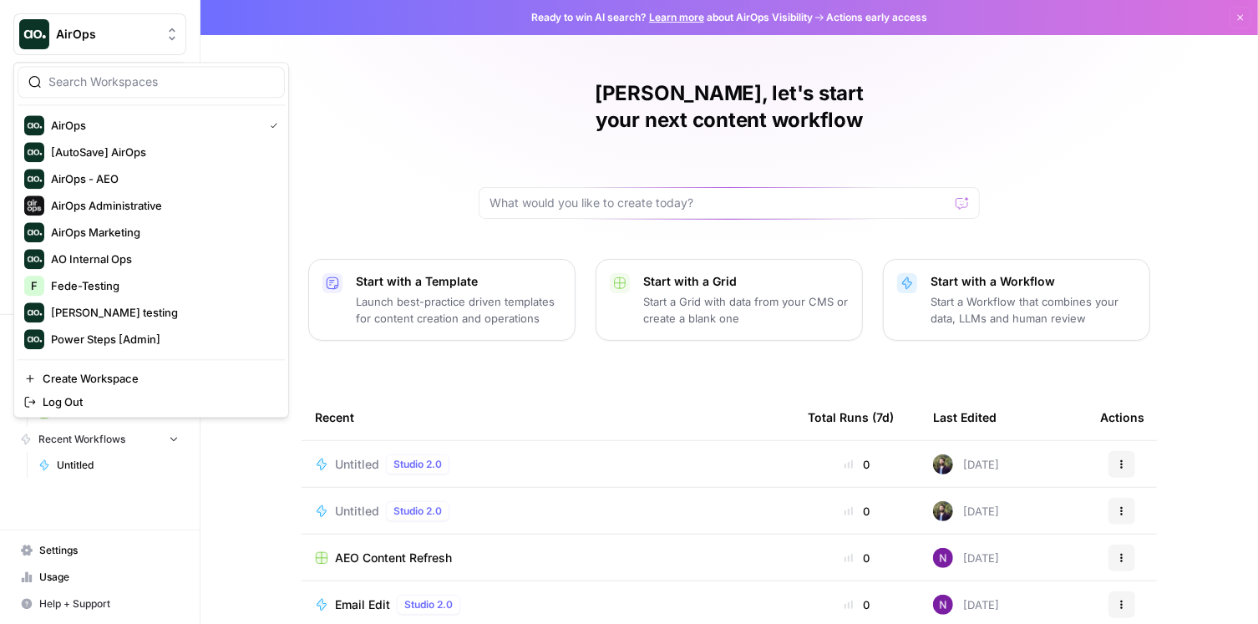
click at [108, 33] on span "AirOps" at bounding box center [106, 34] width 101 height 17
click at [364, 119] on div "Federico, let's start your next content workflow Start with a Template Launch b…" at bounding box center [728, 397] width 1057 height 795
click at [105, 35] on span "AirOps" at bounding box center [106, 34] width 101 height 17
click at [357, 120] on div "Federico, let's start your next content workflow Start with a Template Launch b…" at bounding box center [728, 397] width 1057 height 795
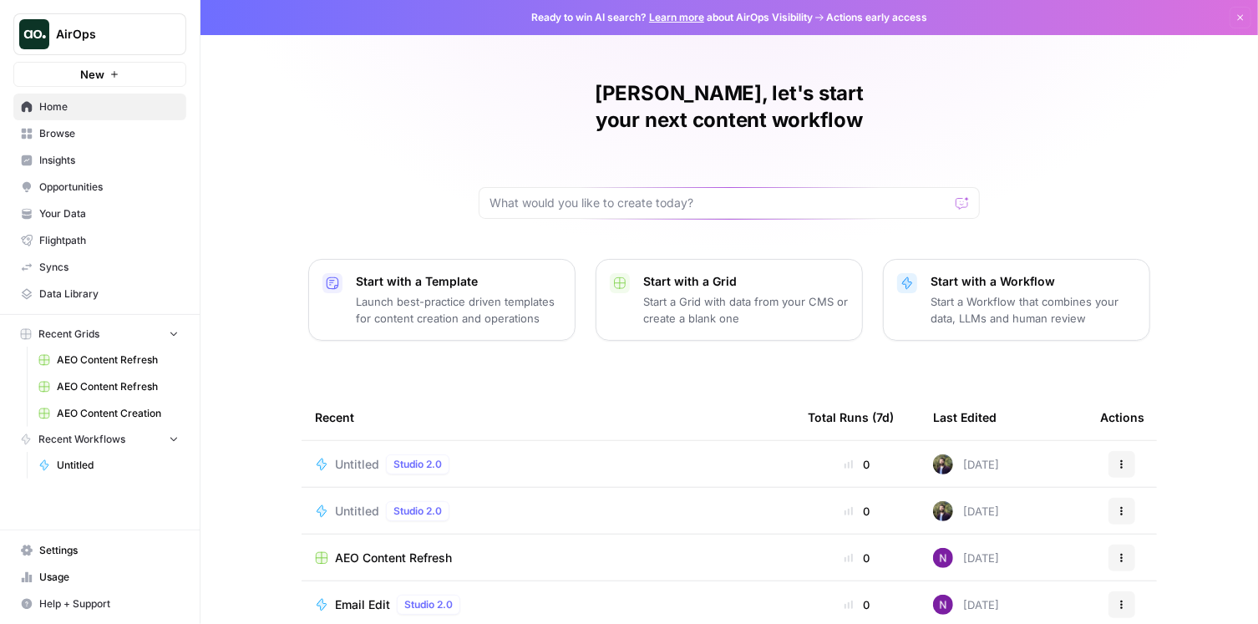
click at [109, 188] on span "Opportunities" at bounding box center [108, 187] width 139 height 15
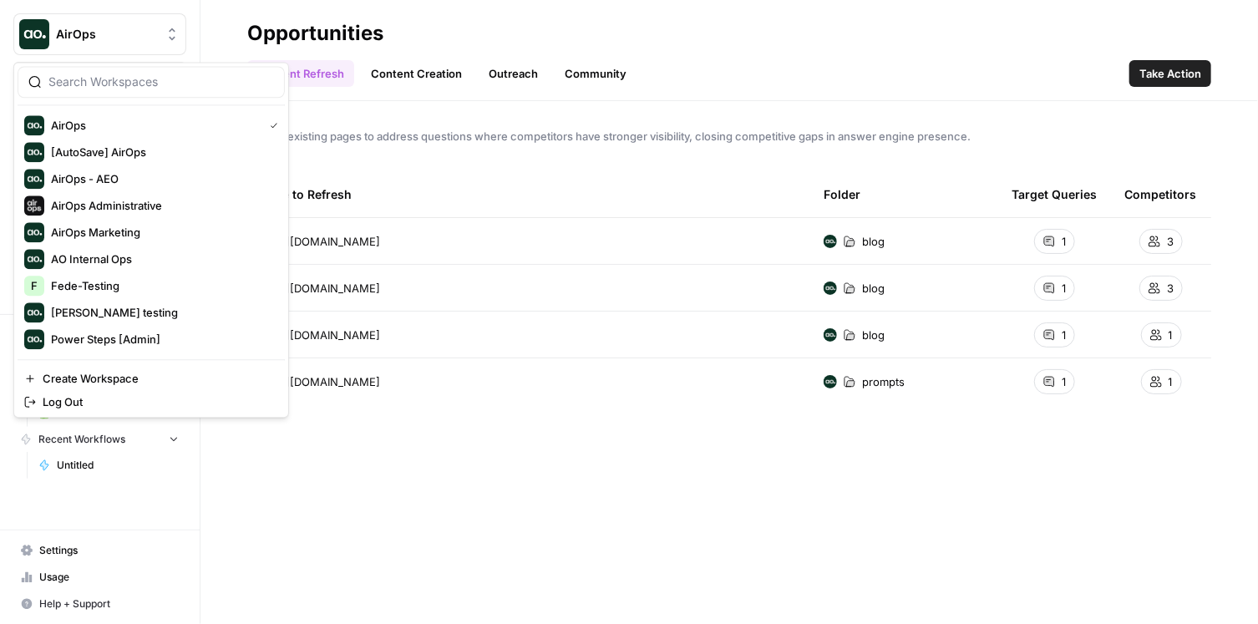
click at [112, 45] on button "AirOps" at bounding box center [99, 34] width 173 height 42
click at [436, 498] on div "Page to Refresh Folder Target Queries Competitors https://www.airops.com/blog/a…" at bounding box center [729, 384] width 964 height 426
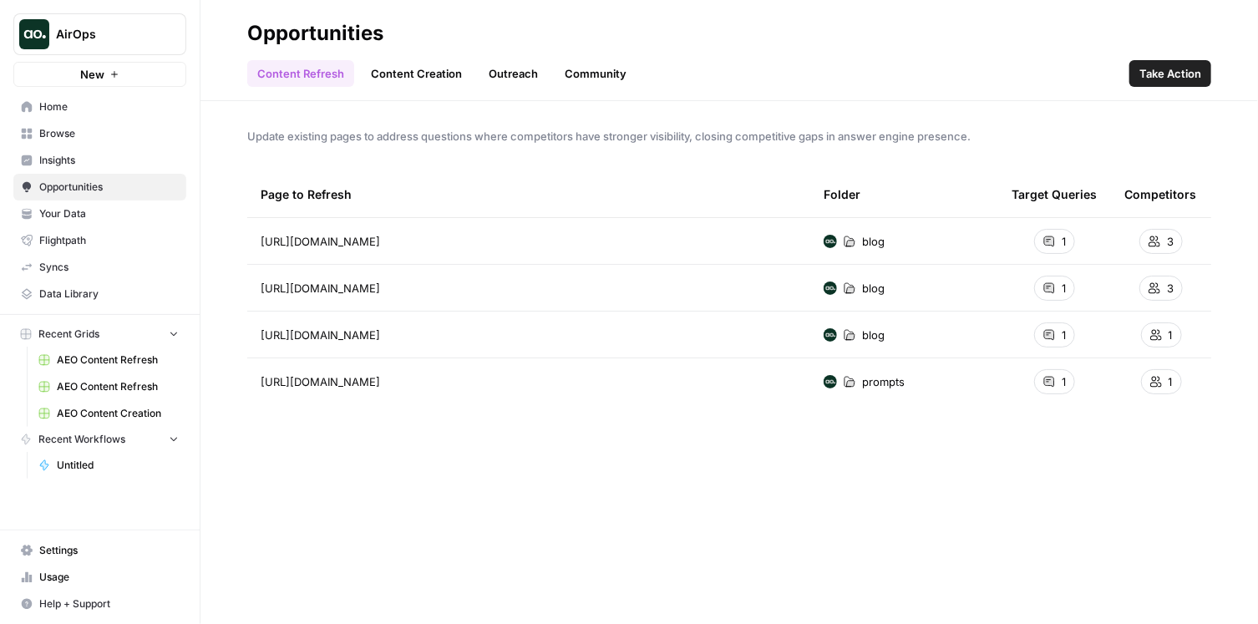
click at [89, 459] on span "Untitled" at bounding box center [118, 465] width 122 height 15
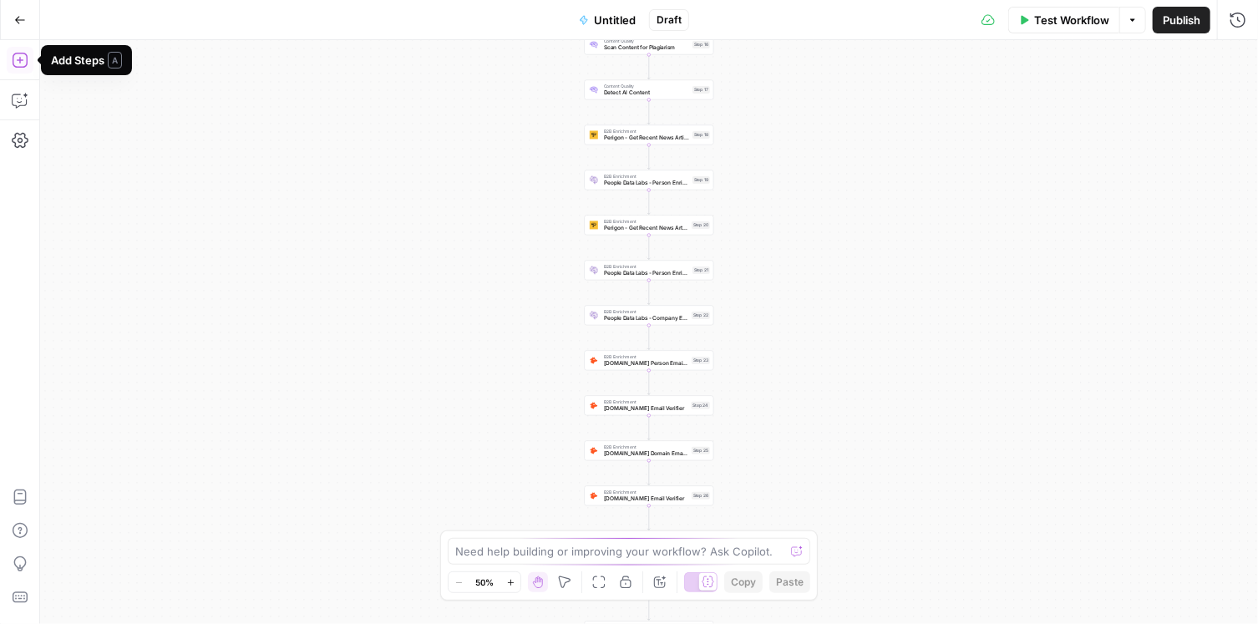
click at [22, 48] on button "Add Steps" at bounding box center [20, 60] width 27 height 27
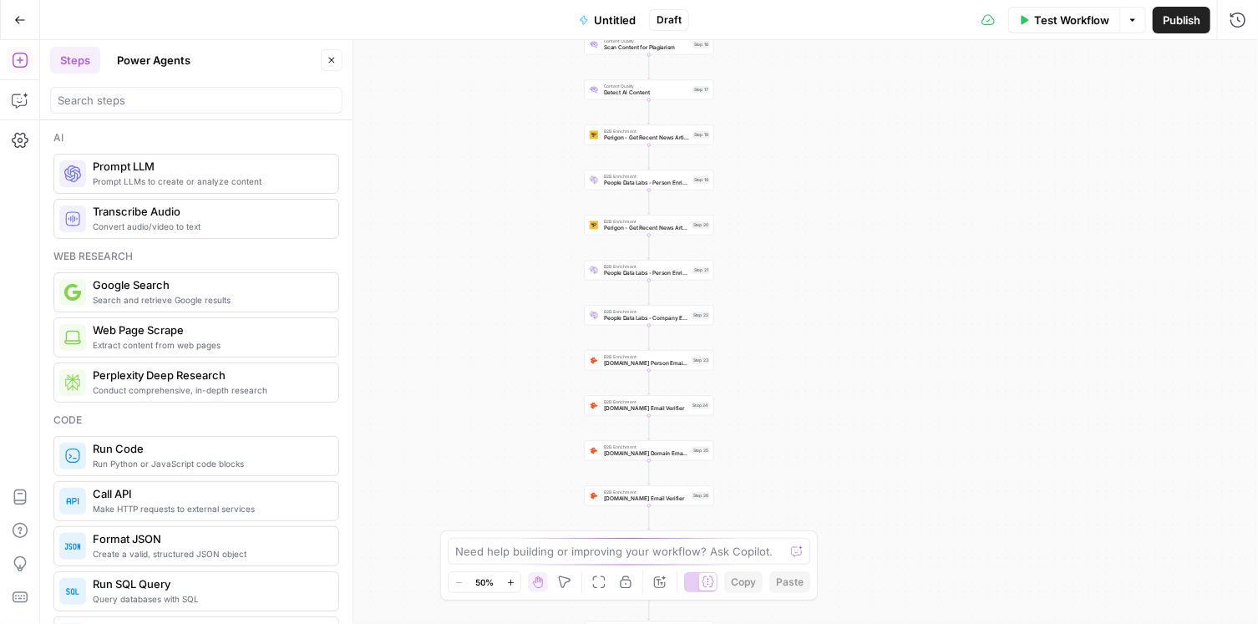
click at [6, 15] on button "Go Back" at bounding box center [20, 20] width 30 height 30
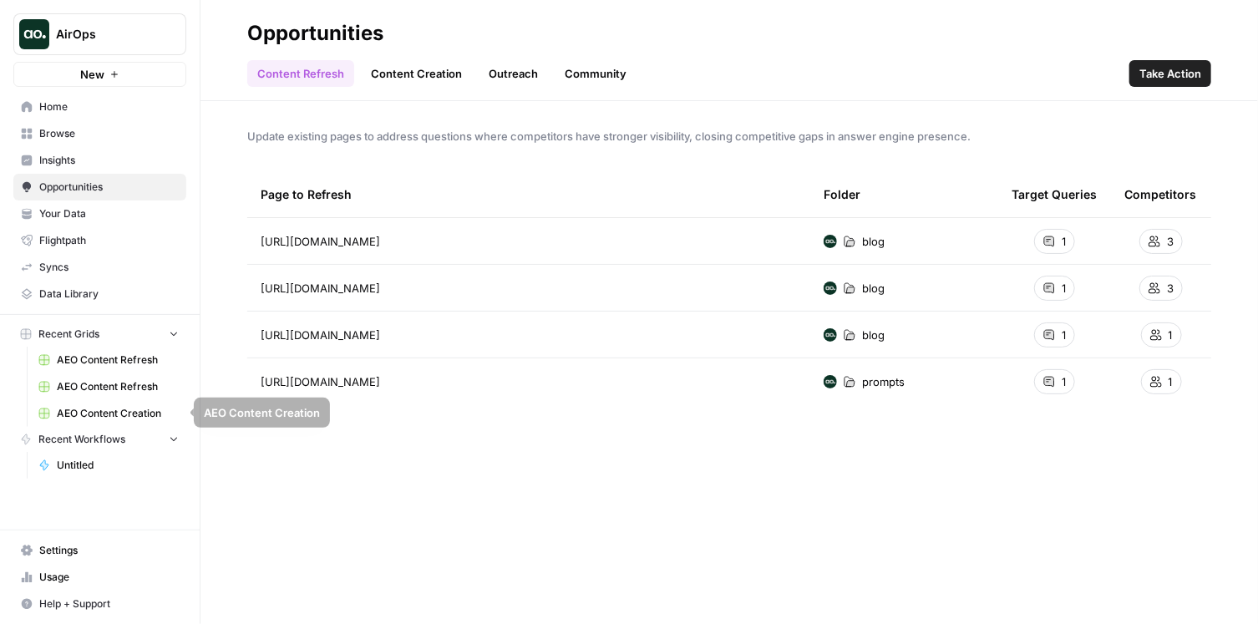
click at [96, 435] on span "Recent Workflows" at bounding box center [81, 439] width 87 height 15
click at [123, 447] on button "Recent Workflows" at bounding box center [99, 439] width 173 height 25
click at [90, 468] on span "Untitled" at bounding box center [118, 465] width 122 height 15
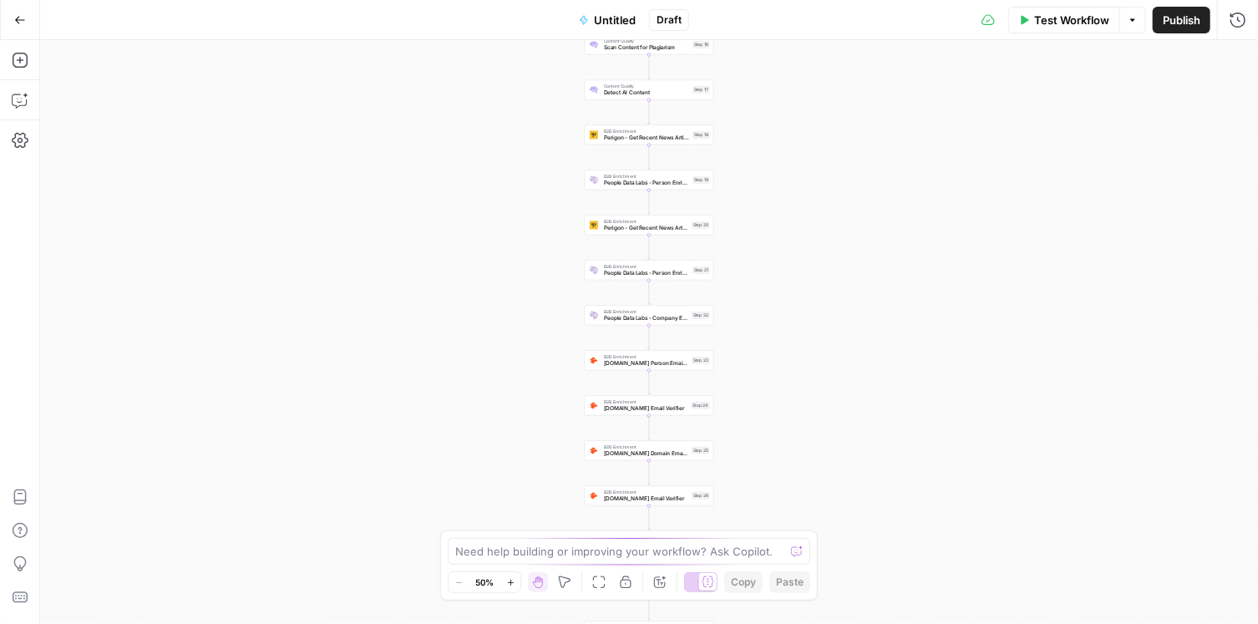
click at [21, 23] on icon "button" at bounding box center [20, 20] width 12 height 12
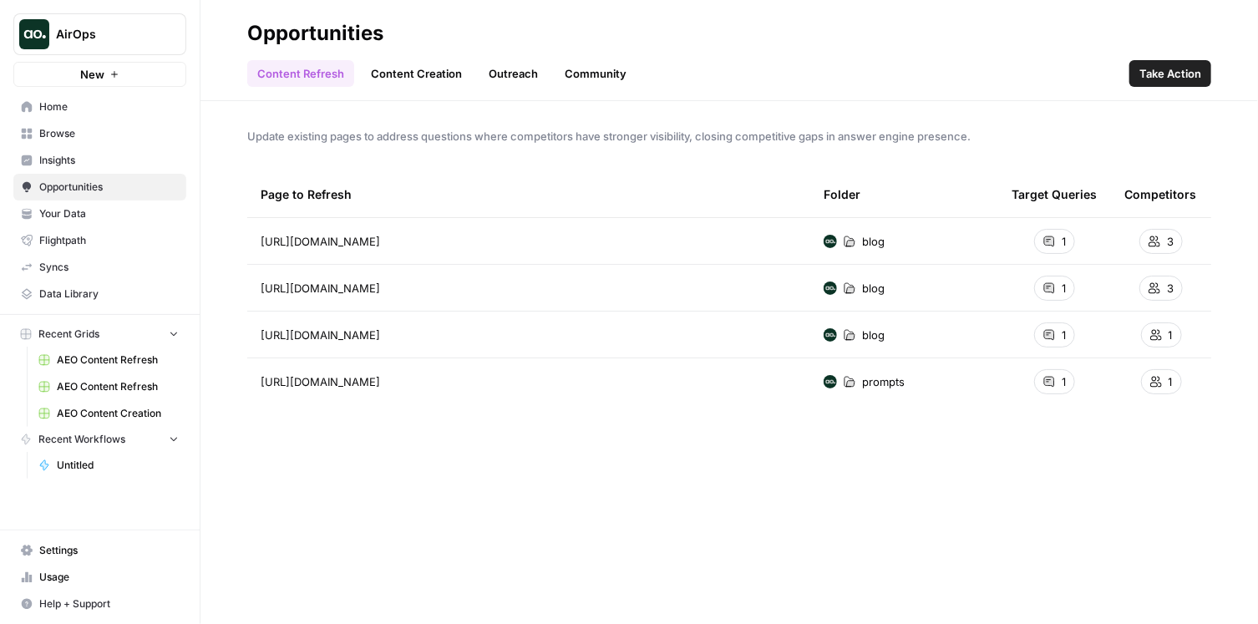
click at [107, 219] on span "Your Data" at bounding box center [108, 213] width 139 height 15
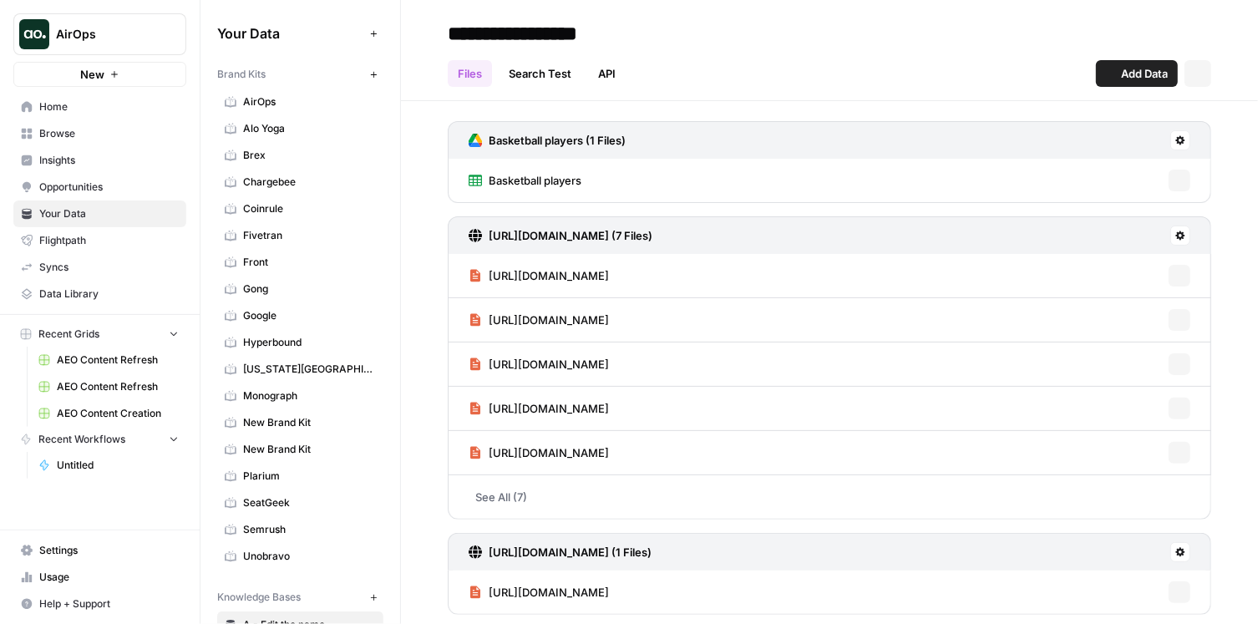
click at [99, 134] on span "Browse" at bounding box center [108, 133] width 139 height 15
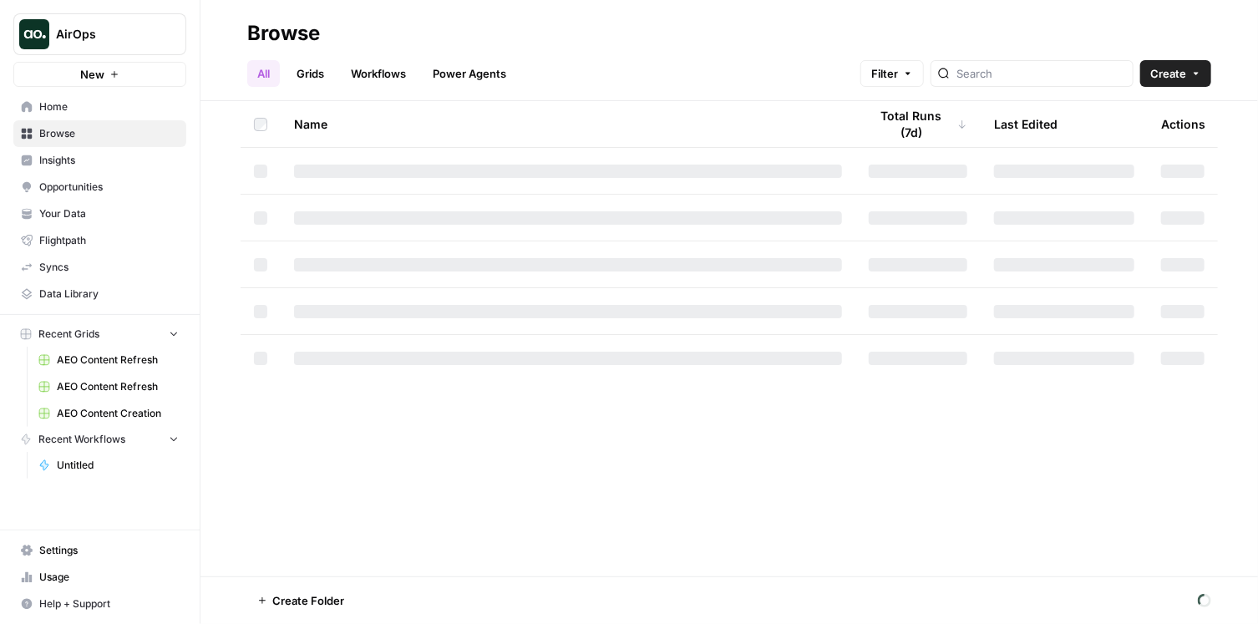
click at [388, 67] on link "Workflows" at bounding box center [378, 73] width 75 height 27
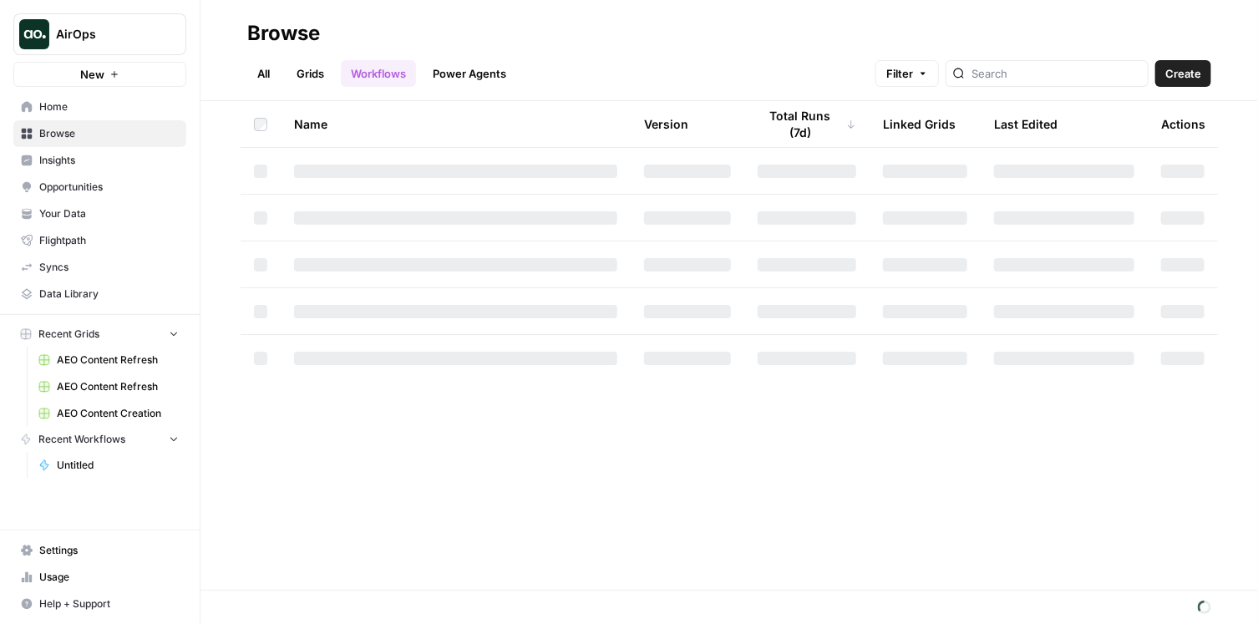
click at [1195, 70] on span "Create" at bounding box center [1183, 73] width 36 height 17
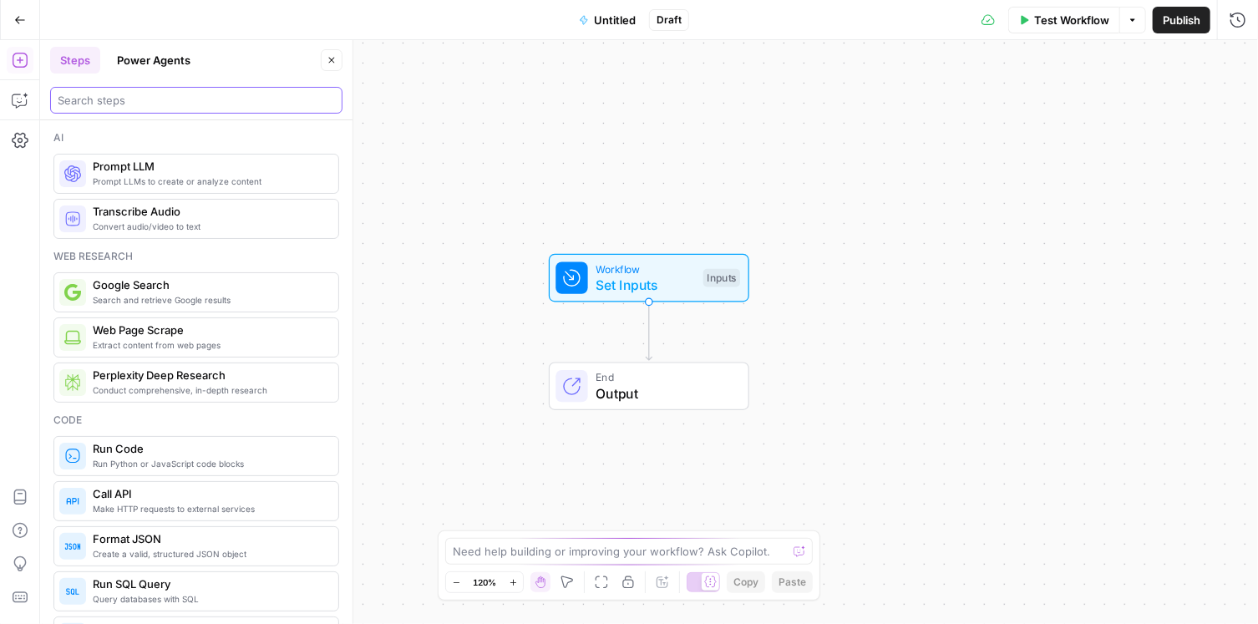
click at [177, 104] on input "search" at bounding box center [196, 100] width 277 height 17
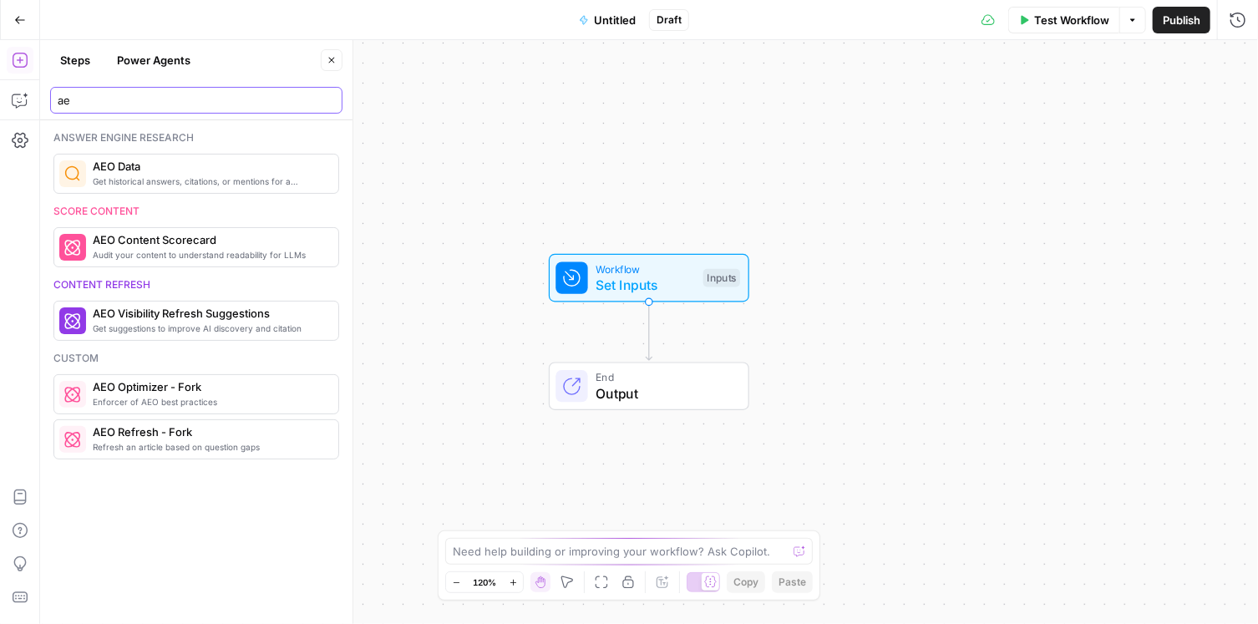
type input "ae"
click at [167, 171] on span "AEO Data" at bounding box center [209, 166] width 232 height 17
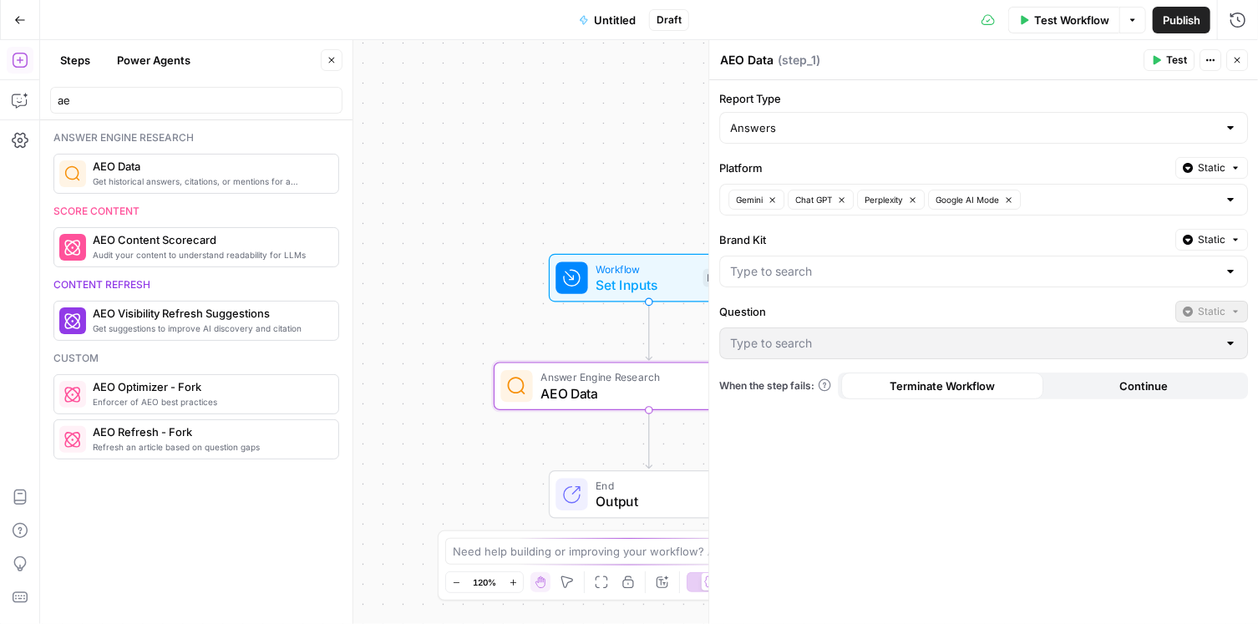
click at [1220, 274] on div at bounding box center [983, 272] width 529 height 32
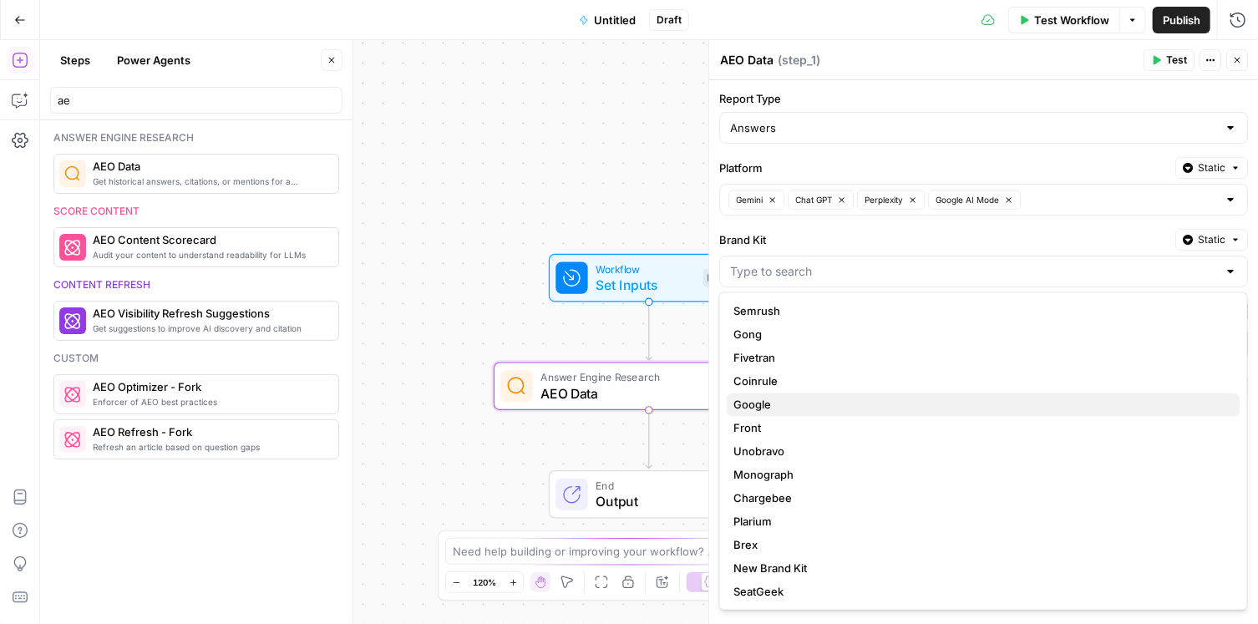
click at [1002, 403] on span "Google" at bounding box center [980, 405] width 494 height 17
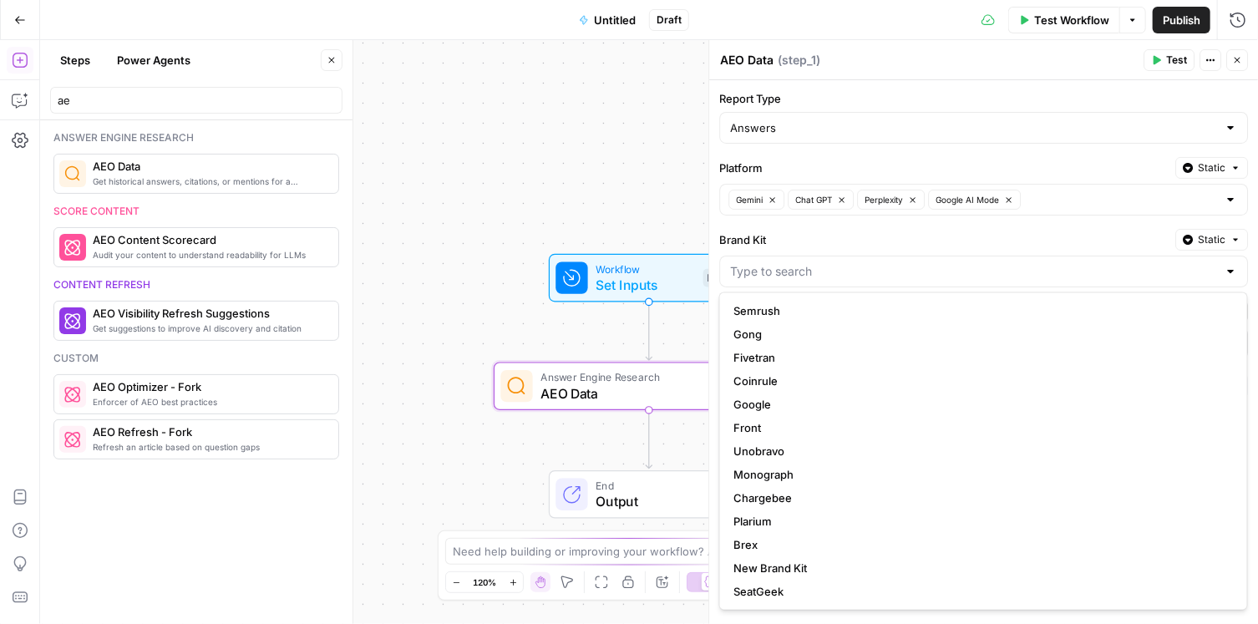
type input "Google"
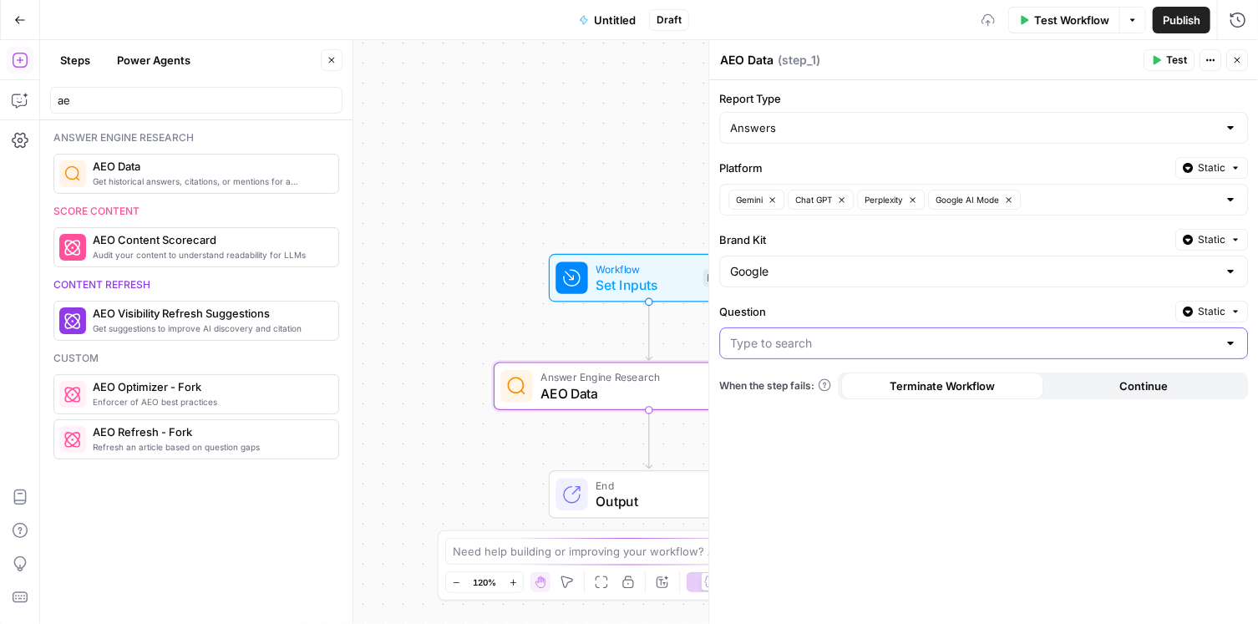
click at [1075, 342] on input "Question" at bounding box center [973, 343] width 487 height 17
click at [1235, 266] on div at bounding box center [1230, 271] width 13 height 17
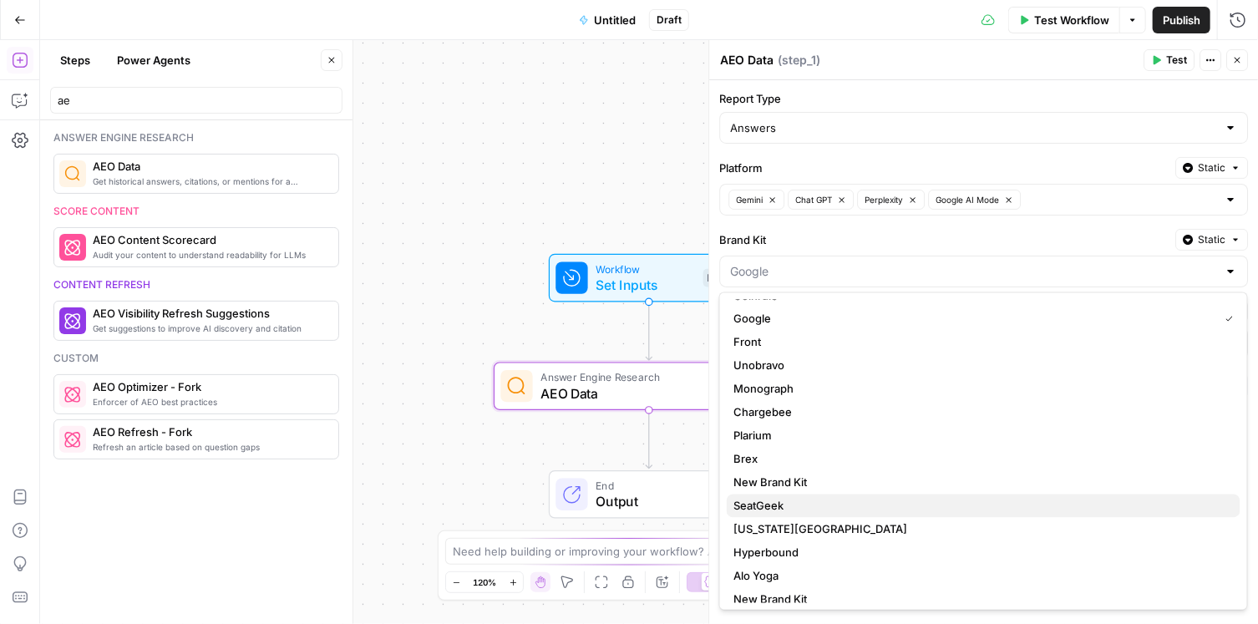
scroll to position [117, 0]
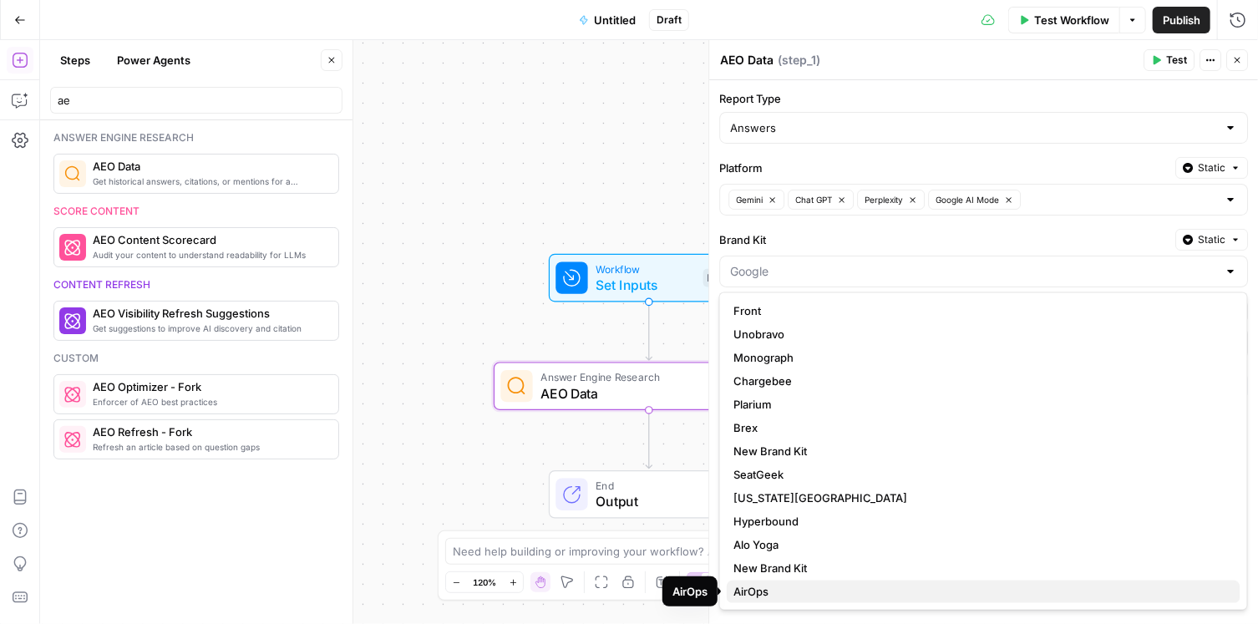
click at [818, 587] on span "AirOps" at bounding box center [980, 592] width 494 height 17
type input "AirOps"
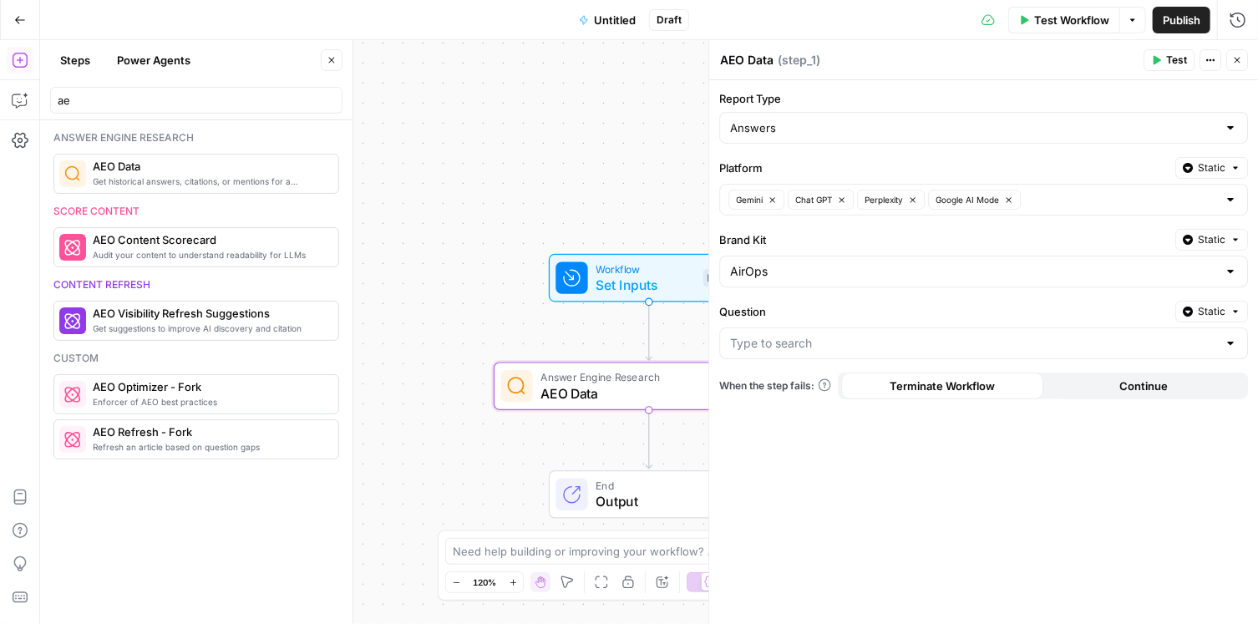
click at [1229, 340] on div at bounding box center [1230, 343] width 13 height 17
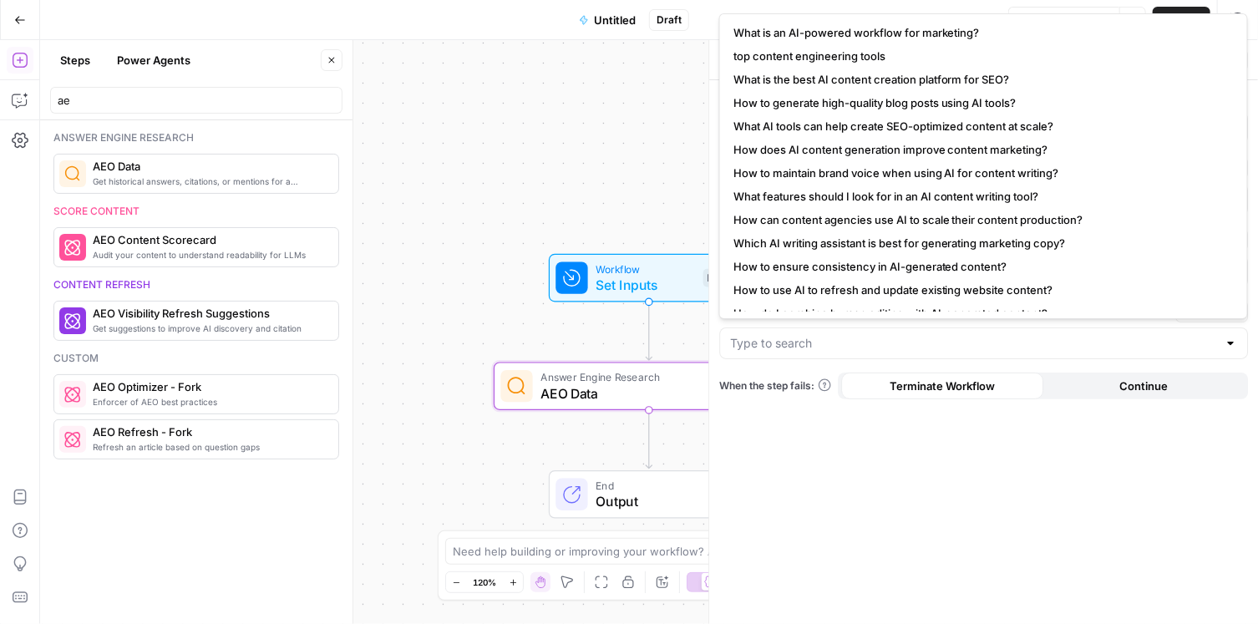
click at [987, 205] on button "What features should I look for in an AI content writing tool?" at bounding box center [984, 196] width 514 height 23
type input "What features should I look for in an AI content writing tool?"
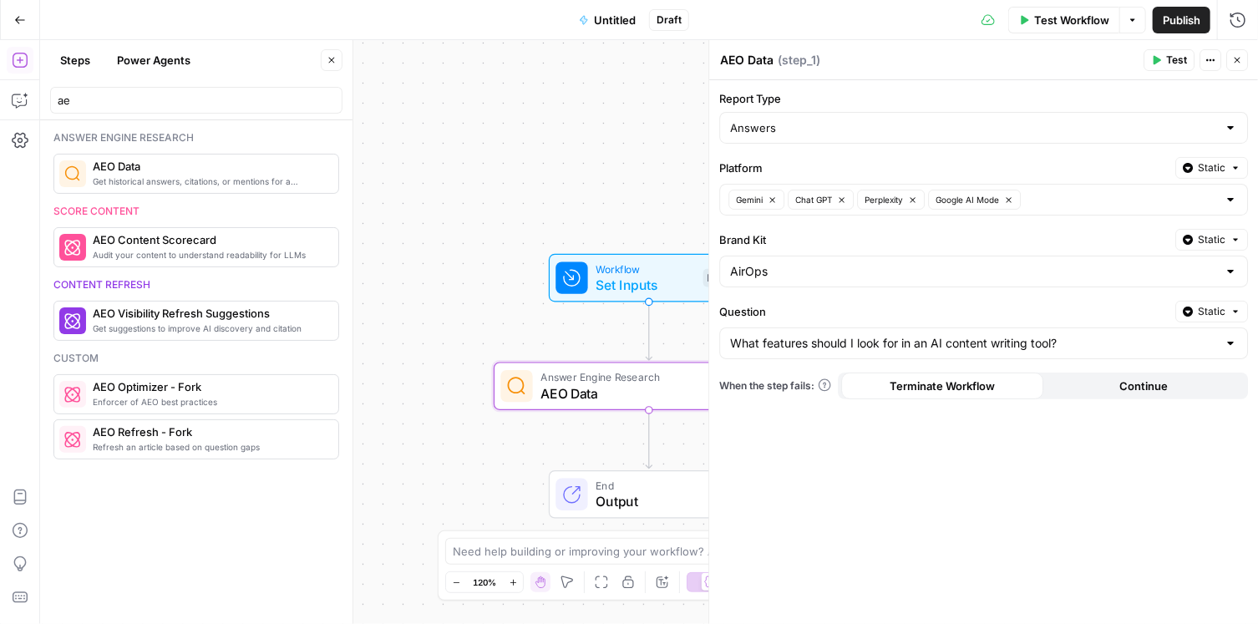
click at [1178, 60] on span "Test" at bounding box center [1176, 60] width 21 height 15
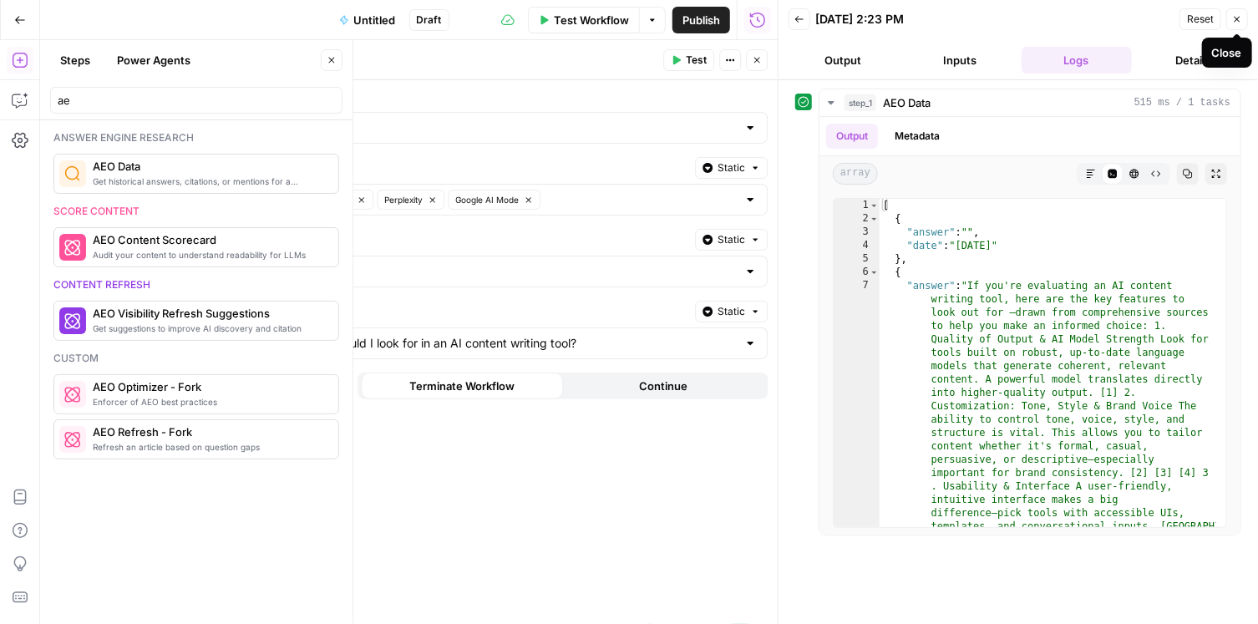
click at [1235, 22] on icon "button" at bounding box center [1237, 19] width 10 height 10
